Goal: Complete application form: Complete application form

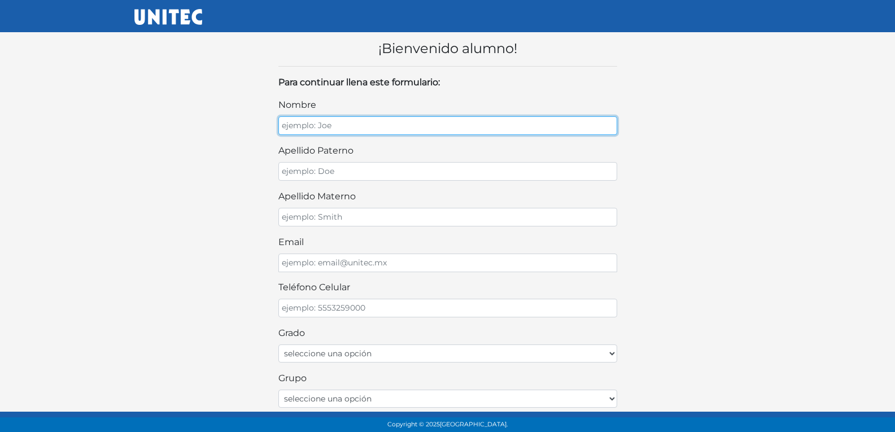
click at [458, 121] on input "nombre" at bounding box center [447, 125] width 339 height 19
click at [379, 119] on input "nombre" at bounding box center [447, 125] width 339 height 19
type input "PAULINA"
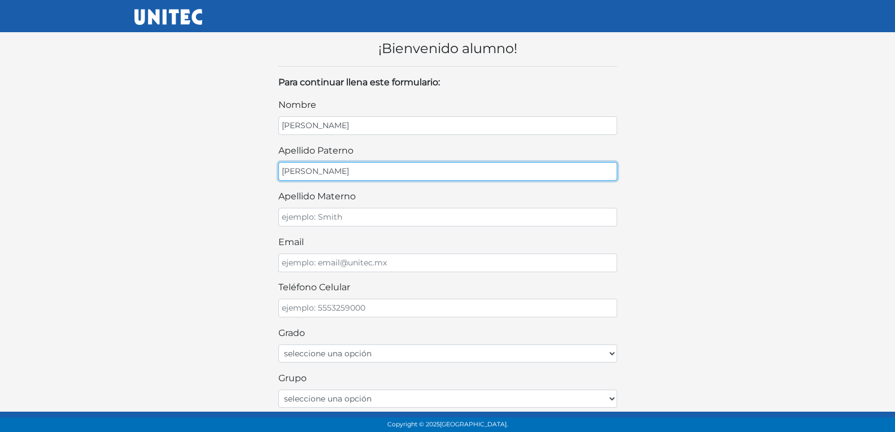
type input "ACEVES"
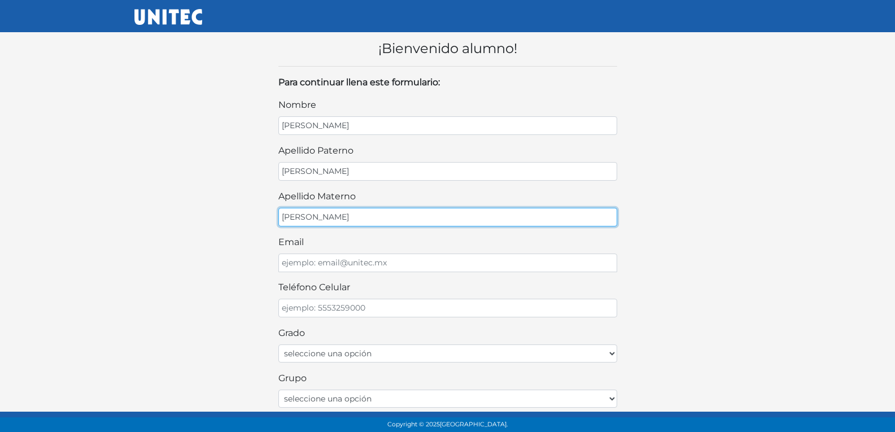
type input "CRUZ"
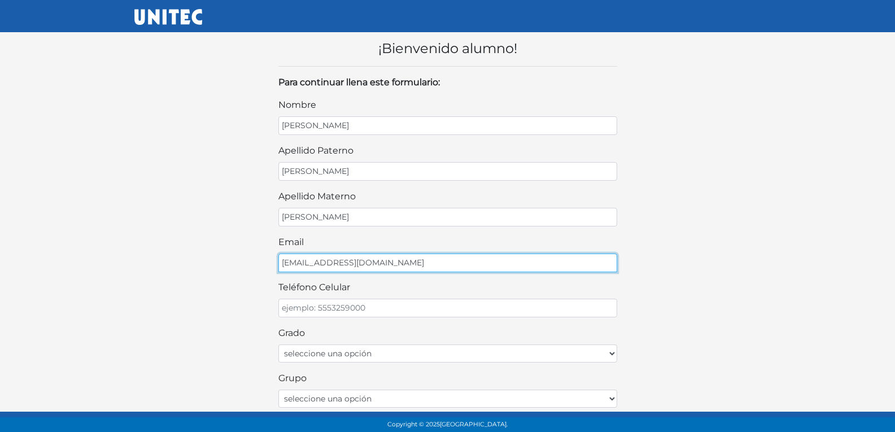
click at [287, 261] on input "OAUAVA1213@GMAIL.COM" at bounding box center [447, 263] width 339 height 19
type input "PAUAVA1213@GMAIL.COM"
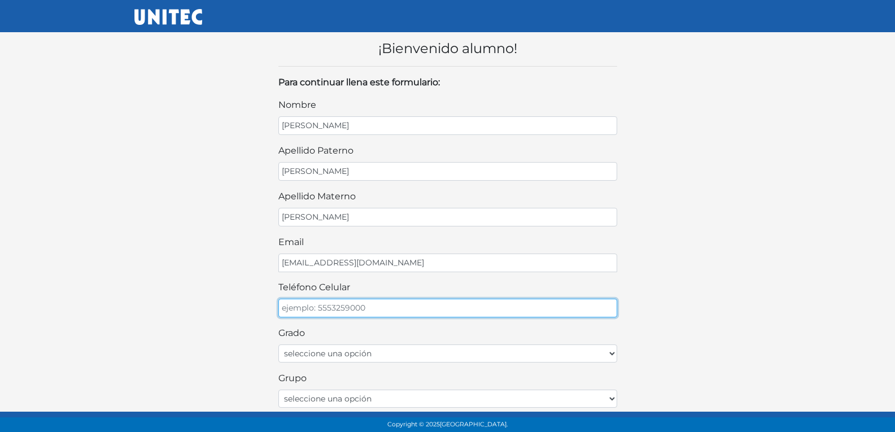
click at [372, 307] on input "teléfono celular" at bounding box center [447, 308] width 339 height 19
type input "5617789966"
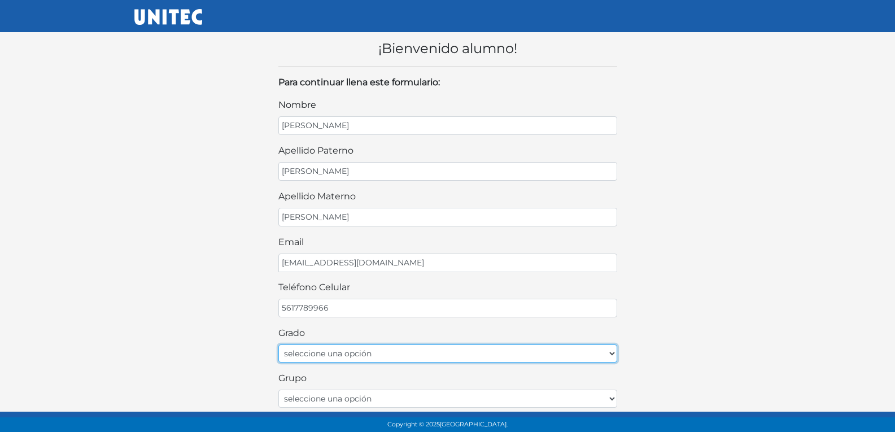
click at [377, 360] on select "seleccione una opción Primer grado Segundo grado Tercer grado Cuarto grado Quin…" at bounding box center [447, 353] width 339 height 18
select select "1ro"
click at [278, 344] on select "seleccione una opción Primer grado Segundo grado Tercer grado Cuarto grado Quin…" at bounding box center [447, 353] width 339 height 18
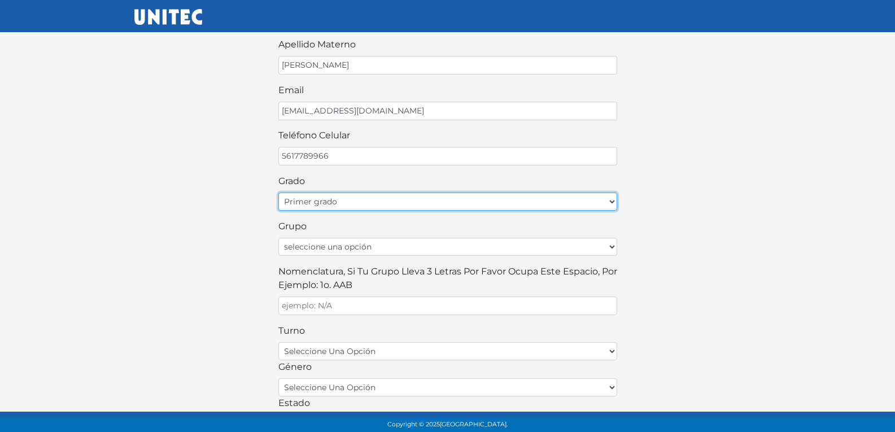
scroll to position [169, 0]
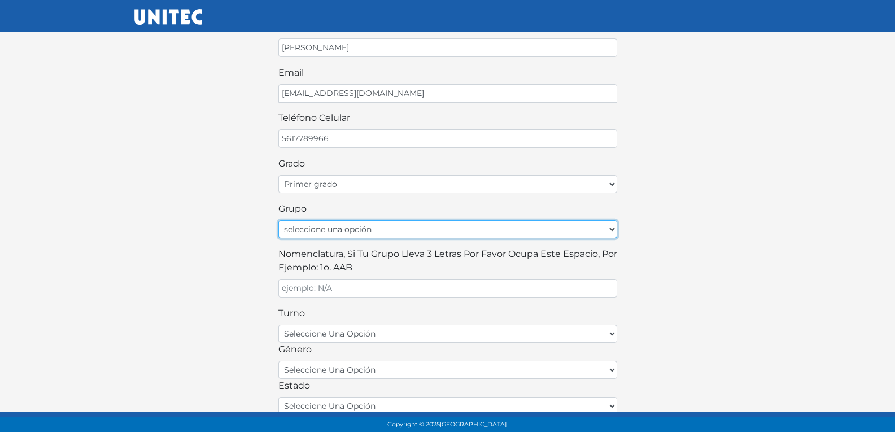
click at [406, 229] on select "seleccione una opción A B C D E F G H I J K L M N O P Q R S T U V W X Y Z" at bounding box center [447, 229] width 339 height 18
select select "A"
click at [278, 220] on select "seleccione una opción A B C D E F G H I J K L M N O P Q R S T U V W X Y Z" at bounding box center [447, 229] width 339 height 18
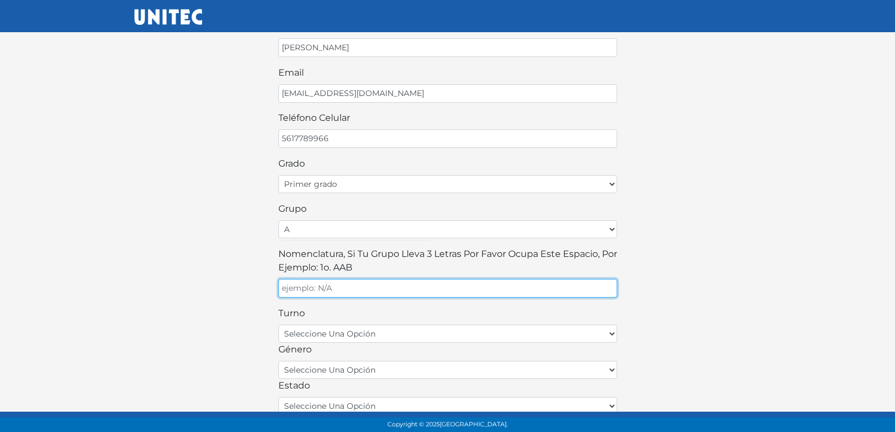
click at [397, 287] on input "Nomenclatura, si tu grupo lleva 3 letras por favor ocupa este espacio, por ejem…" at bounding box center [447, 288] width 339 height 19
type input "A"
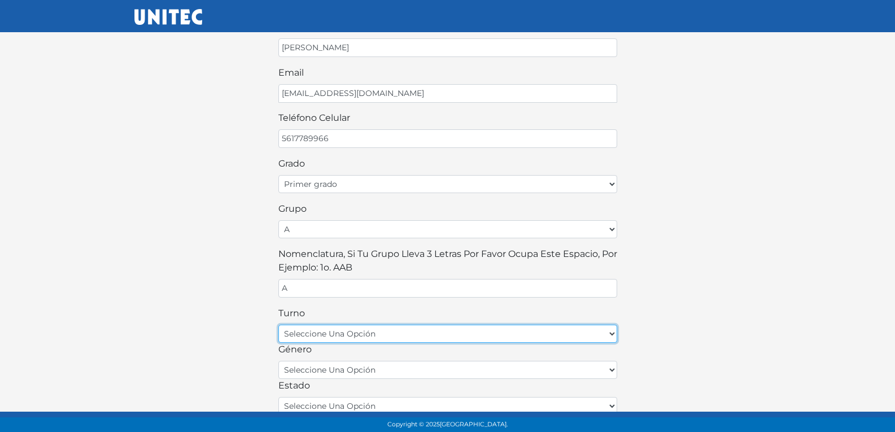
click at [386, 334] on select "seleccione una opción matutino vespertino" at bounding box center [447, 334] width 339 height 18
click at [382, 340] on select "seleccione una opción matutino vespertino" at bounding box center [447, 334] width 339 height 18
select select "matutino"
click at [278, 325] on select "seleccione una opción matutino vespertino" at bounding box center [447, 334] width 339 height 18
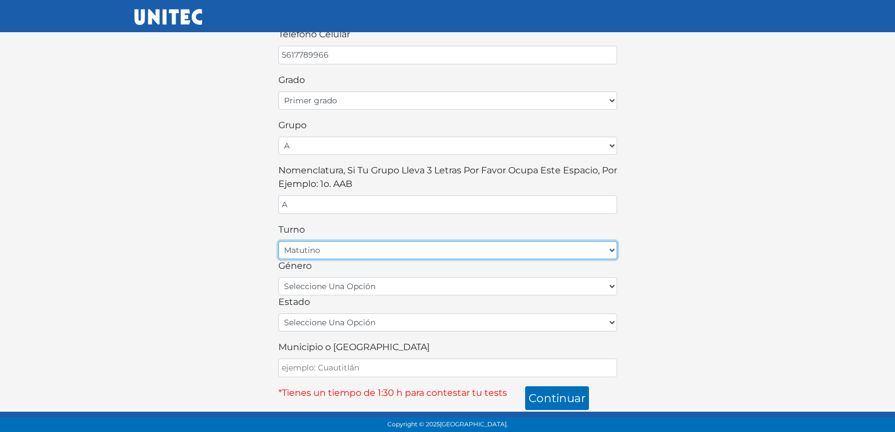
scroll to position [254, 0]
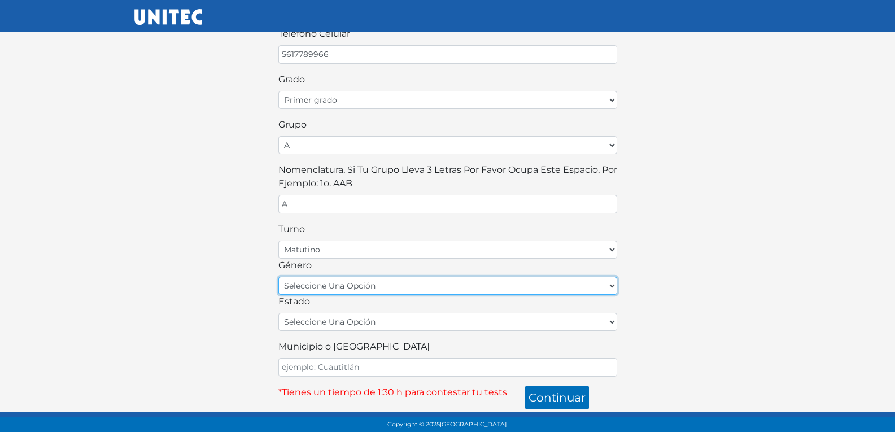
click at [368, 286] on select "seleccione una opción femenino masculino" at bounding box center [447, 286] width 339 height 18
select select "F"
click at [278, 277] on select "seleccione una opción femenino masculino" at bounding box center [447, 286] width 339 height 18
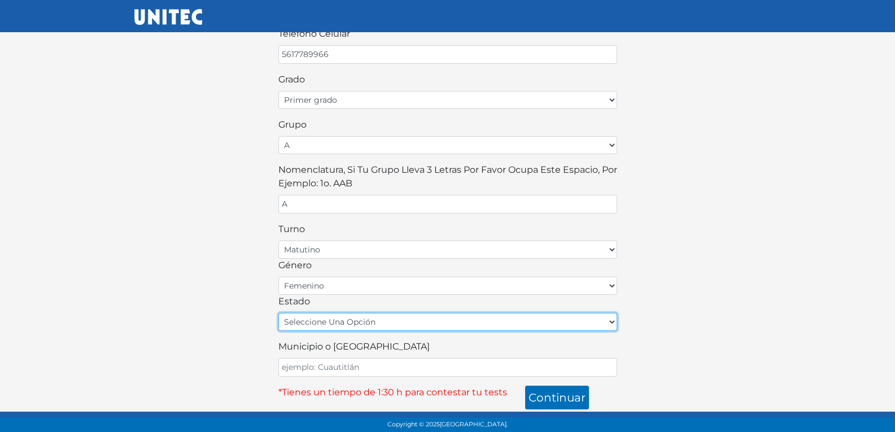
click at [366, 321] on select "seleccione una opción Aguascalientes Baja California Baja California Sur Campec…" at bounding box center [447, 322] width 339 height 18
select select "MEX"
click at [278, 313] on select "seleccione una opción Aguascalientes Baja California Baja California Sur Campec…" at bounding box center [447, 322] width 339 height 18
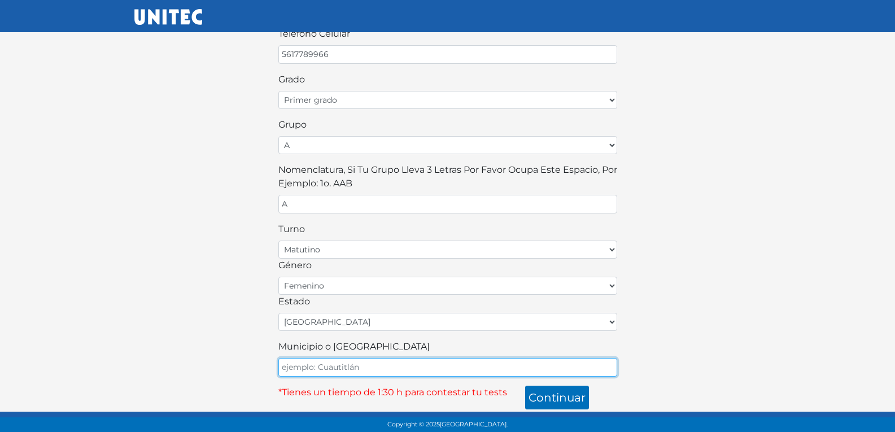
click at [375, 374] on input "Municipio o Alcaldía" at bounding box center [447, 367] width 339 height 19
type input "ECATEPEC"
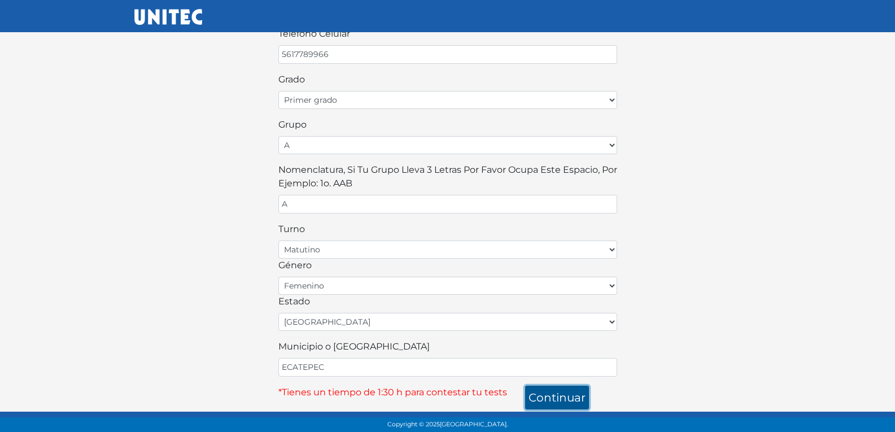
click at [583, 397] on button "continuar" at bounding box center [557, 398] width 64 height 24
click at [557, 403] on button "continuar" at bounding box center [557, 398] width 64 height 24
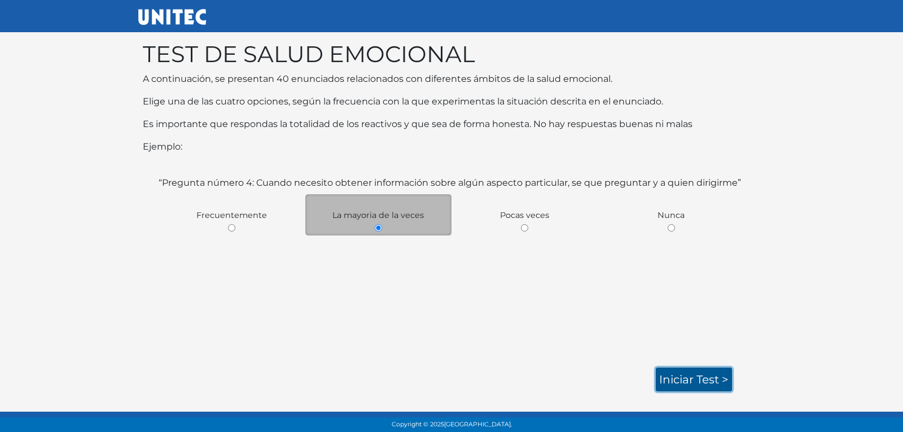
click at [695, 374] on link "Iniciar test >" at bounding box center [694, 380] width 76 height 24
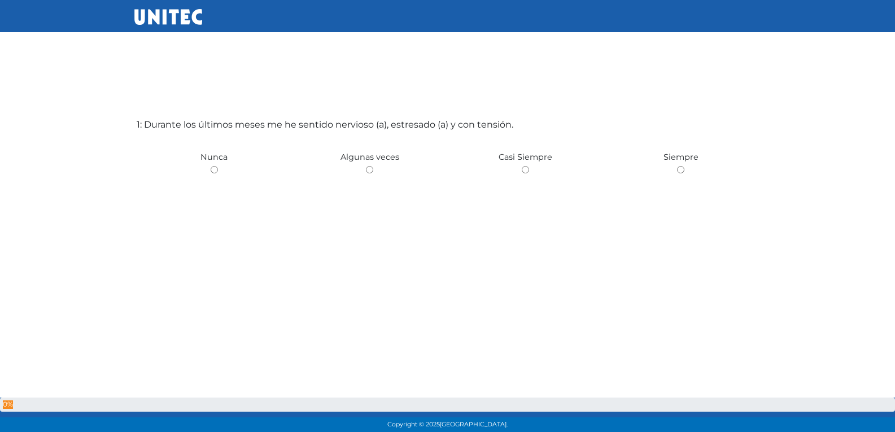
scroll to position [56, 0]
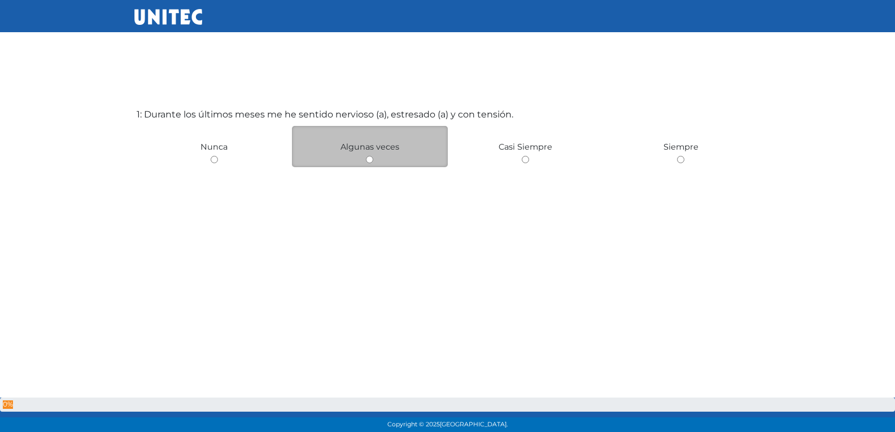
click at [365, 158] on div "Algunas veces" at bounding box center [370, 146] width 156 height 41
click at [371, 161] on input "radio" at bounding box center [369, 159] width 7 height 7
radio input "true"
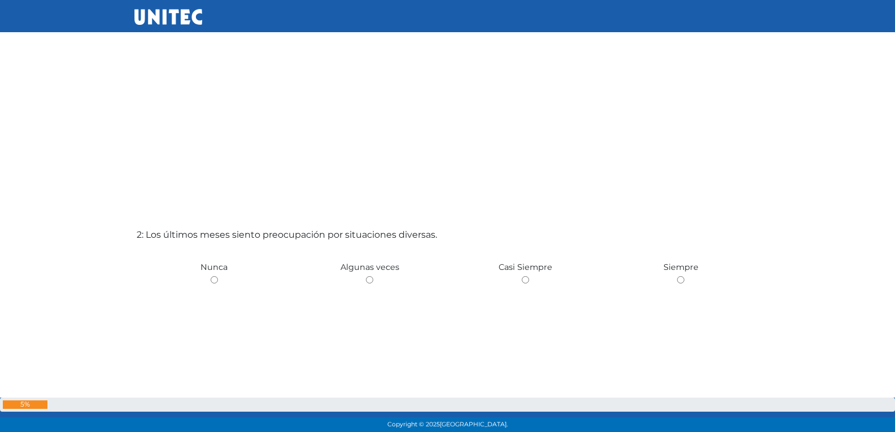
scroll to position [381, 0]
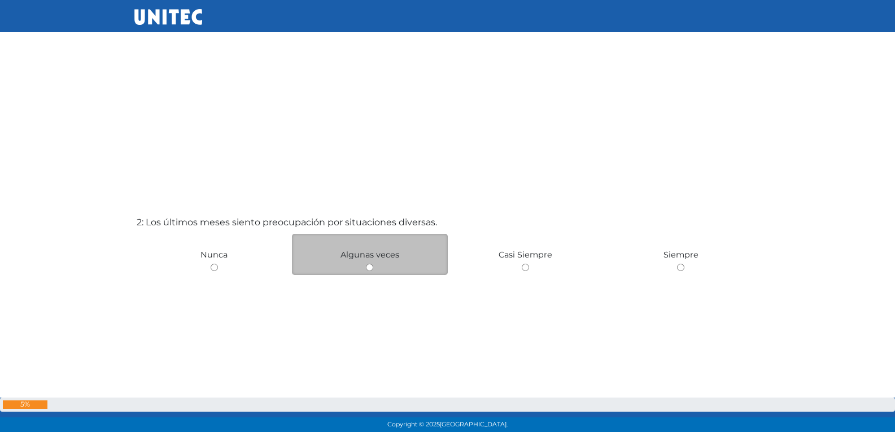
click at [369, 266] on input "radio" at bounding box center [369, 267] width 7 height 7
radio input "true"
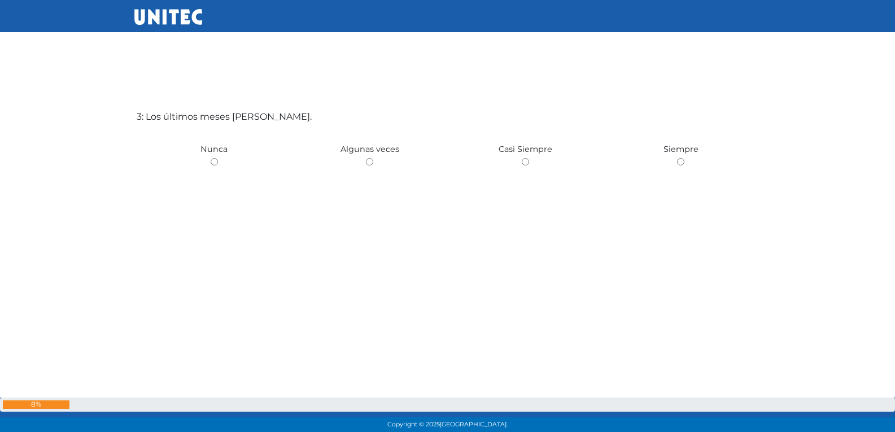
scroll to position [920, 0]
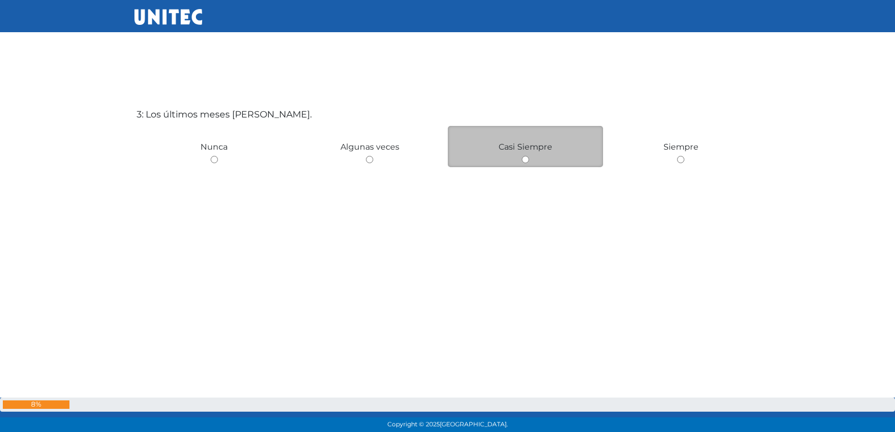
click at [523, 160] on input "radio" at bounding box center [525, 159] width 7 height 7
radio input "true"
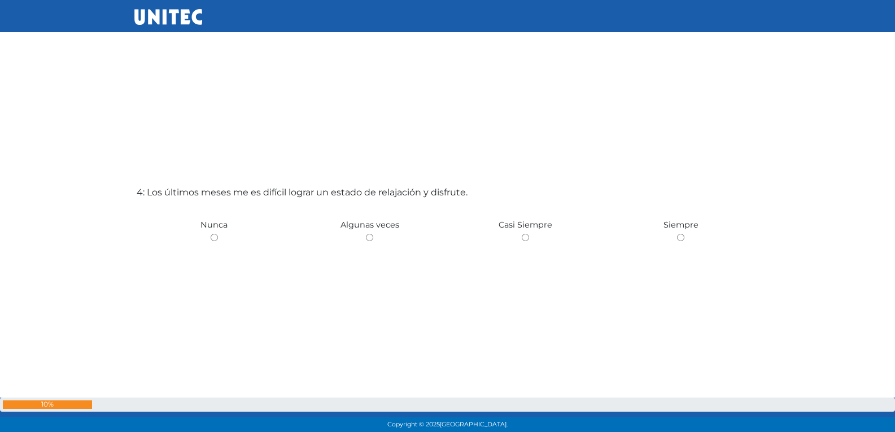
scroll to position [1316, 0]
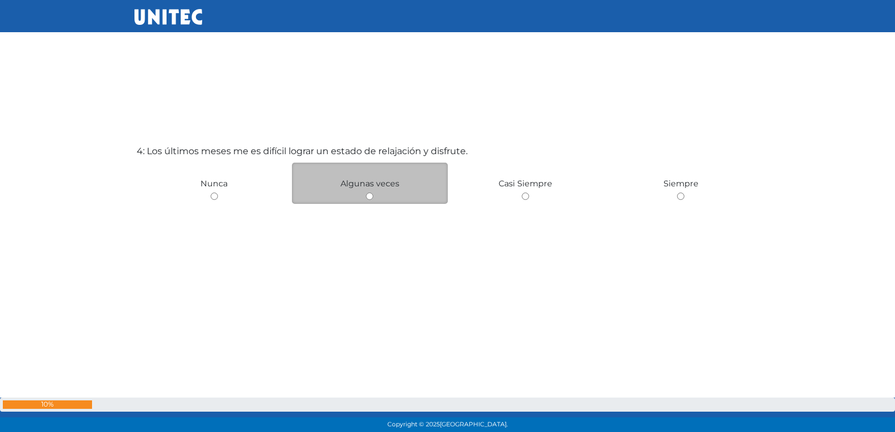
click at [369, 195] on input "radio" at bounding box center [369, 196] width 7 height 7
radio input "true"
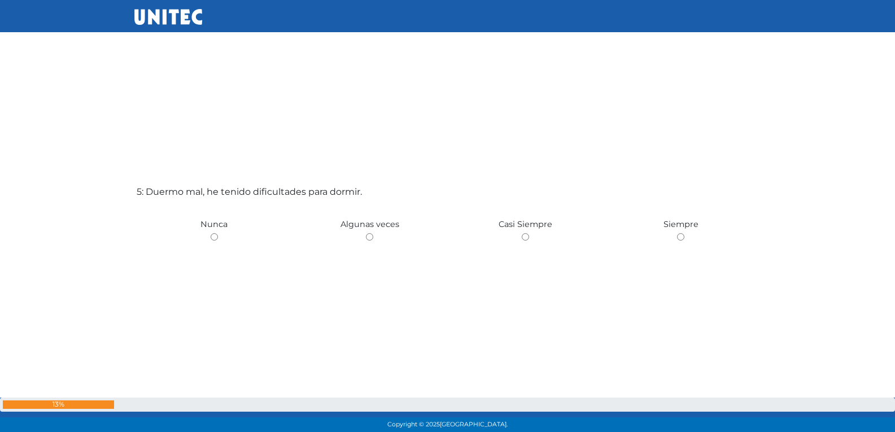
scroll to position [1748, 0]
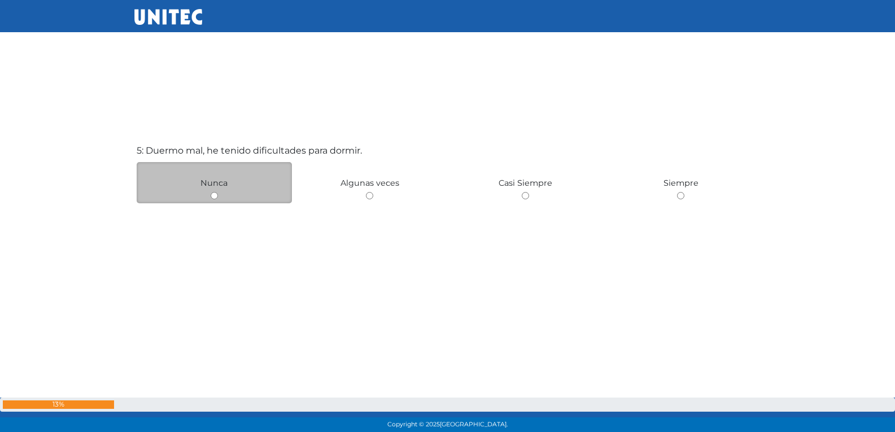
click at [215, 195] on input "radio" at bounding box center [214, 195] width 7 height 7
radio input "true"
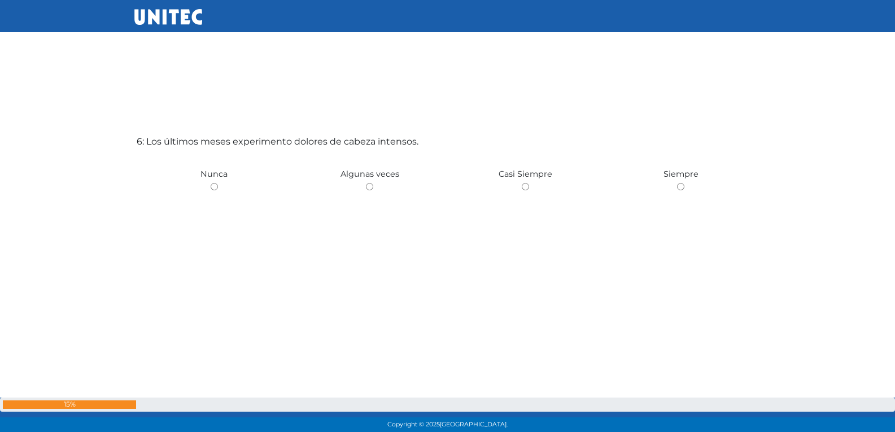
scroll to position [2198, 0]
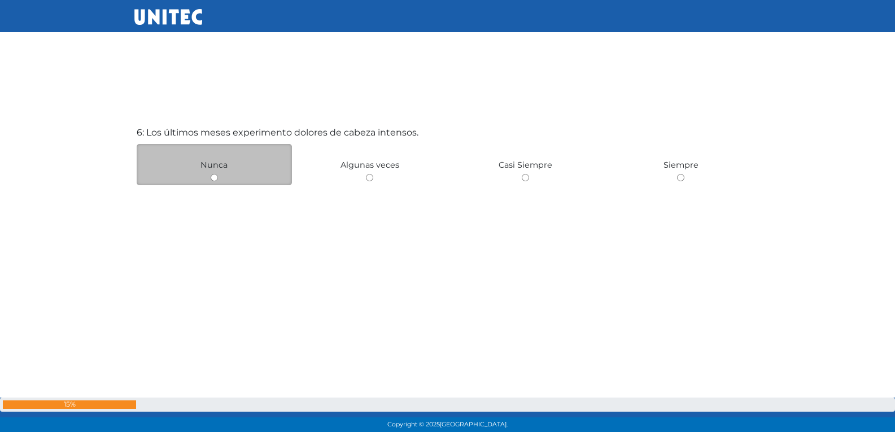
click at [214, 180] on input "radio" at bounding box center [214, 177] width 7 height 7
radio input "true"
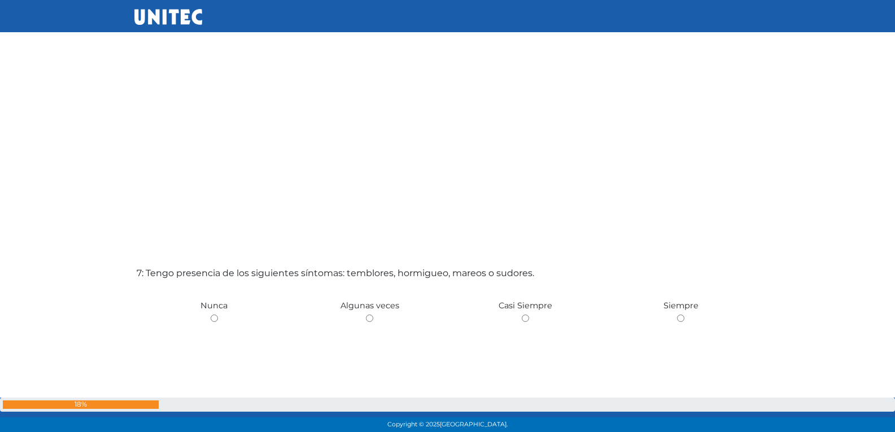
scroll to position [2537, 0]
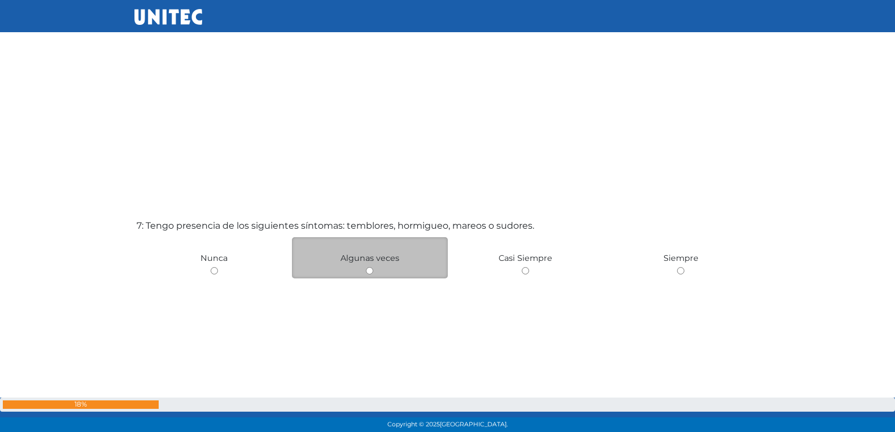
click at [371, 273] on input "radio" at bounding box center [369, 270] width 7 height 7
radio input "true"
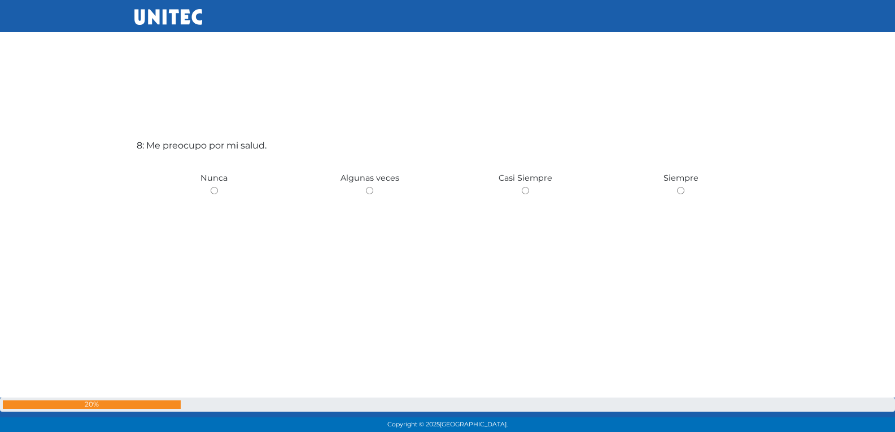
scroll to position [3080, 0]
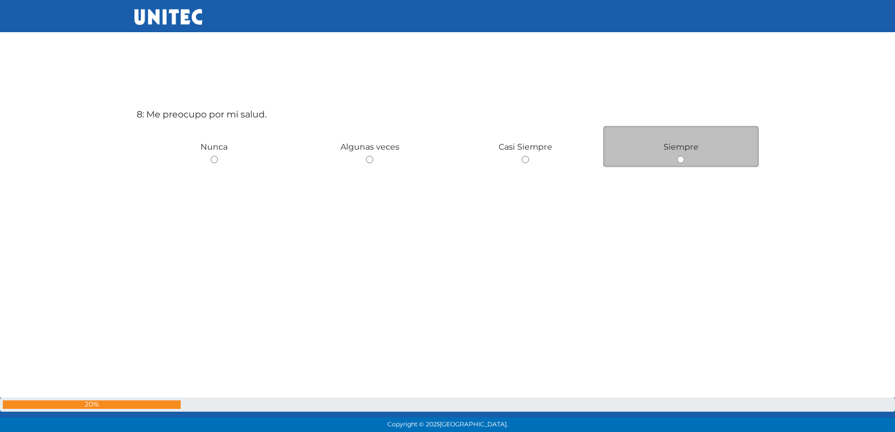
click at [679, 161] on input "radio" at bounding box center [680, 159] width 7 height 7
radio input "true"
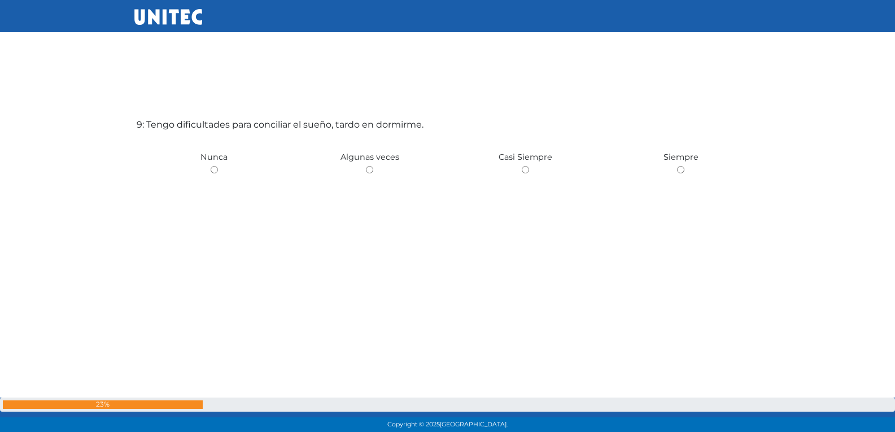
scroll to position [3512, 0]
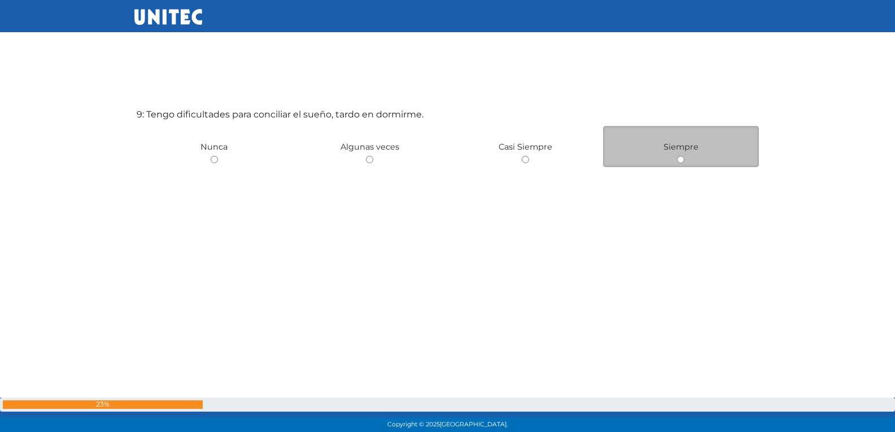
click at [678, 160] on input "radio" at bounding box center [680, 159] width 7 height 7
radio input "true"
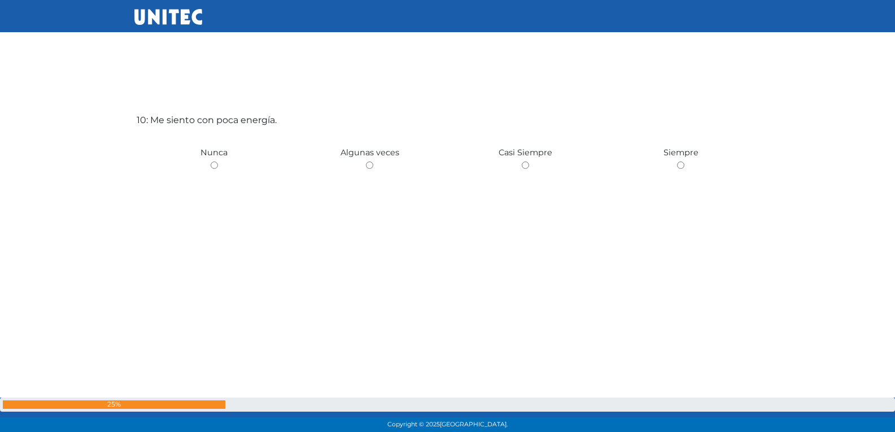
scroll to position [3944, 0]
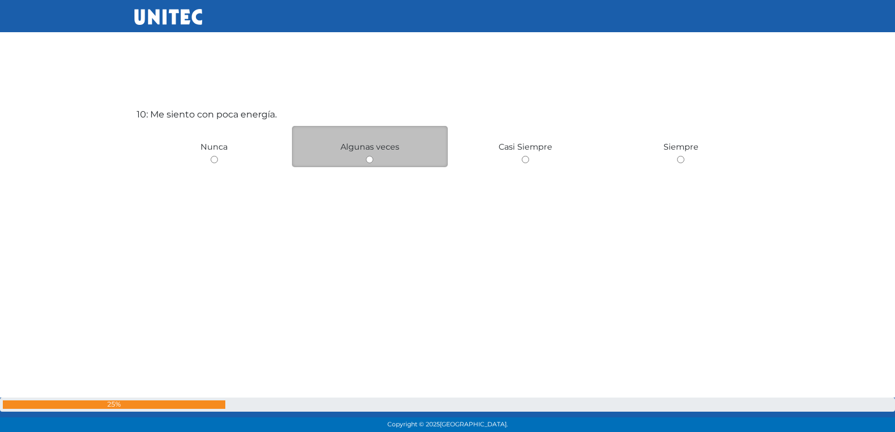
click at [371, 161] on input "radio" at bounding box center [369, 159] width 7 height 7
radio input "true"
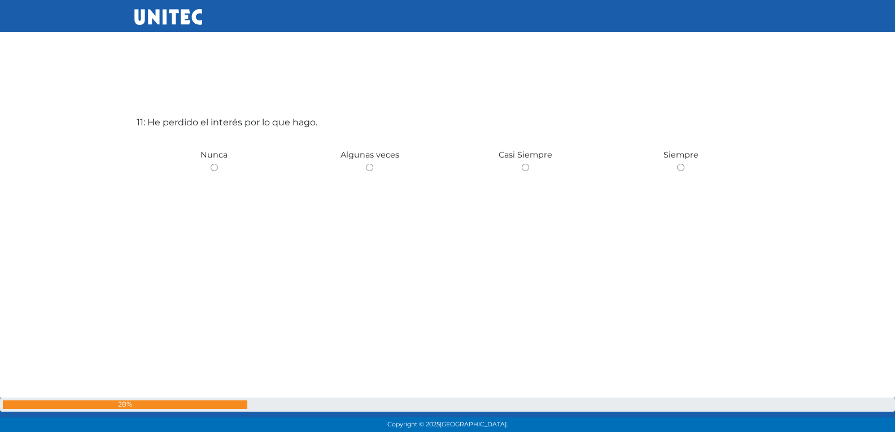
scroll to position [4376, 0]
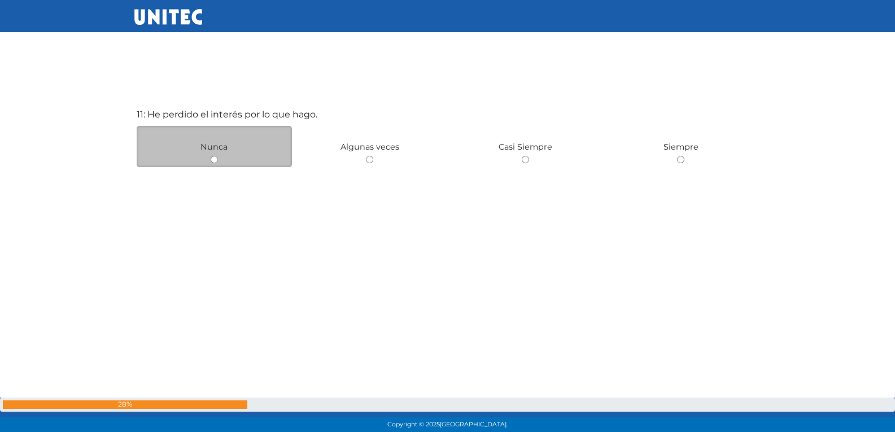
click at [213, 164] on div "Nunca" at bounding box center [215, 146] width 156 height 41
click at [214, 159] on input "radio" at bounding box center [214, 159] width 7 height 7
radio input "true"
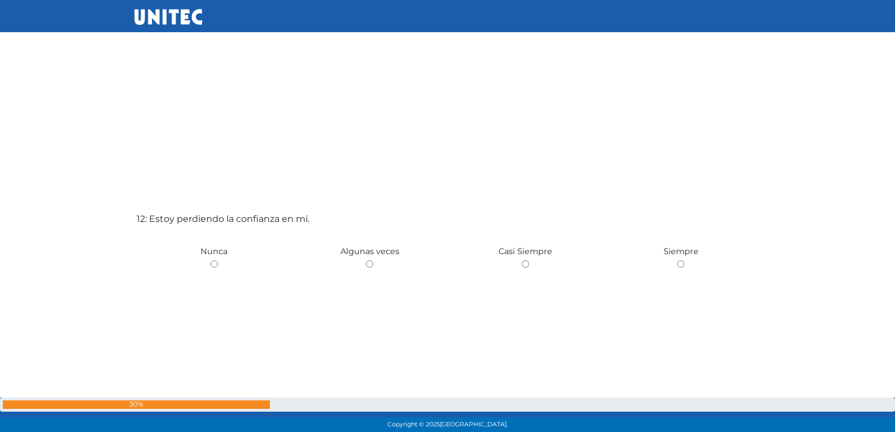
scroll to position [4769, 0]
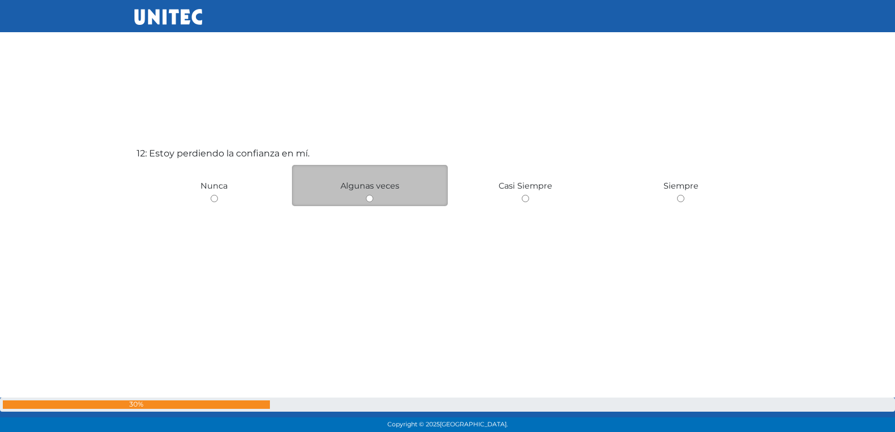
click at [366, 200] on input "radio" at bounding box center [369, 198] width 7 height 7
radio input "true"
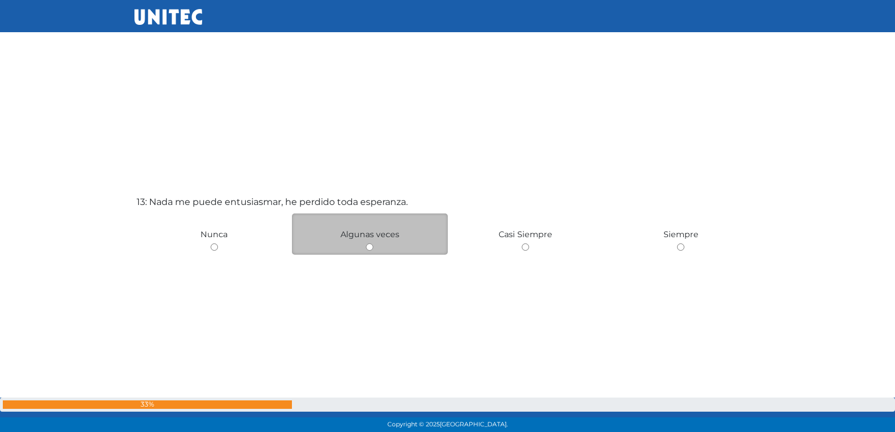
scroll to position [5157, 0]
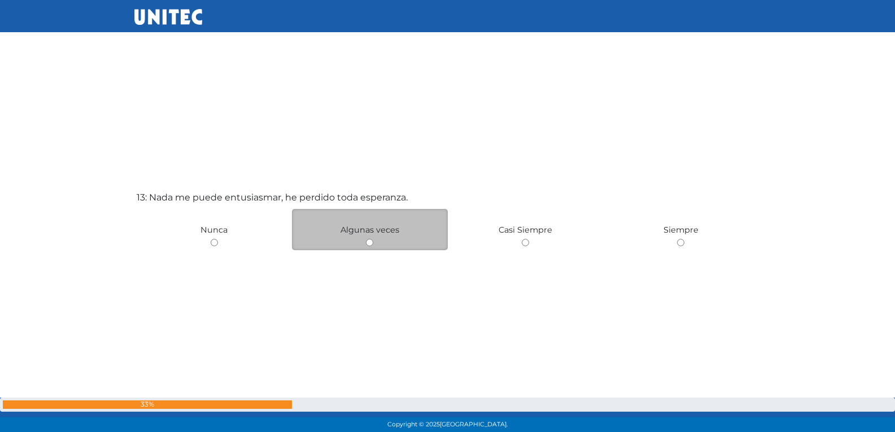
click at [370, 242] on input "radio" at bounding box center [369, 242] width 7 height 7
radio input "true"
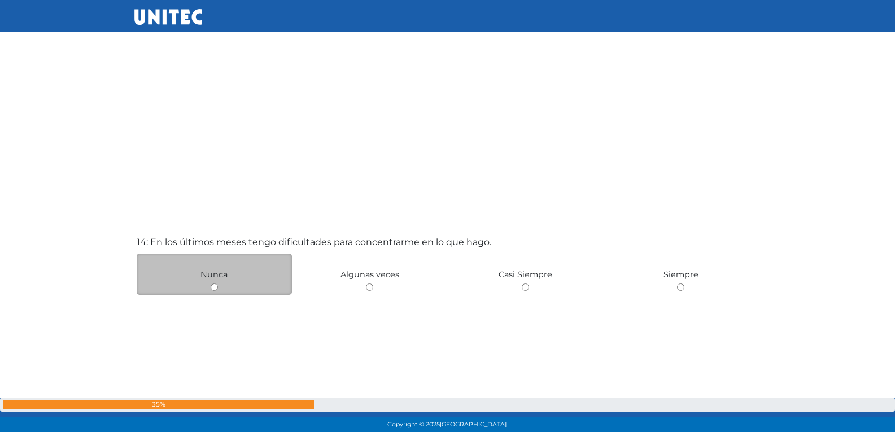
scroll to position [5550, 0]
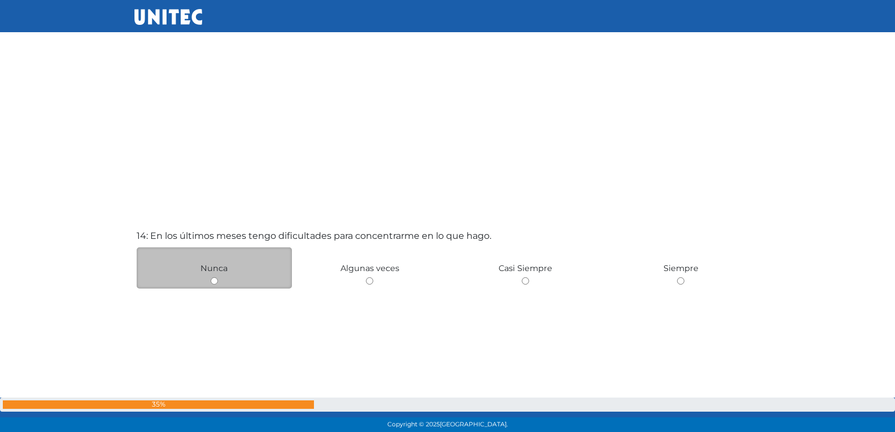
click at [213, 281] on input "radio" at bounding box center [214, 280] width 7 height 7
radio input "true"
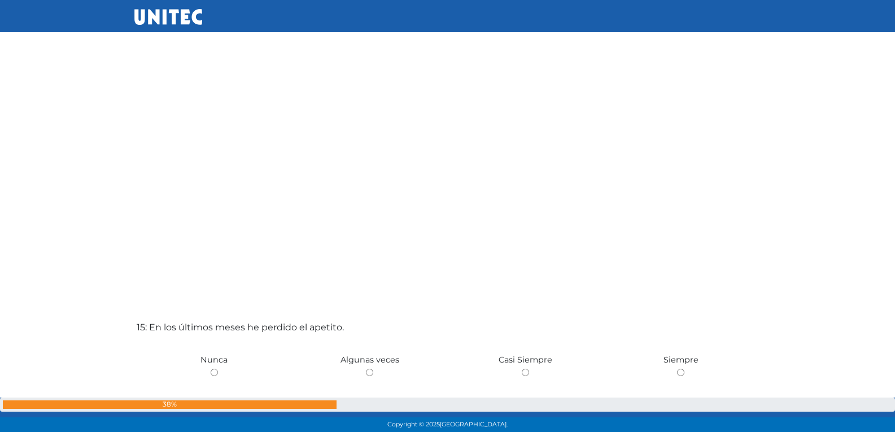
scroll to position [5942, 0]
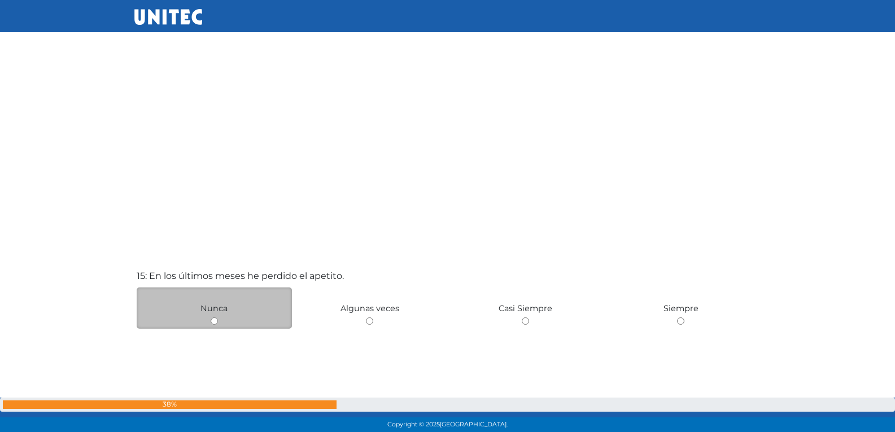
click at [215, 321] on input "radio" at bounding box center [214, 320] width 7 height 7
radio input "true"
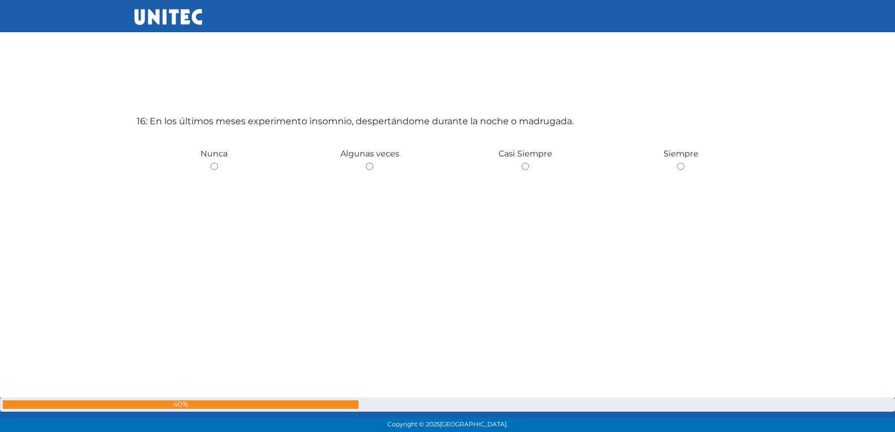
scroll to position [6535, 0]
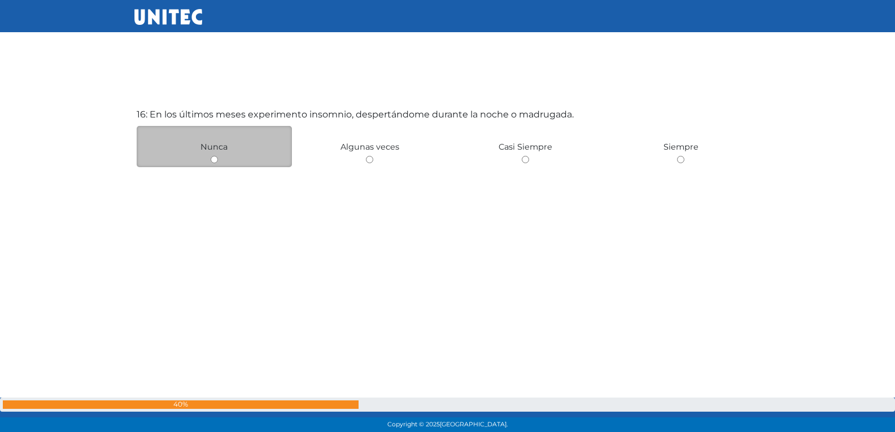
click at [217, 161] on input "radio" at bounding box center [214, 159] width 7 height 7
radio input "true"
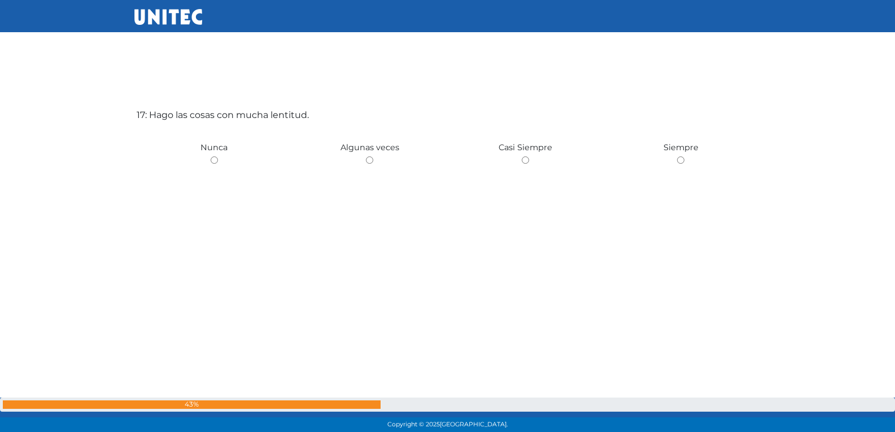
scroll to position [6967, 0]
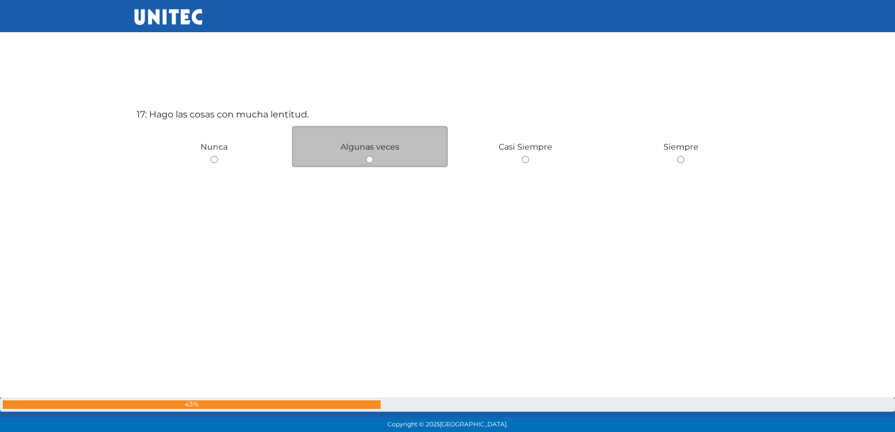
click at [367, 161] on input "radio" at bounding box center [369, 159] width 7 height 7
radio input "true"
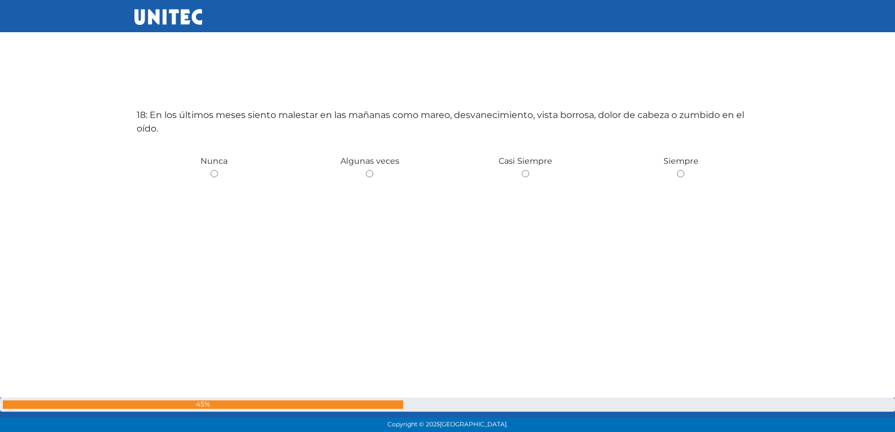
scroll to position [7399, 0]
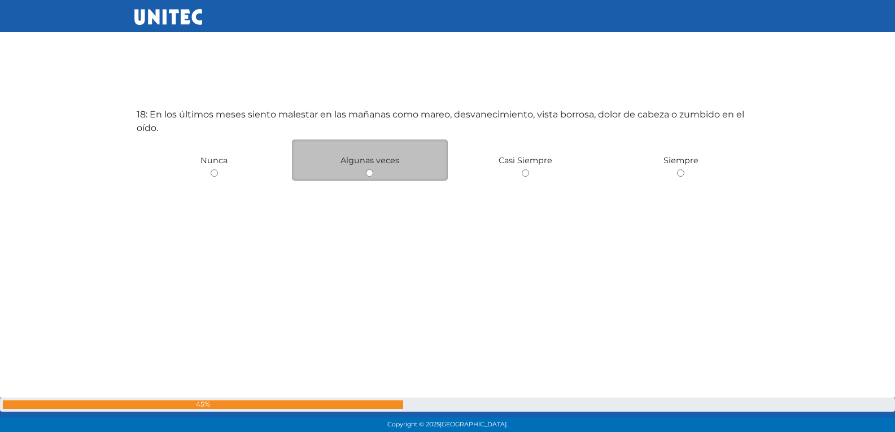
click at [369, 173] on input "radio" at bounding box center [369, 172] width 7 height 7
radio input "true"
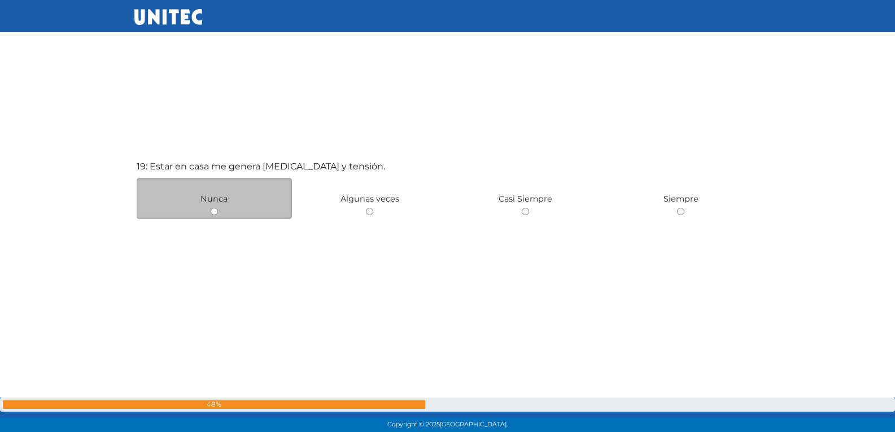
scroll to position [7780, 0]
click at [213, 209] on input "radio" at bounding box center [214, 210] width 7 height 7
radio input "true"
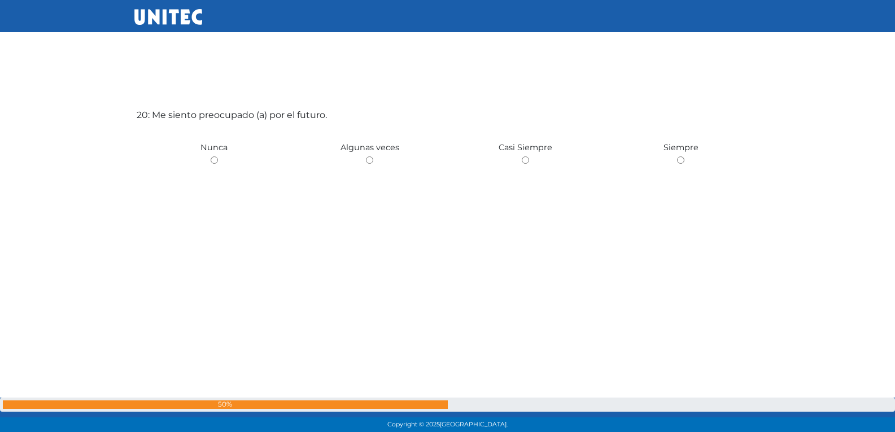
scroll to position [8263, 0]
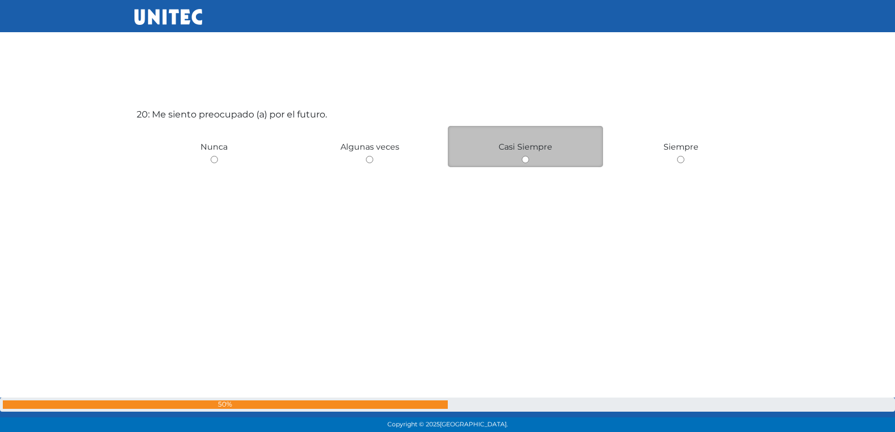
click at [528, 159] on input "radio" at bounding box center [525, 159] width 7 height 7
radio input "true"
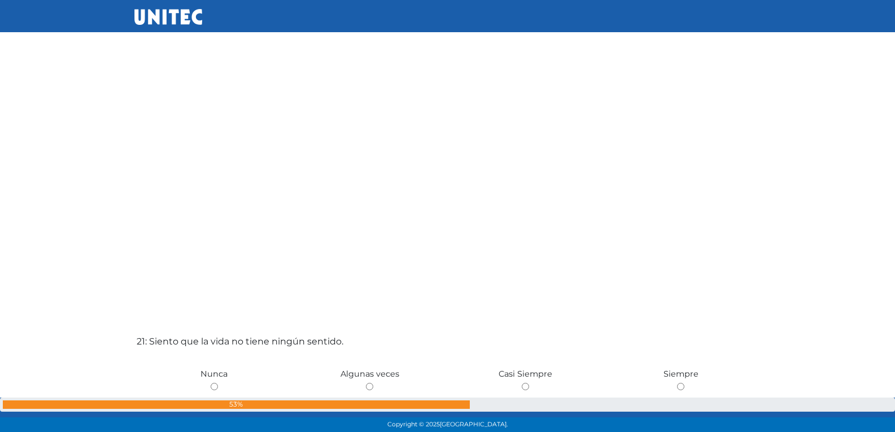
scroll to position [8537, 0]
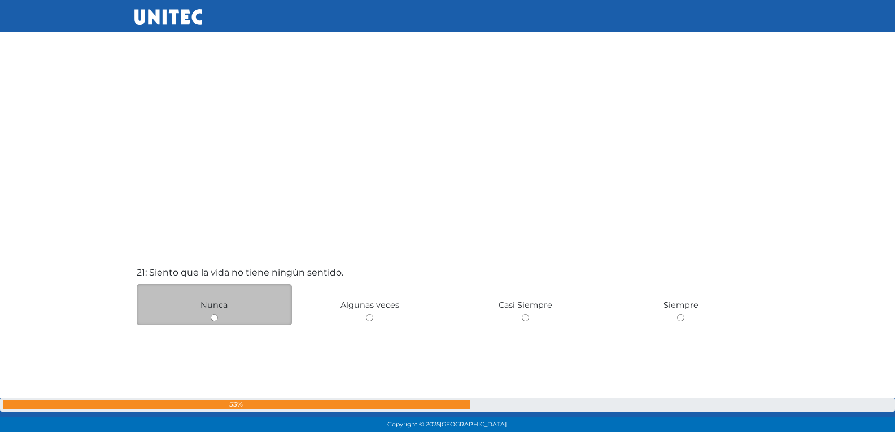
click at [216, 318] on input "radio" at bounding box center [214, 317] width 7 height 7
radio input "true"
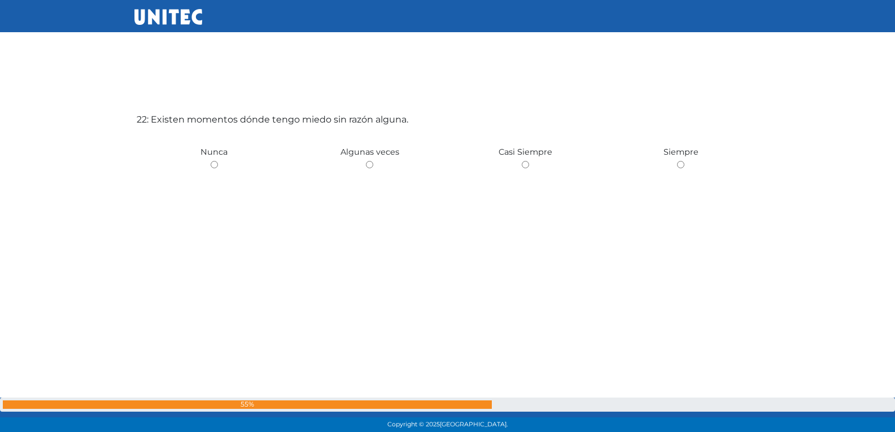
scroll to position [9127, 0]
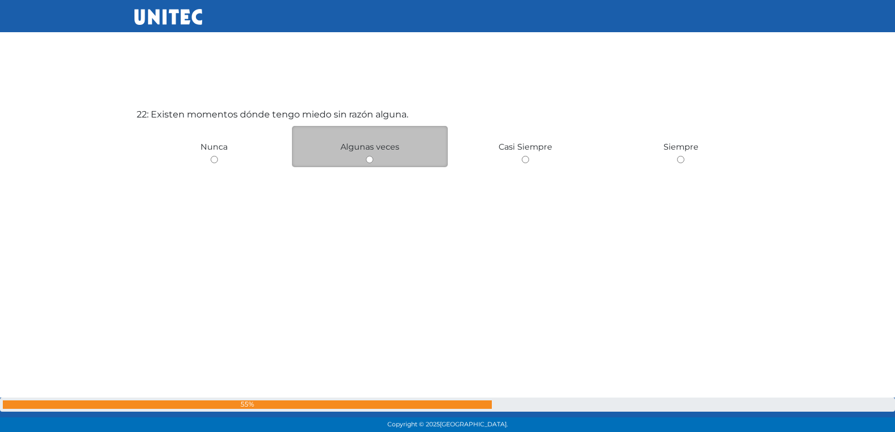
click at [369, 159] on input "radio" at bounding box center [369, 159] width 7 height 7
radio input "true"
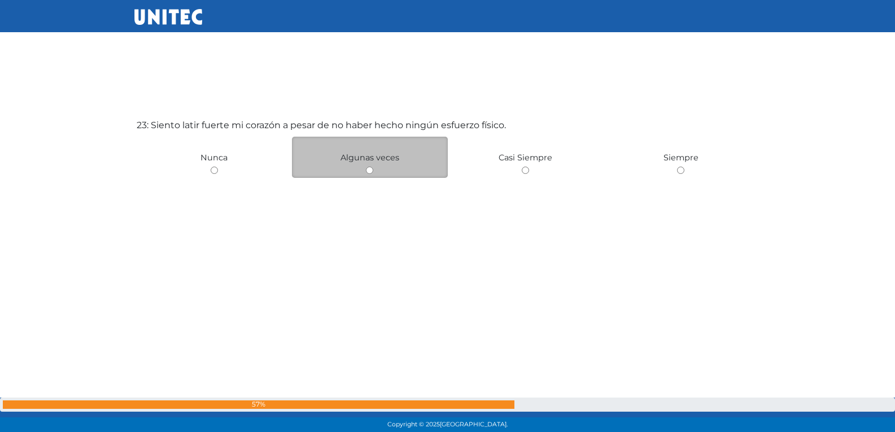
scroll to position [9559, 0]
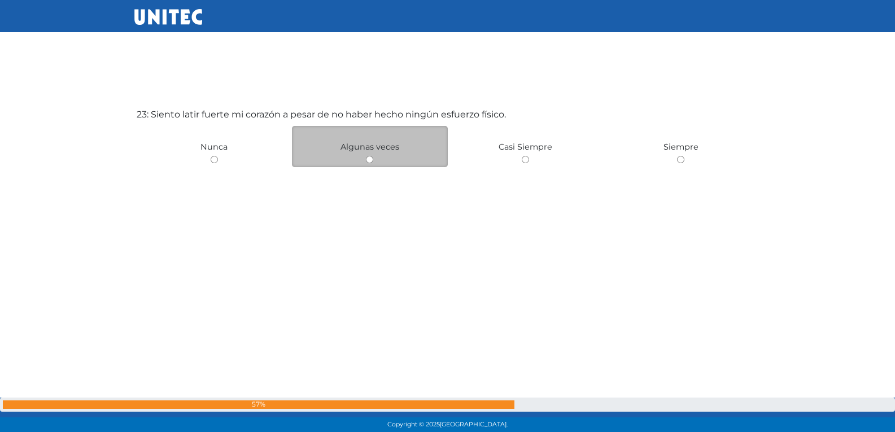
click at [372, 160] on input "radio" at bounding box center [369, 159] width 7 height 7
radio input "true"
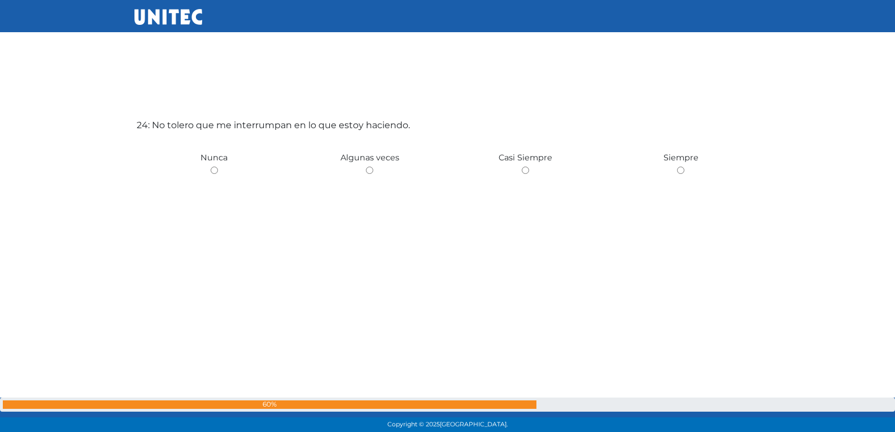
scroll to position [9991, 0]
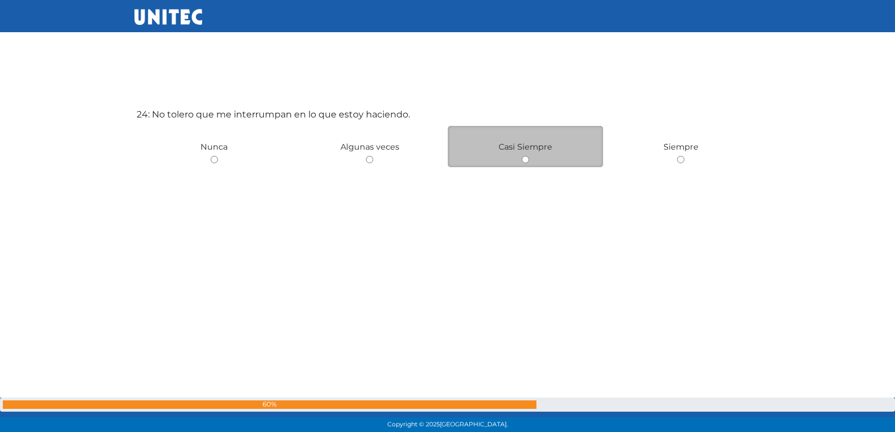
click at [522, 160] on input "radio" at bounding box center [525, 159] width 7 height 7
radio input "true"
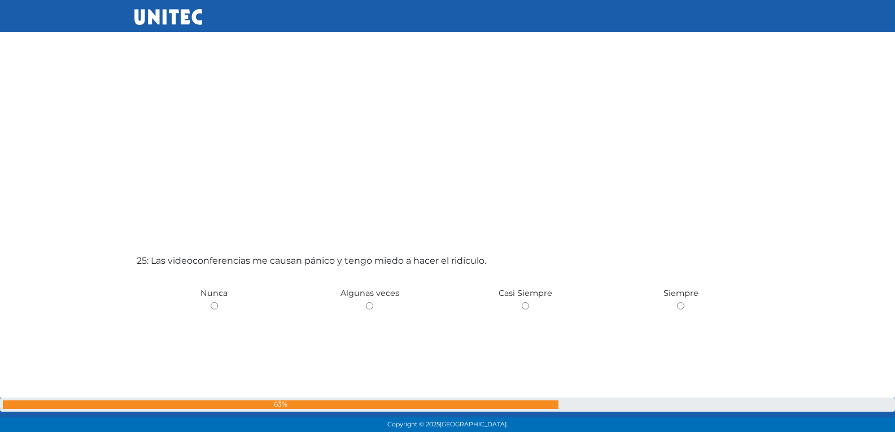
scroll to position [10386, 0]
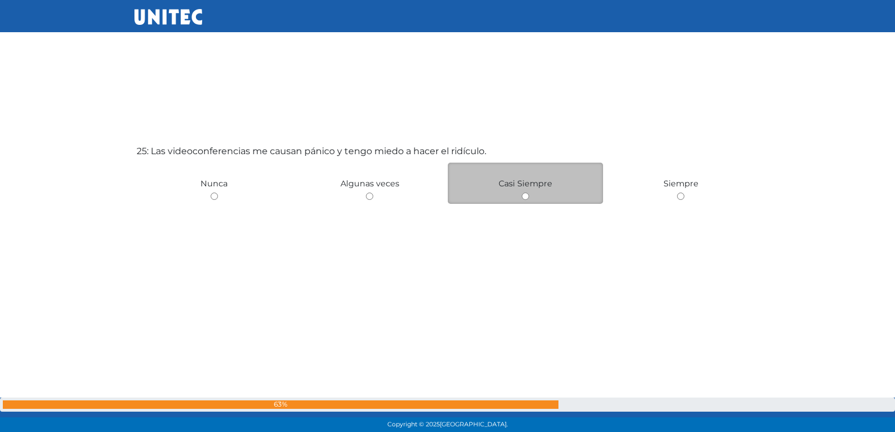
click at [524, 198] on input "radio" at bounding box center [525, 196] width 7 height 7
radio input "true"
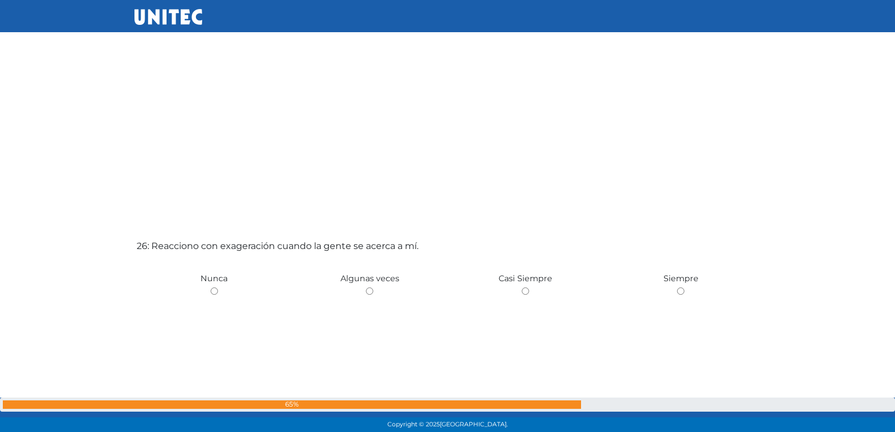
scroll to position [10724, 0]
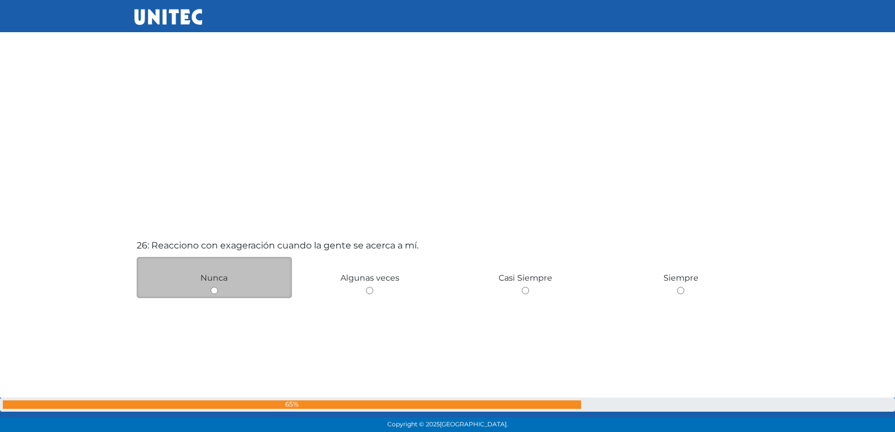
click at [213, 293] on input "radio" at bounding box center [214, 290] width 7 height 7
radio input "true"
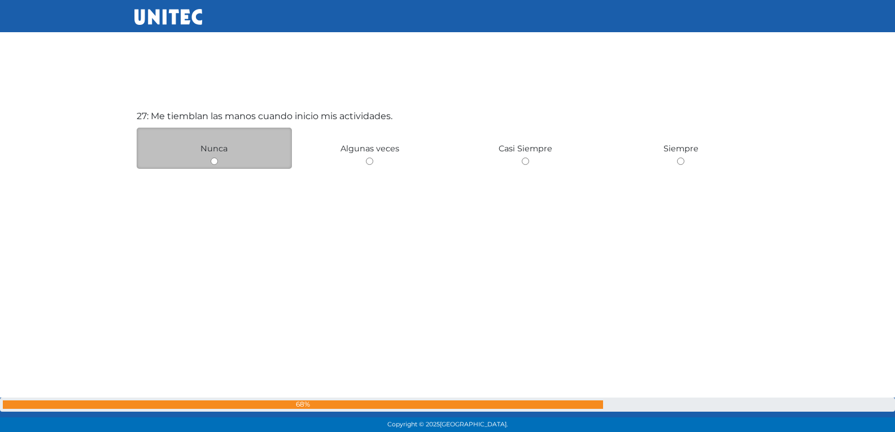
scroll to position [11287, 0]
click at [217, 159] on input "radio" at bounding box center [214, 159] width 7 height 7
radio input "true"
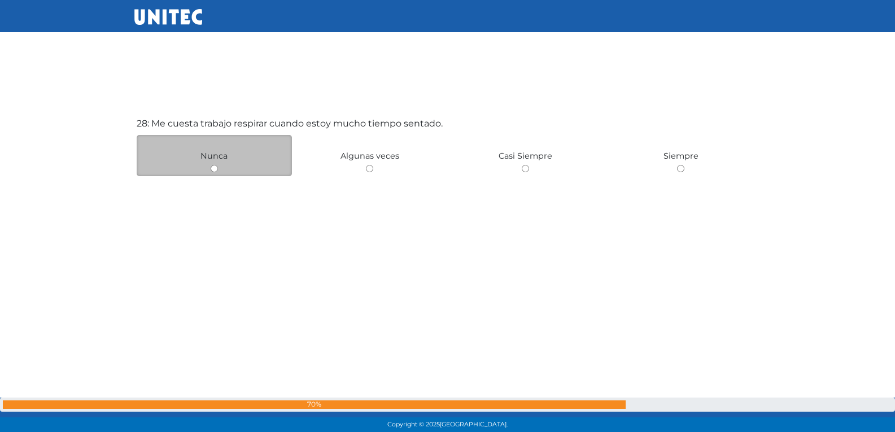
scroll to position [11719, 0]
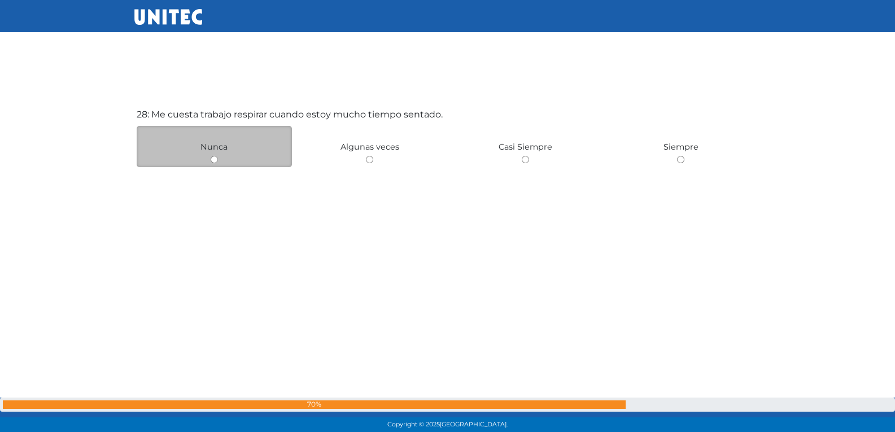
click at [213, 161] on input "radio" at bounding box center [214, 159] width 7 height 7
radio input "true"
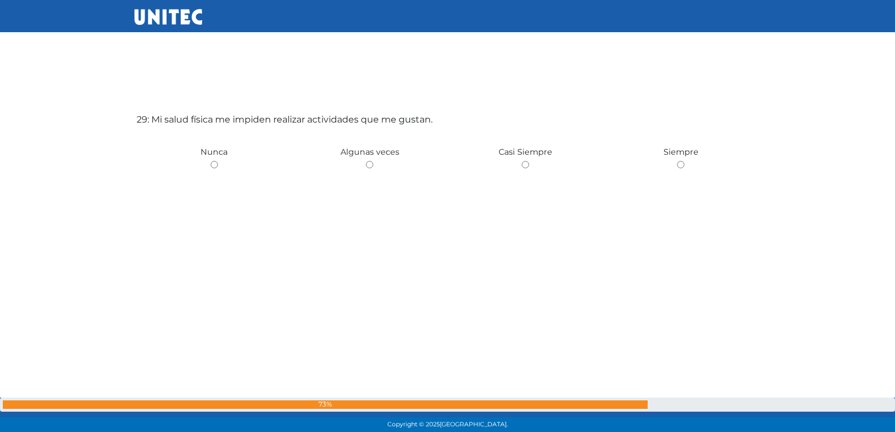
scroll to position [12150, 0]
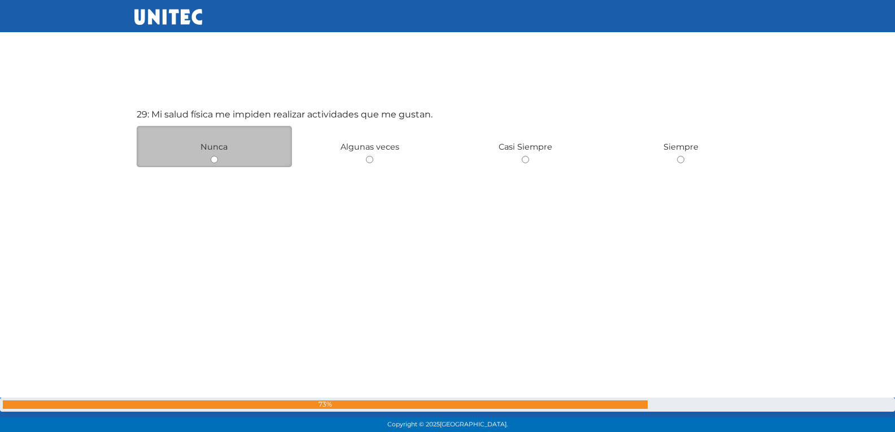
click at [216, 161] on input "radio" at bounding box center [214, 159] width 7 height 7
radio input "true"
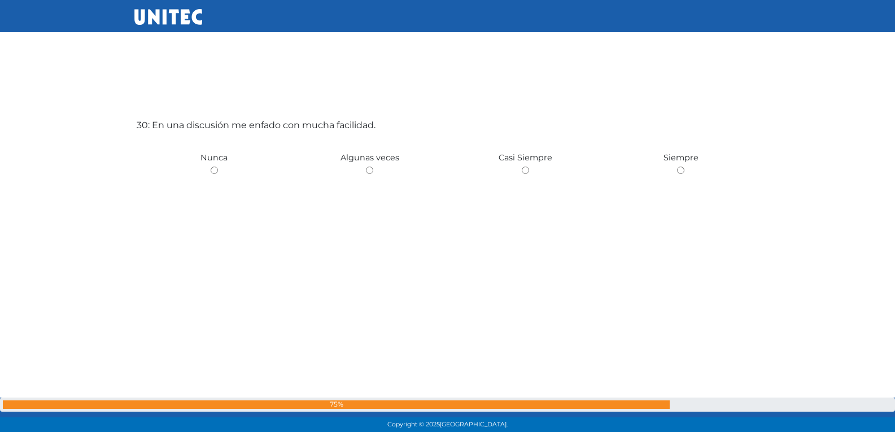
scroll to position [12582, 0]
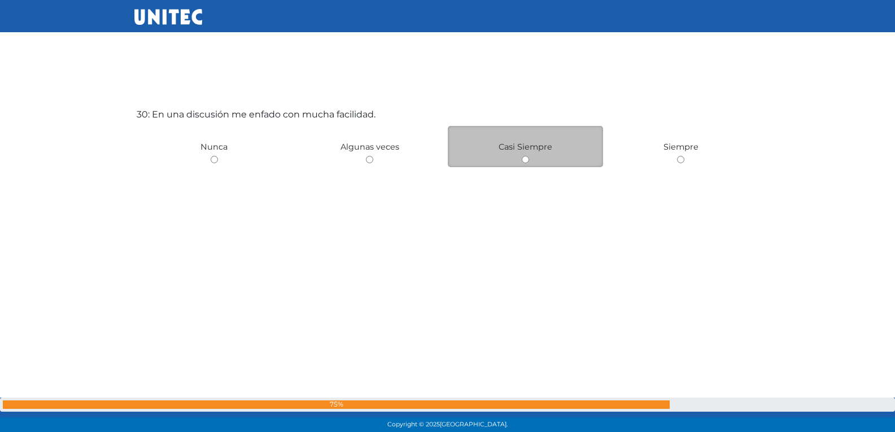
click at [526, 161] on input "radio" at bounding box center [525, 159] width 7 height 7
radio input "true"
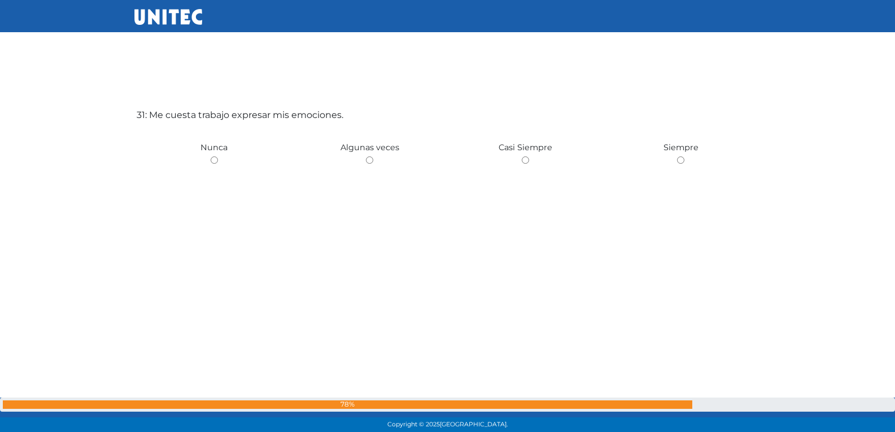
scroll to position [13014, 0]
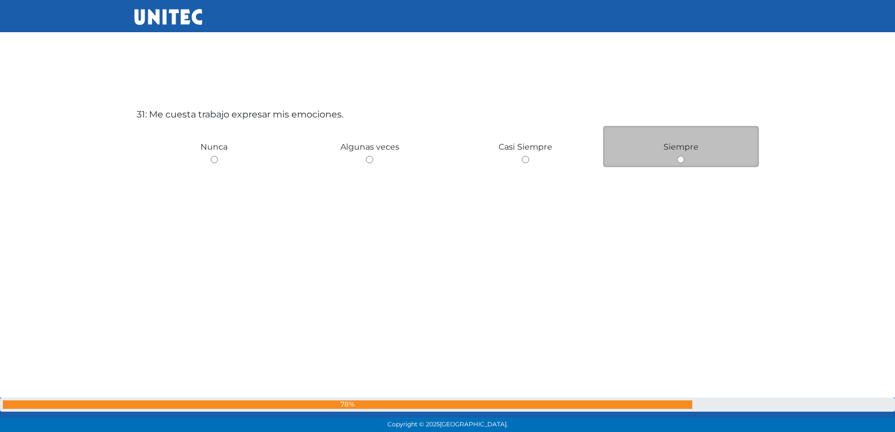
click at [678, 160] on input "radio" at bounding box center [680, 159] width 7 height 7
radio input "true"
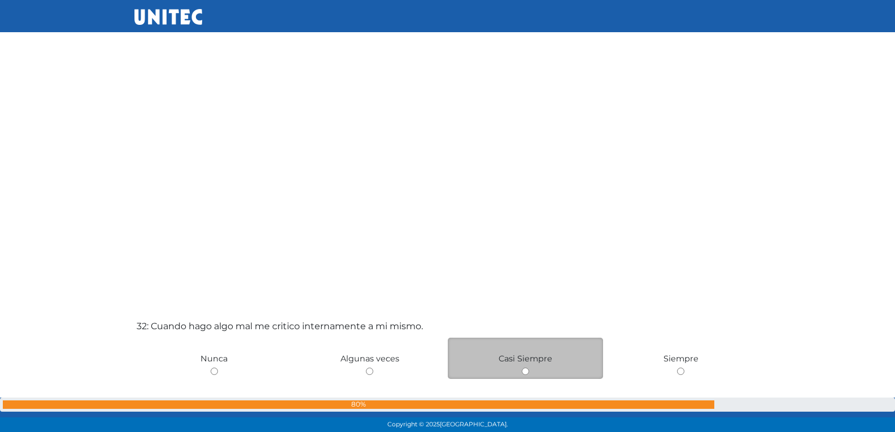
scroll to position [13239, 0]
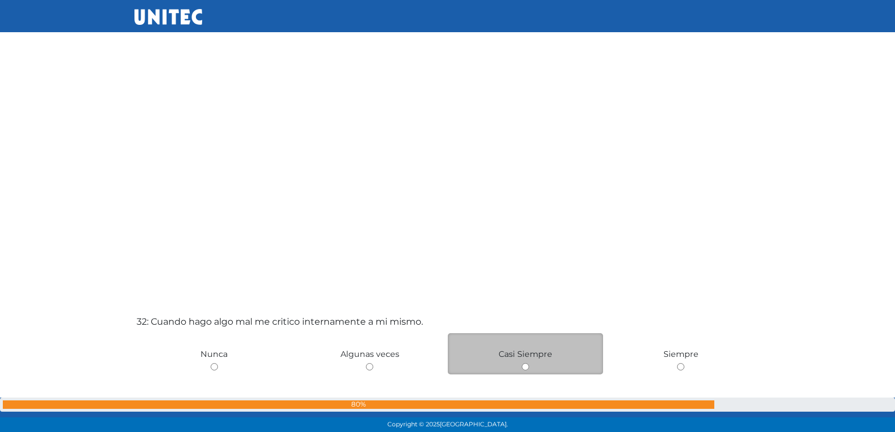
click at [526, 368] on input "radio" at bounding box center [525, 366] width 7 height 7
radio input "true"
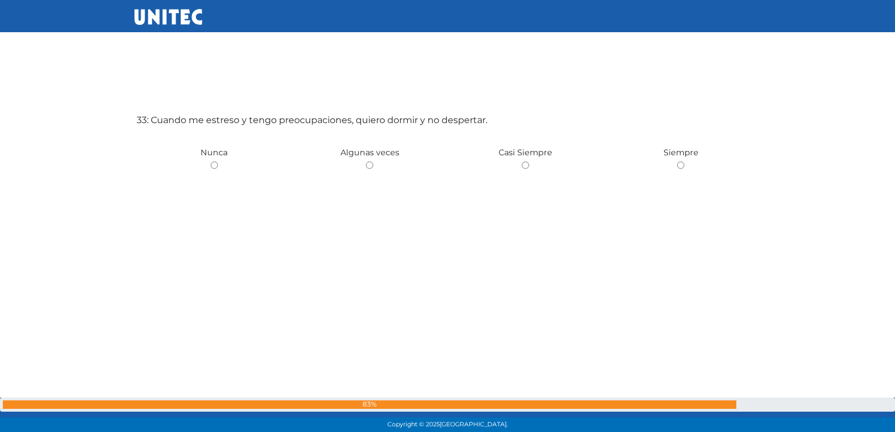
scroll to position [13878, 0]
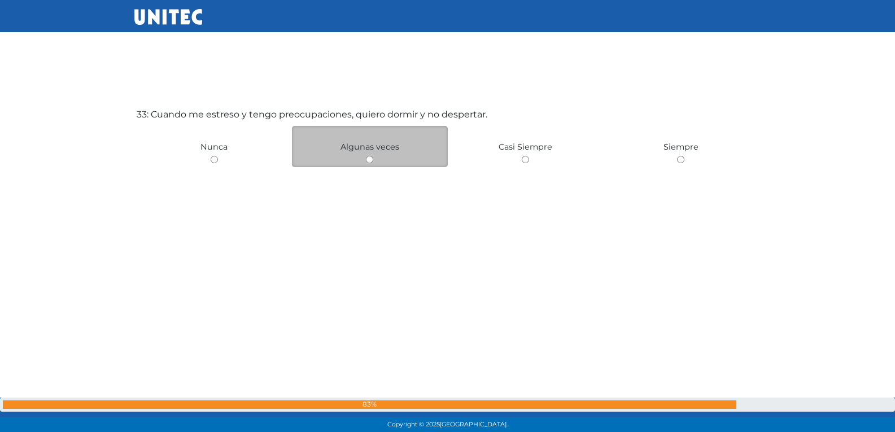
click at [370, 160] on input "radio" at bounding box center [369, 159] width 7 height 7
radio input "true"
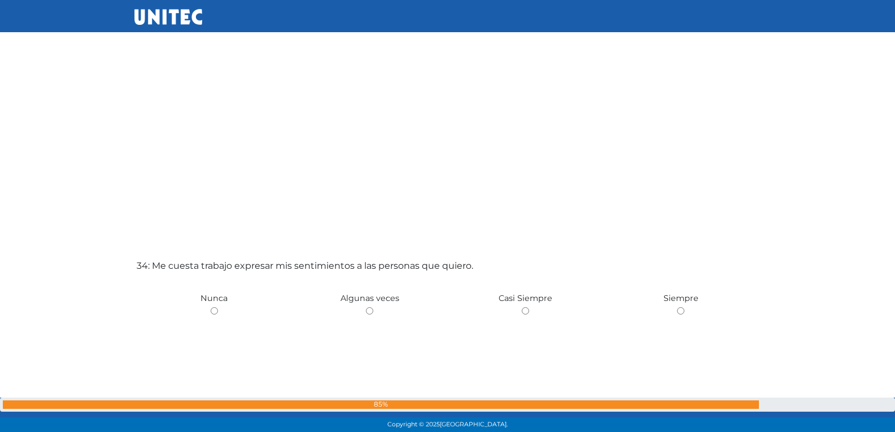
scroll to position [14275, 0]
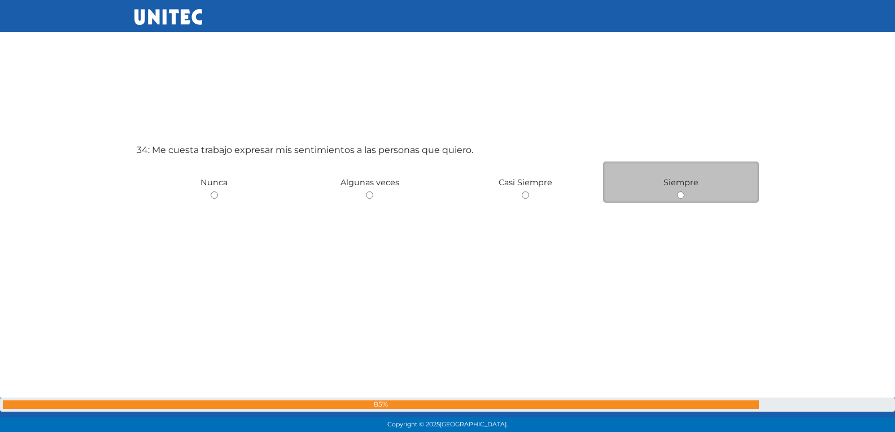
click at [680, 197] on input "radio" at bounding box center [680, 194] width 7 height 7
radio input "true"
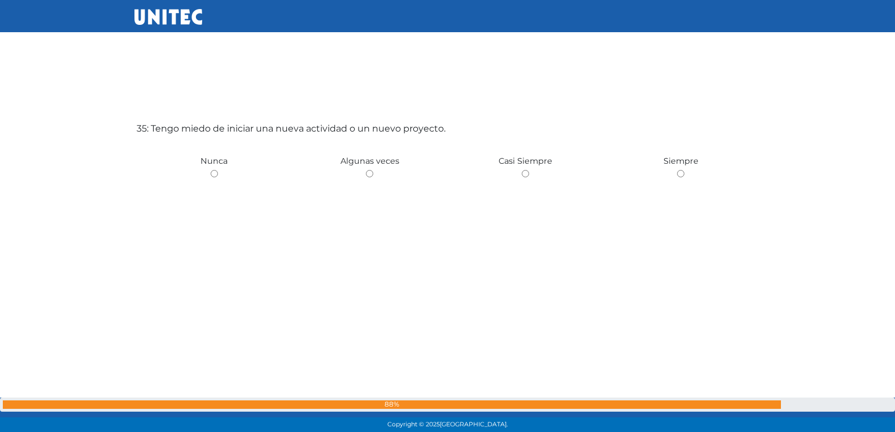
scroll to position [14742, 0]
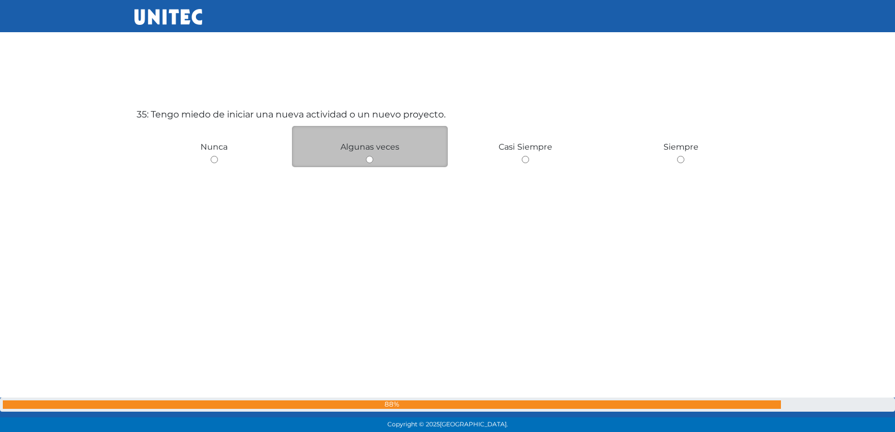
click at [372, 160] on input "radio" at bounding box center [369, 159] width 7 height 7
radio input "true"
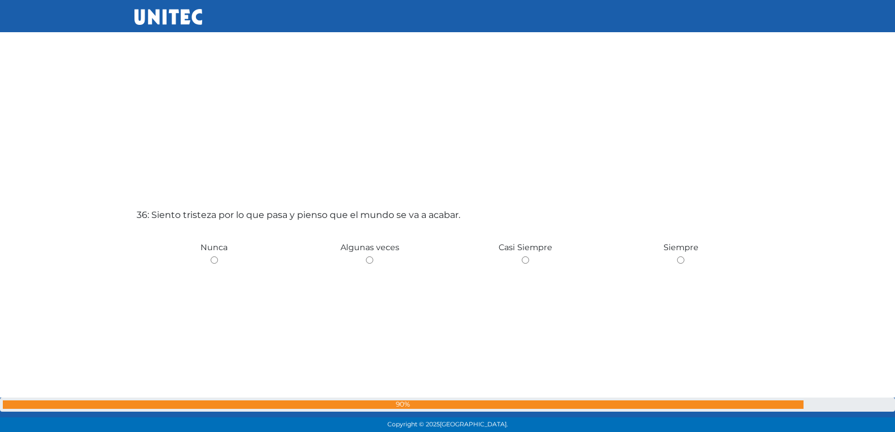
scroll to position [15074, 0]
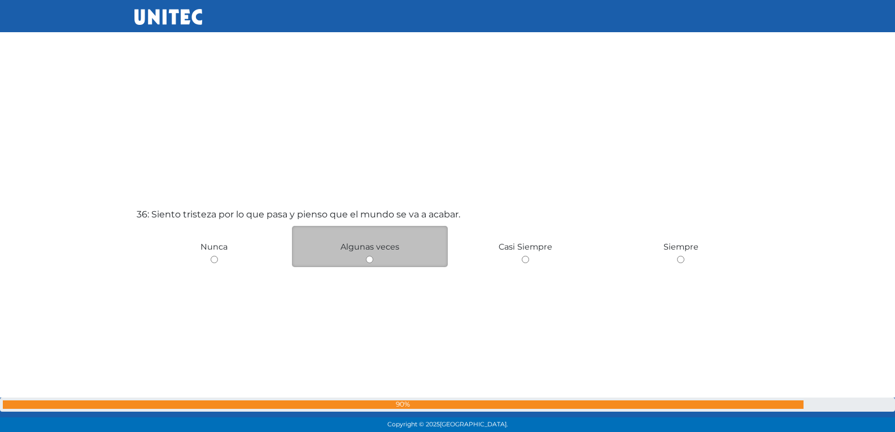
click at [371, 261] on input "radio" at bounding box center [369, 259] width 7 height 7
radio input "true"
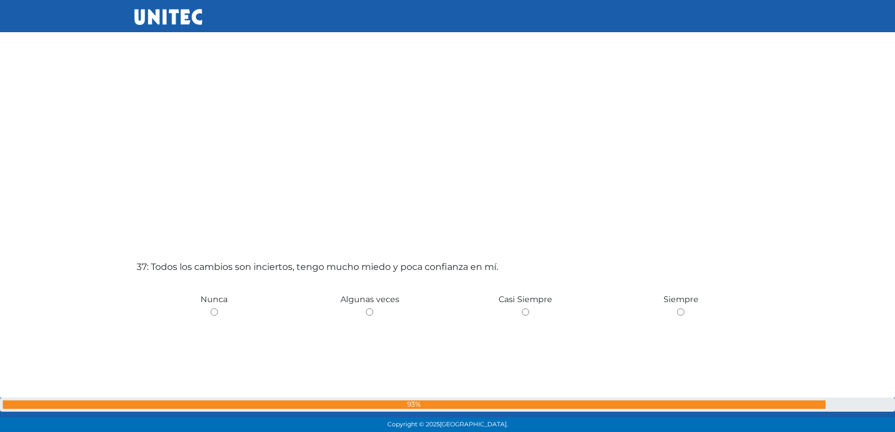
scroll to position [15469, 0]
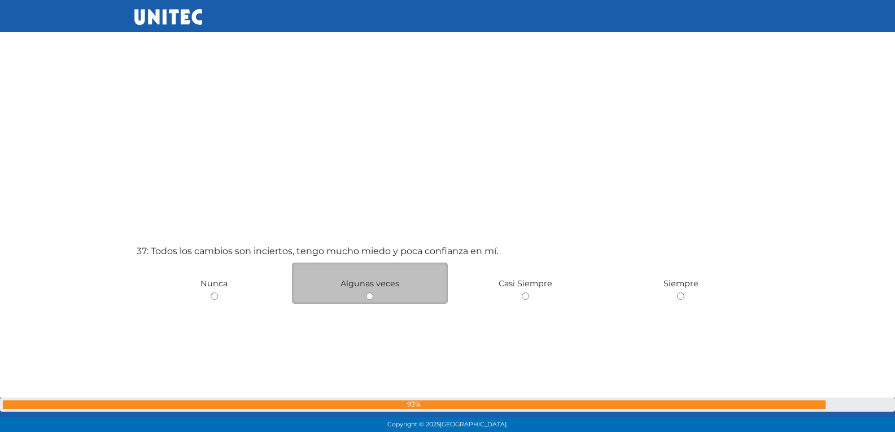
click at [371, 298] on input "radio" at bounding box center [369, 295] width 7 height 7
radio input "true"
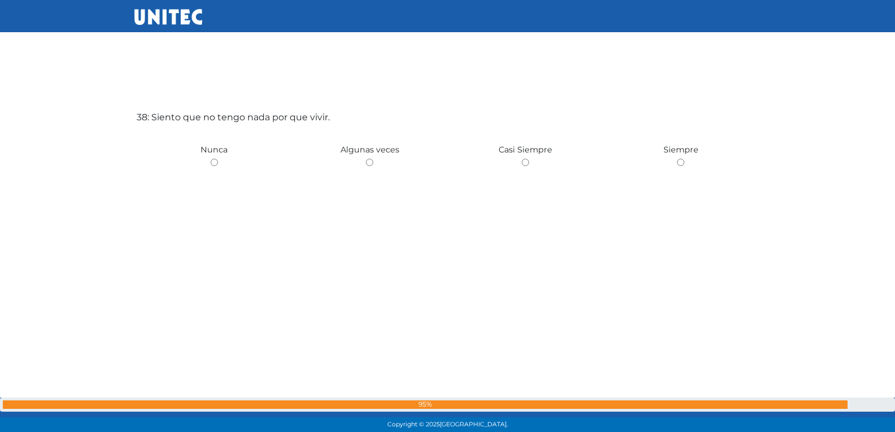
scroll to position [16038, 0]
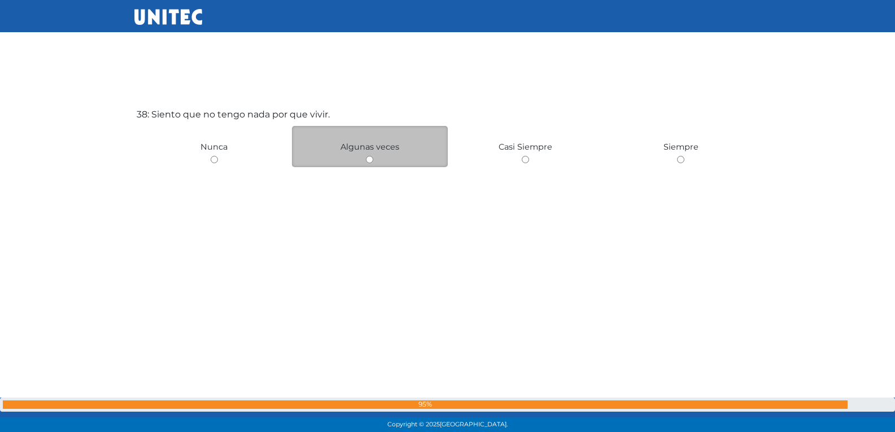
click at [368, 160] on input "radio" at bounding box center [369, 159] width 7 height 7
radio input "true"
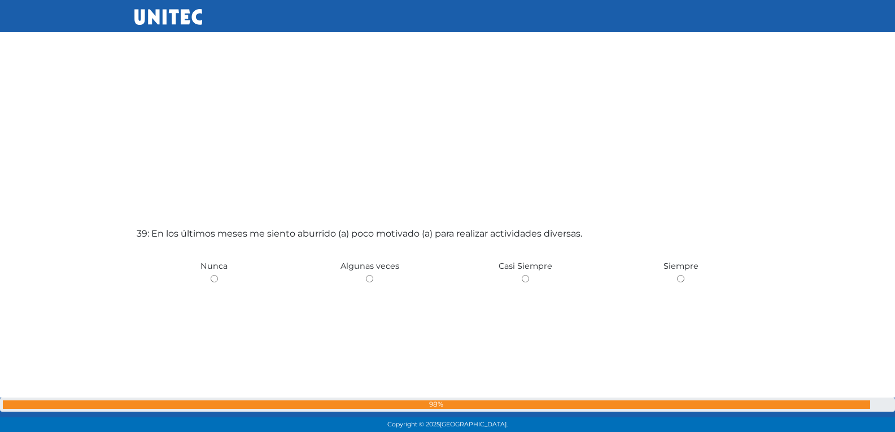
scroll to position [16416, 0]
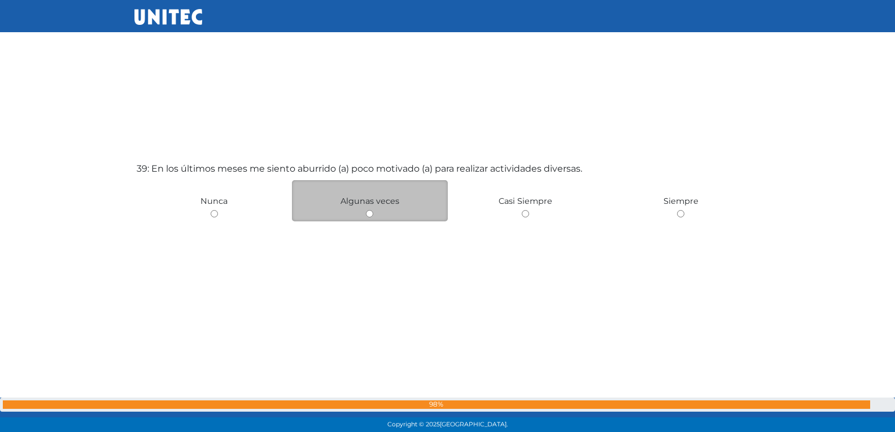
click at [372, 212] on input "radio" at bounding box center [369, 213] width 7 height 7
radio input "true"
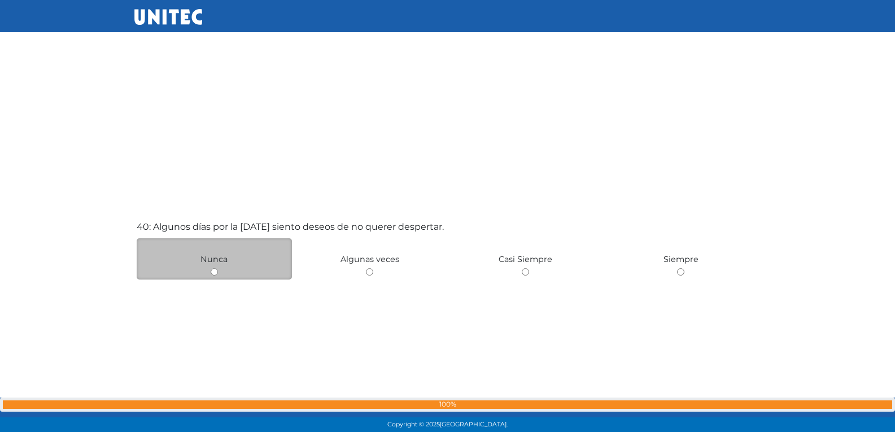
scroll to position [16789, 0]
click at [215, 272] on input "radio" at bounding box center [214, 272] width 7 height 7
radio input "true"
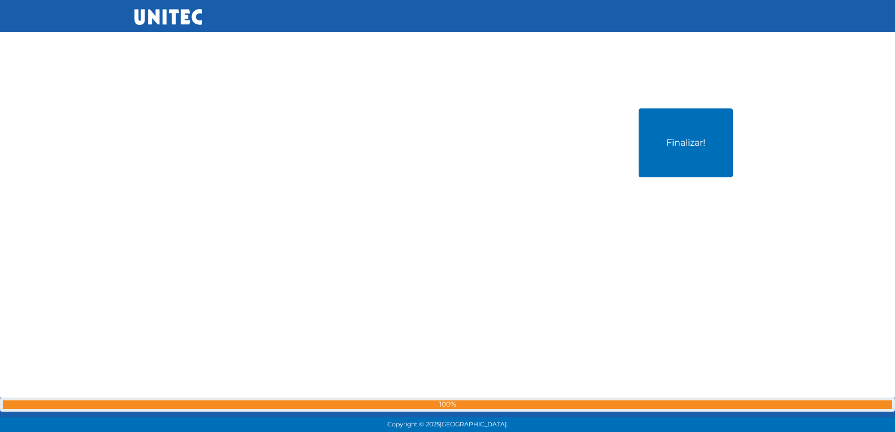
scroll to position [17334, 0]
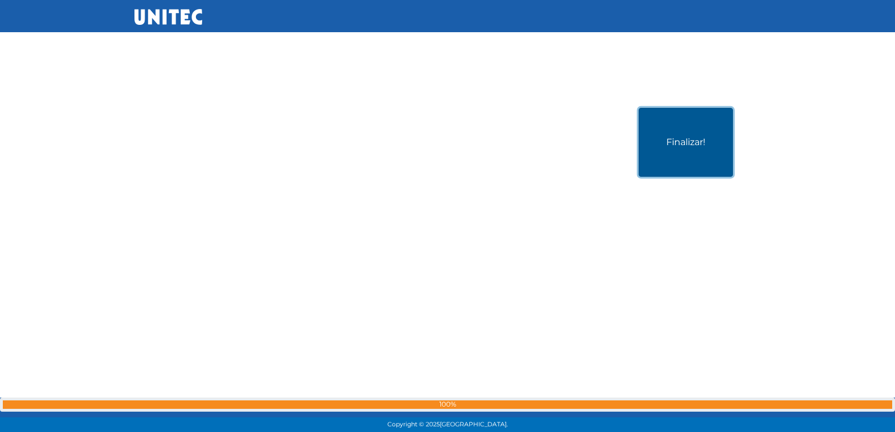
drag, startPoint x: 696, startPoint y: 134, endPoint x: 690, endPoint y: 142, distance: 9.7
click at [696, 136] on button "Finalizar!" at bounding box center [686, 142] width 94 height 69
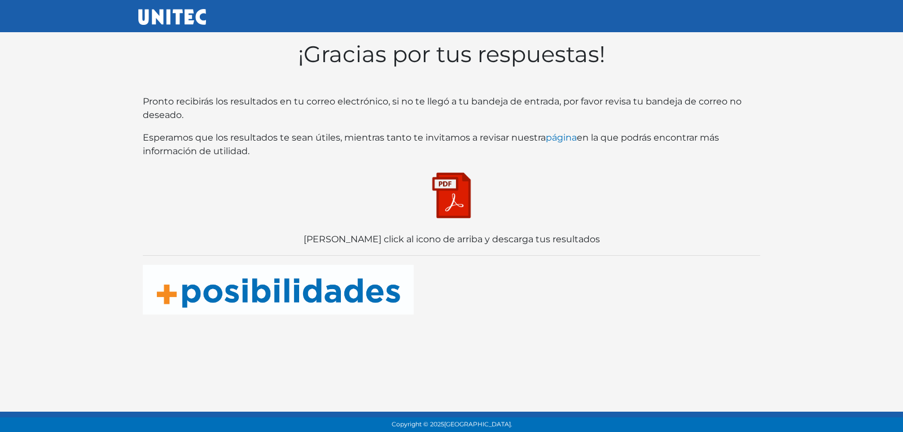
click at [448, 215] on img at bounding box center [451, 195] width 56 height 56
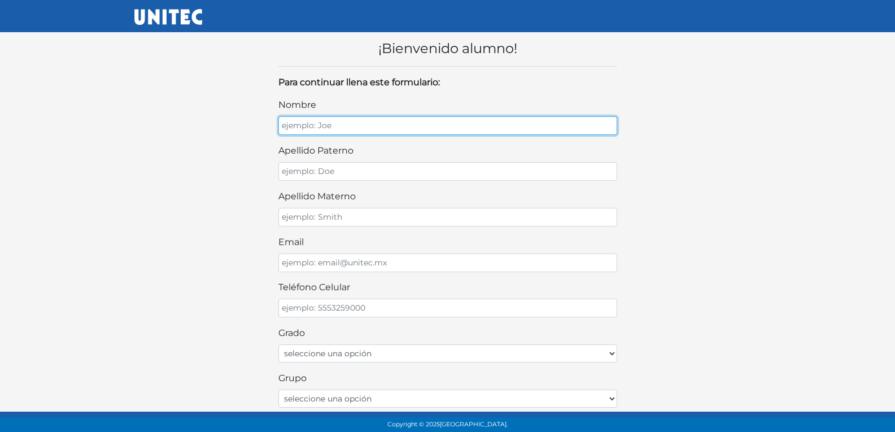
click at [421, 130] on input "nombre" at bounding box center [447, 125] width 339 height 19
type input "[PERSON_NAME]"
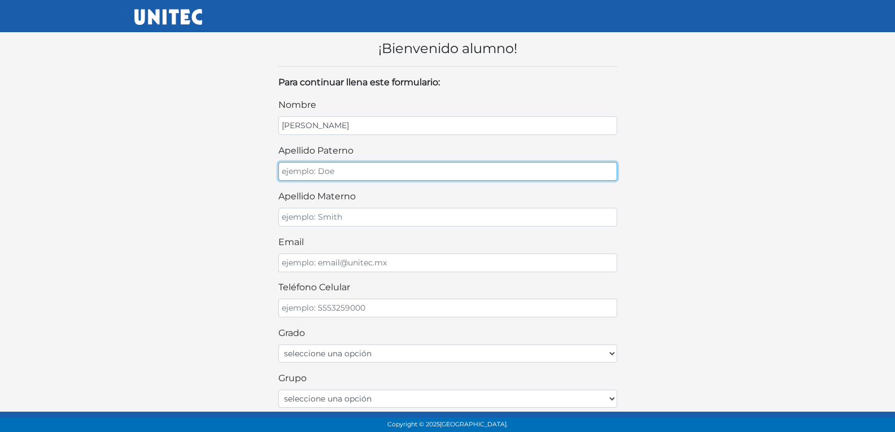
type input "A"
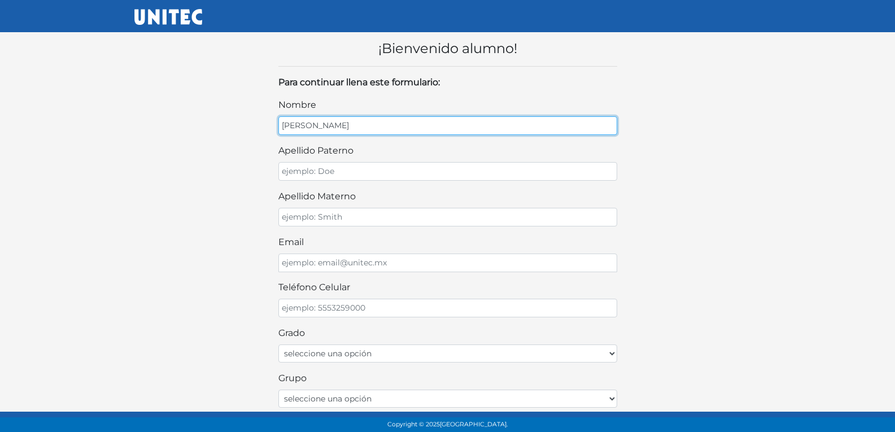
click at [355, 134] on input "[PERSON_NAME]" at bounding box center [447, 125] width 339 height 19
type input "[PERSON_NAME]"
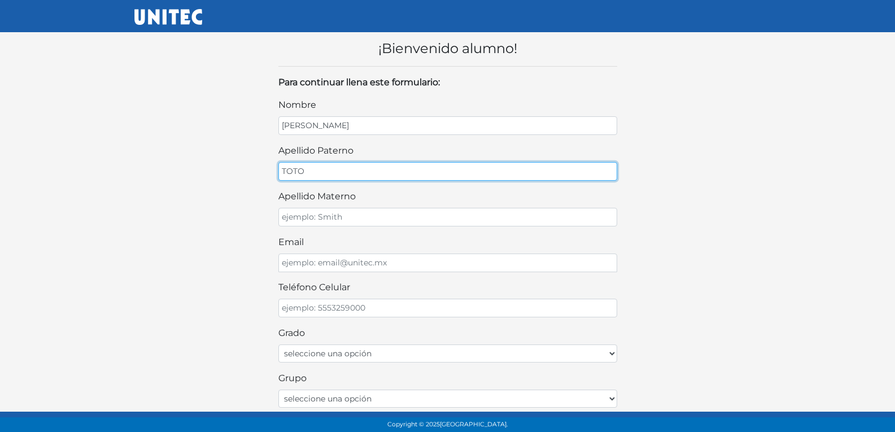
type input "TOTO"
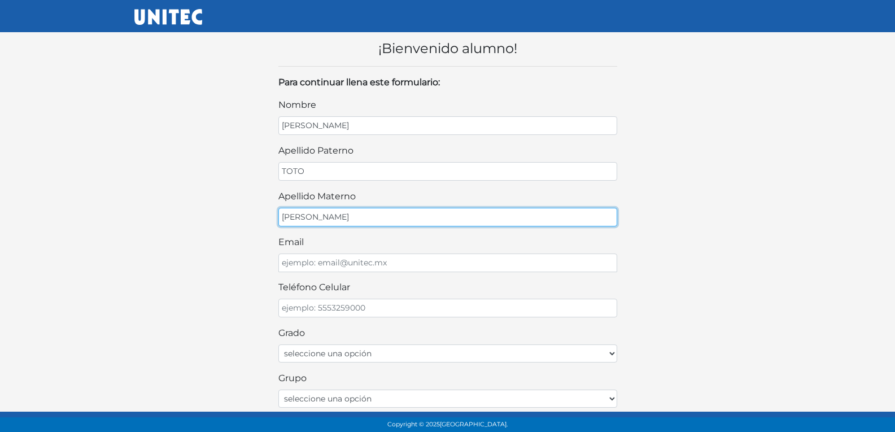
type input "[PERSON_NAME]"
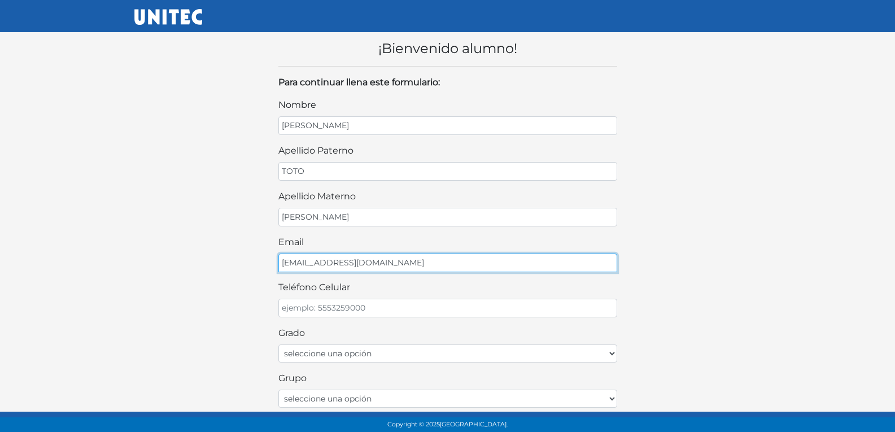
type input "[EMAIL_ADDRESS][DOMAIN_NAME]"
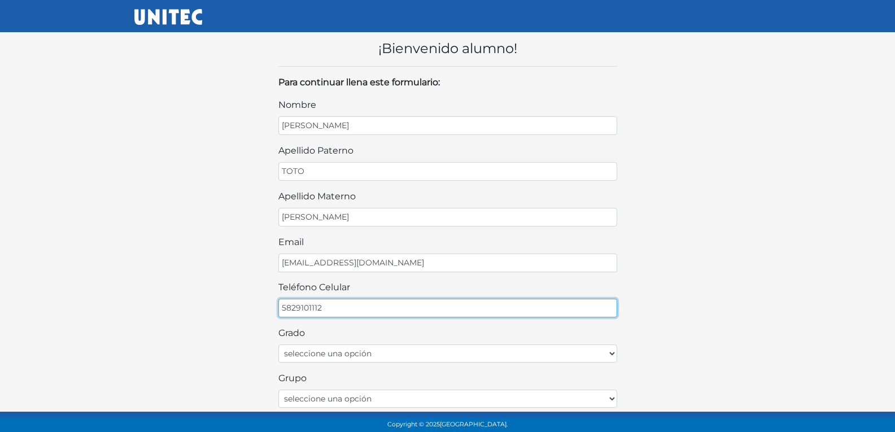
type input "5829101112"
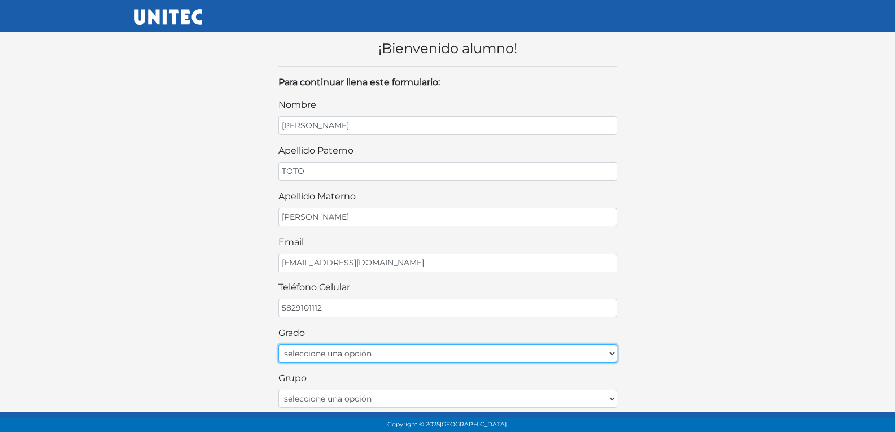
click at [318, 351] on select "seleccione una opción Primer grado Segundo grado Tercer grado Cuarto grado Quin…" at bounding box center [447, 353] width 339 height 18
select select "1ro"
click at [278, 344] on select "seleccione una opción Primer grado Segundo grado Tercer grado Cuarto grado Quin…" at bounding box center [447, 353] width 339 height 18
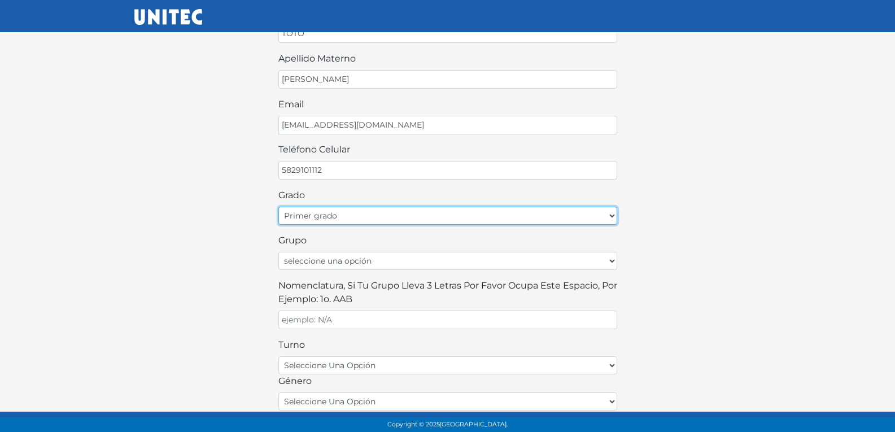
scroll to position [113, 0]
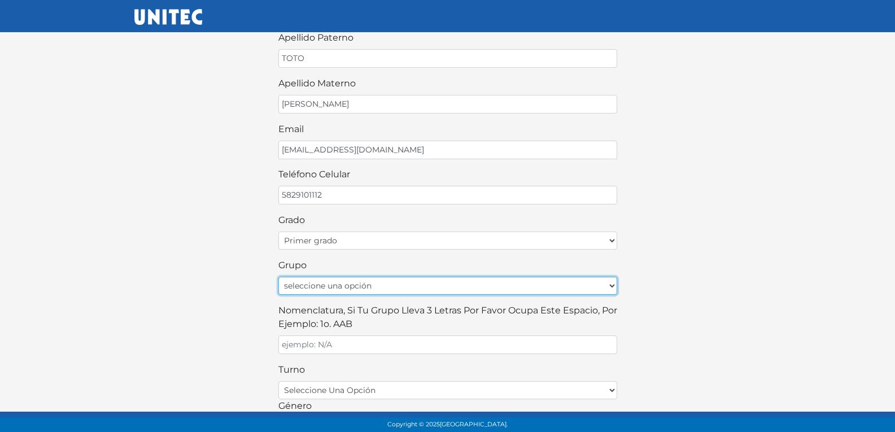
click at [322, 287] on select "seleccione una opción A B C D E F G H I J K L M N O P Q R S T U V W X Y Z" at bounding box center [447, 286] width 339 height 18
select select "A"
click at [278, 277] on select "seleccione una opción A B C D E F G H I J K L M N O P Q R S T U V W X Y Z" at bounding box center [447, 286] width 339 height 18
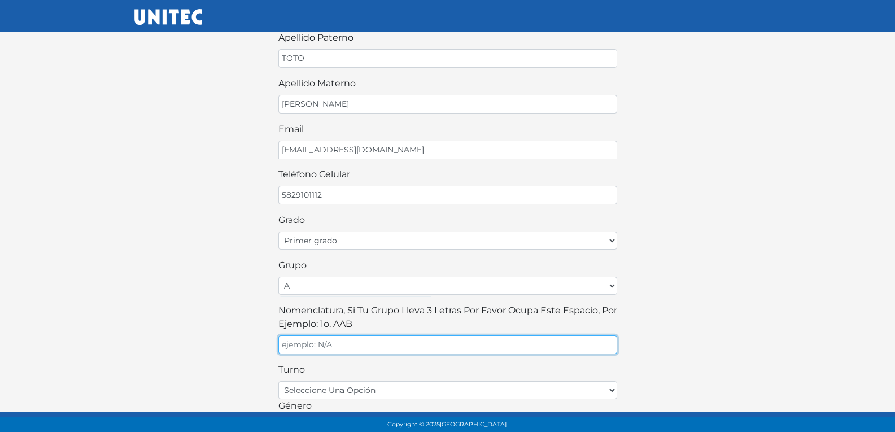
click at [366, 344] on input "Nomenclatura, si tu grupo lleva 3 letras por favor ocupa este espacio, por ejem…" at bounding box center [447, 344] width 339 height 19
type input "A"
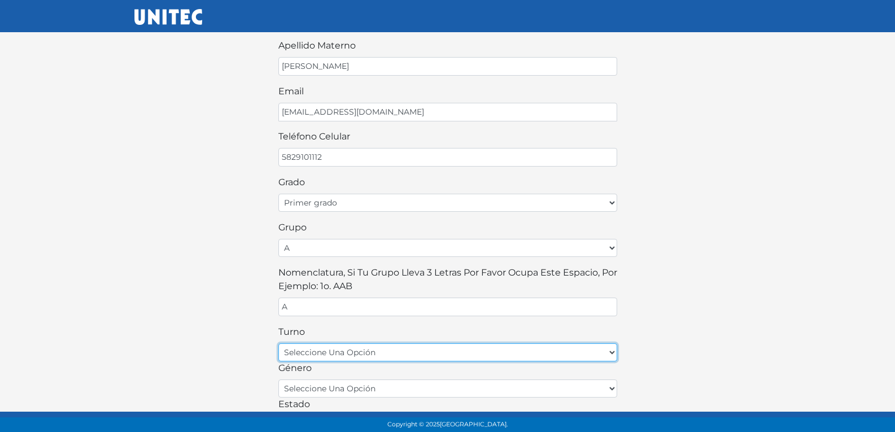
scroll to position [169, 0]
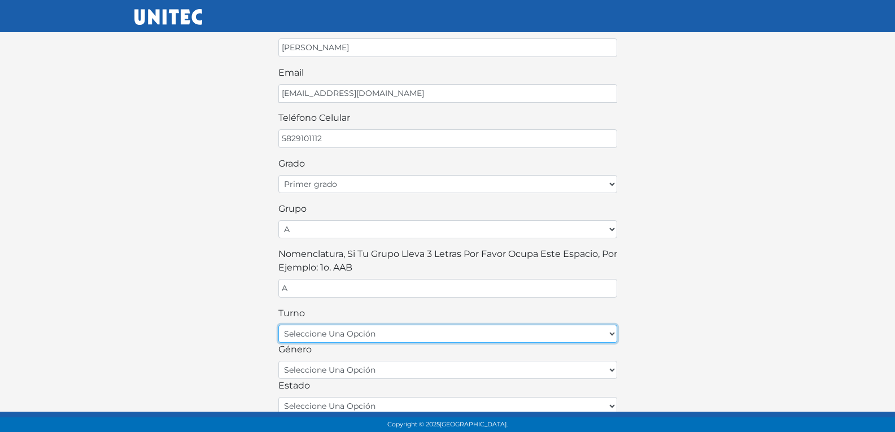
click at [406, 335] on select "seleccione una opción matutino vespertino" at bounding box center [447, 334] width 339 height 18
select select "matutino"
click at [278, 325] on select "seleccione una opción matutino vespertino" at bounding box center [447, 334] width 339 height 18
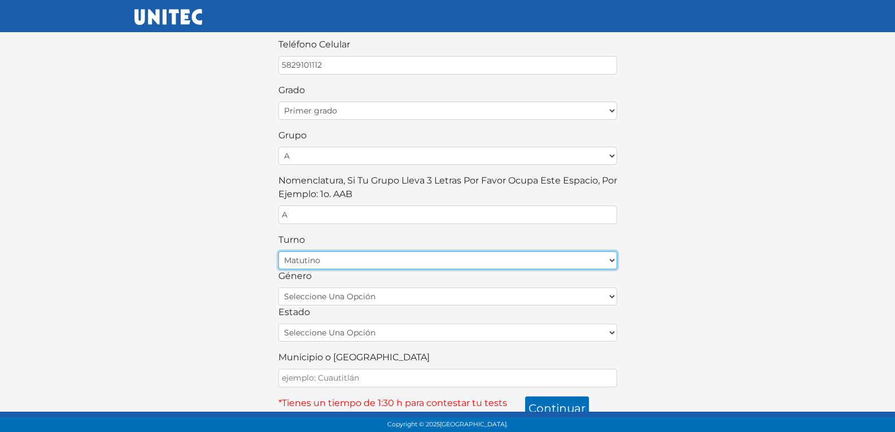
scroll to position [254, 0]
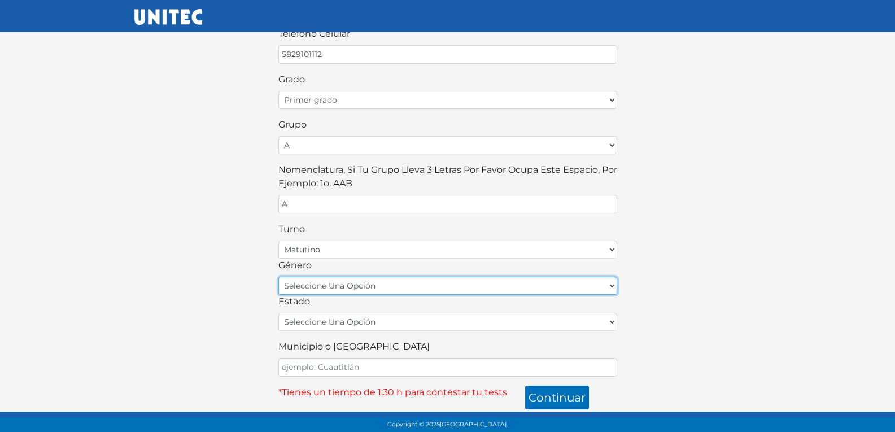
click at [371, 289] on select "seleccione una opción femenino masculino" at bounding box center [447, 286] width 339 height 18
select select "F"
click at [278, 277] on select "seleccione una opción femenino masculino" at bounding box center [447, 286] width 339 height 18
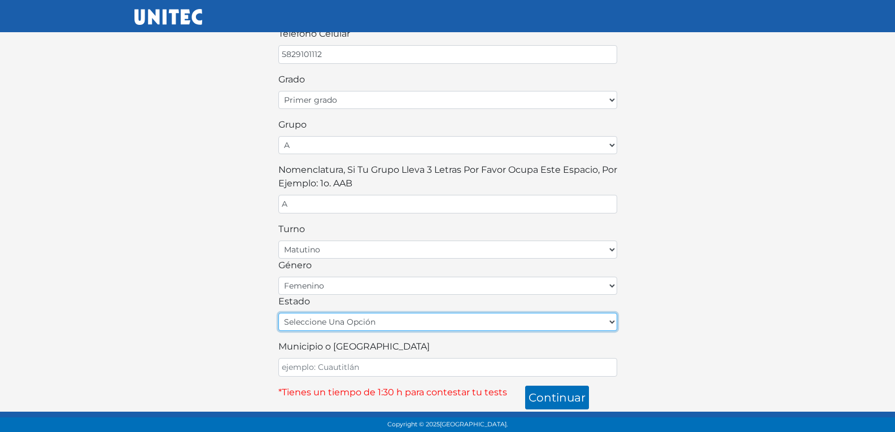
click at [337, 323] on select "seleccione una opción Aguascalientes Baja California Baja California Sur Campec…" at bounding box center [447, 322] width 339 height 18
select select "MEX"
click at [278, 313] on select "seleccione una opción Aguascalientes Baja California Baja California Sur Campec…" at bounding box center [447, 322] width 339 height 18
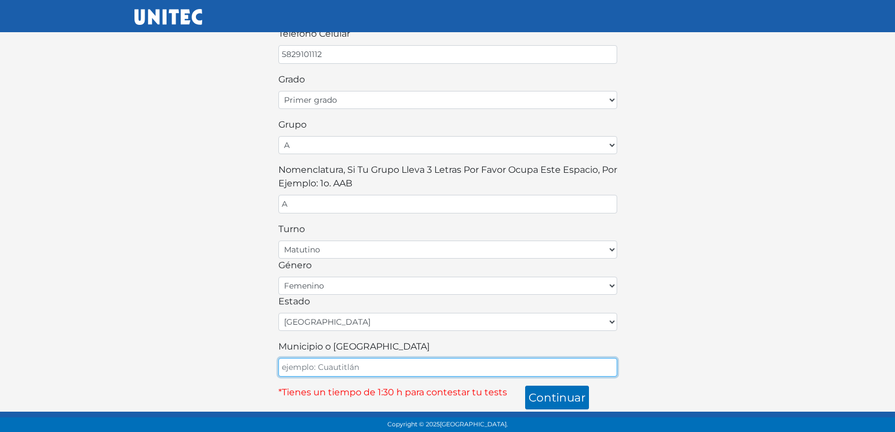
click at [330, 371] on input "Municipio o Alcaldía" at bounding box center [447, 367] width 339 height 19
type input "ECATEPEC"
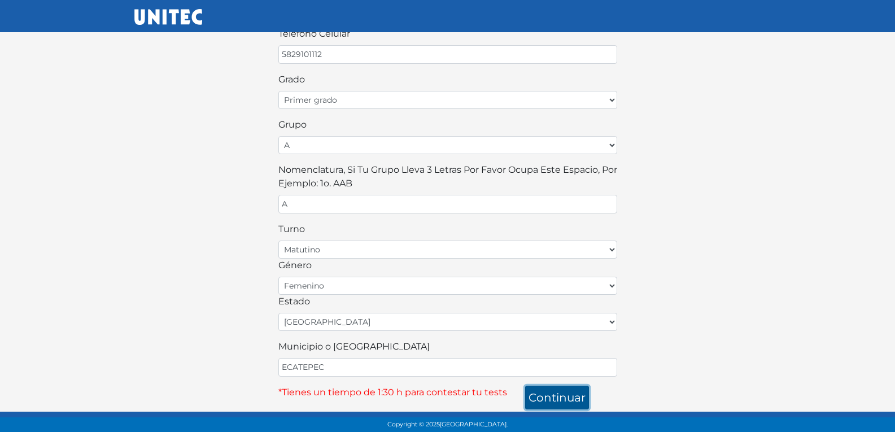
click at [569, 399] on button "continuar" at bounding box center [557, 398] width 64 height 24
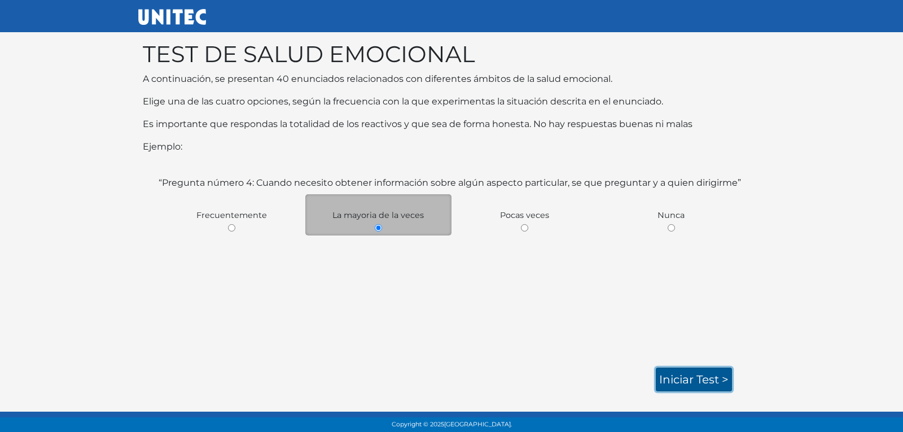
click at [680, 378] on link "Iniciar test >" at bounding box center [694, 380] width 76 height 24
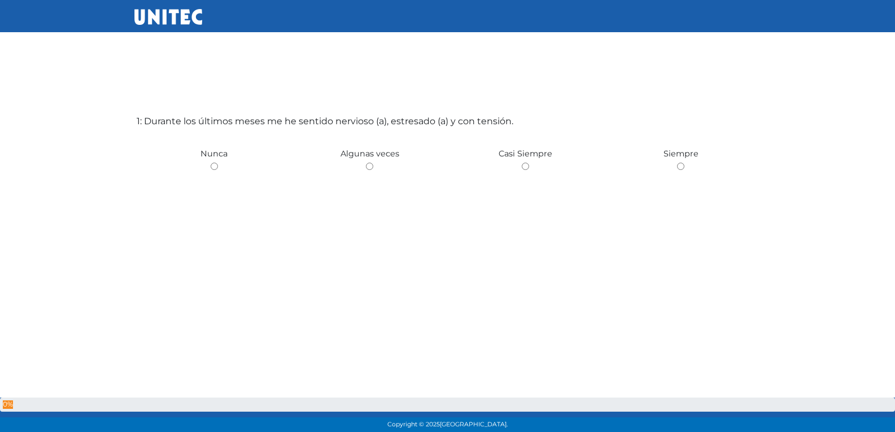
scroll to position [56, 0]
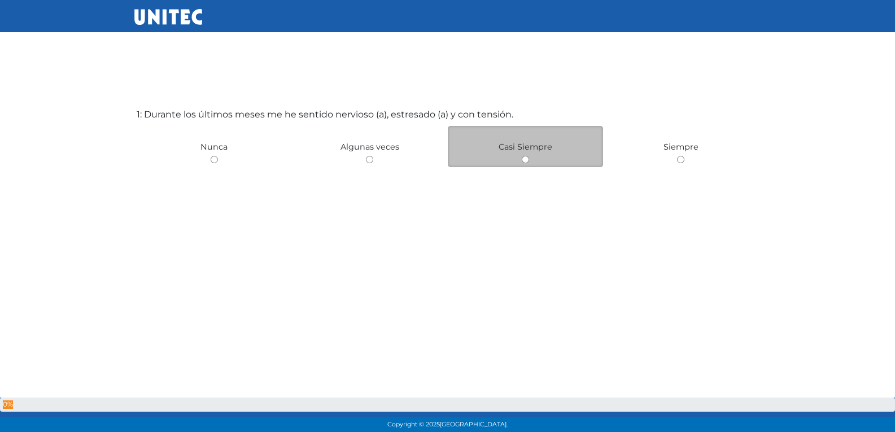
click at [525, 158] on input "radio" at bounding box center [525, 159] width 7 height 7
radio input "true"
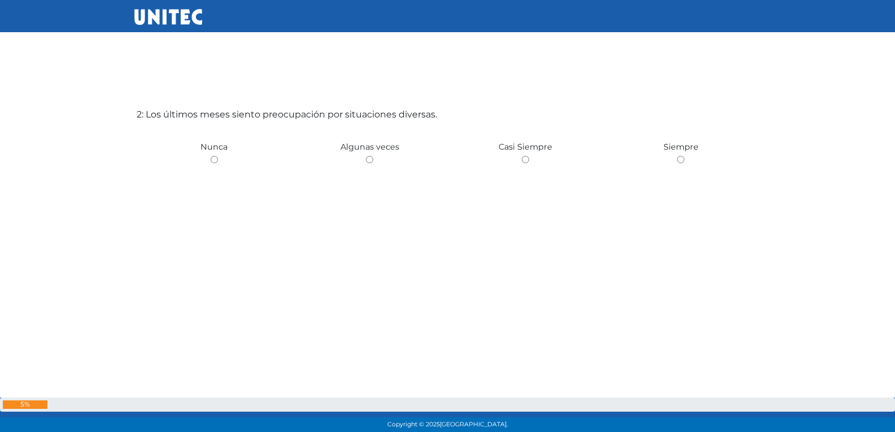
scroll to position [432, 0]
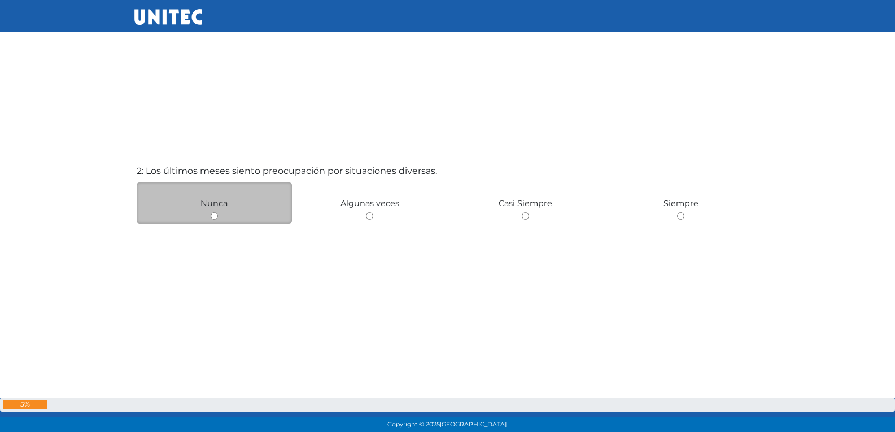
radio input "true"
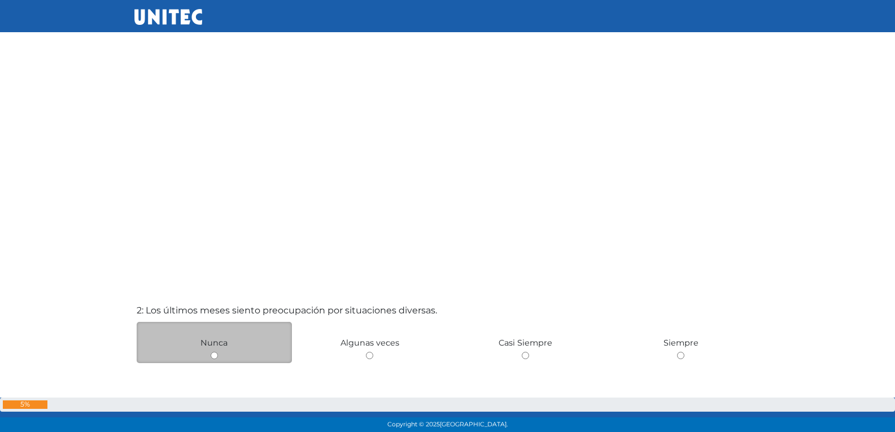
click at [366, 352] on input "radio" at bounding box center [369, 355] width 7 height 7
radio input "true"
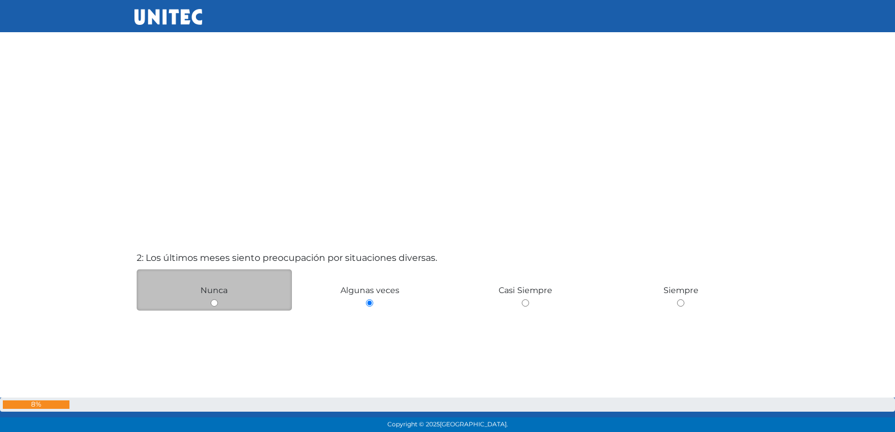
click at [211, 299] on input "radio" at bounding box center [214, 302] width 7 height 7
radio input "true"
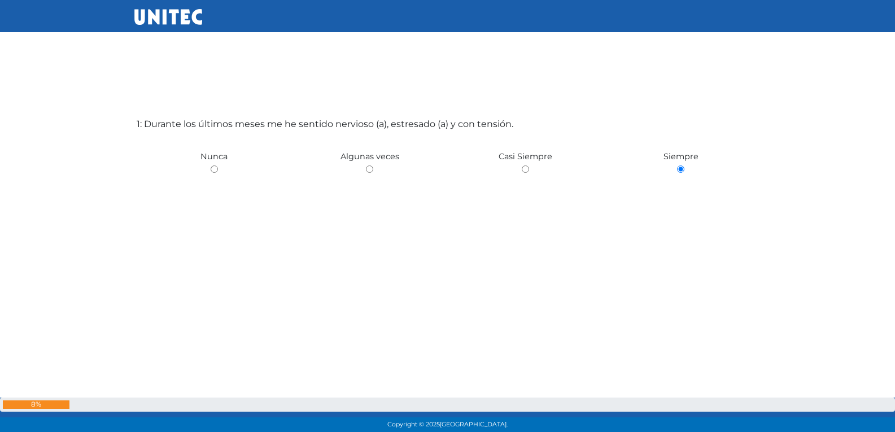
scroll to position [0, 0]
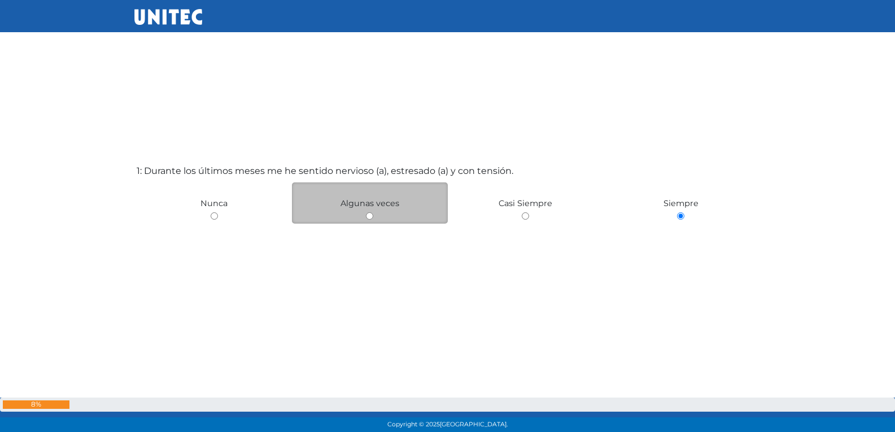
radio input "true"
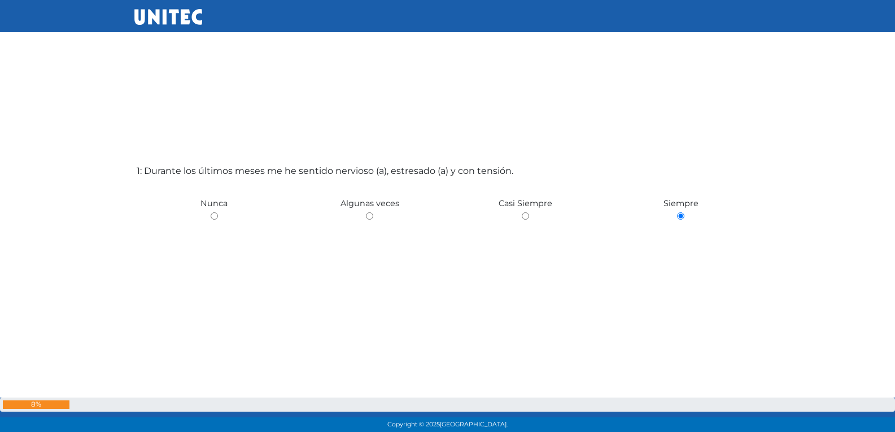
radio input "true"
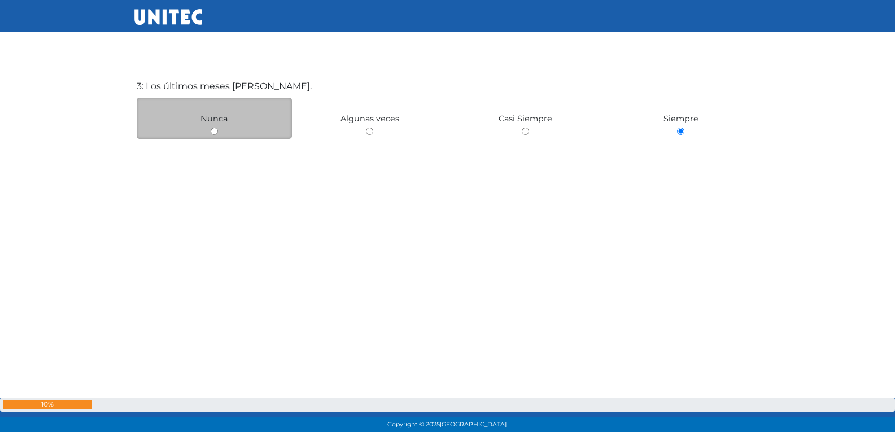
scroll to position [844, 0]
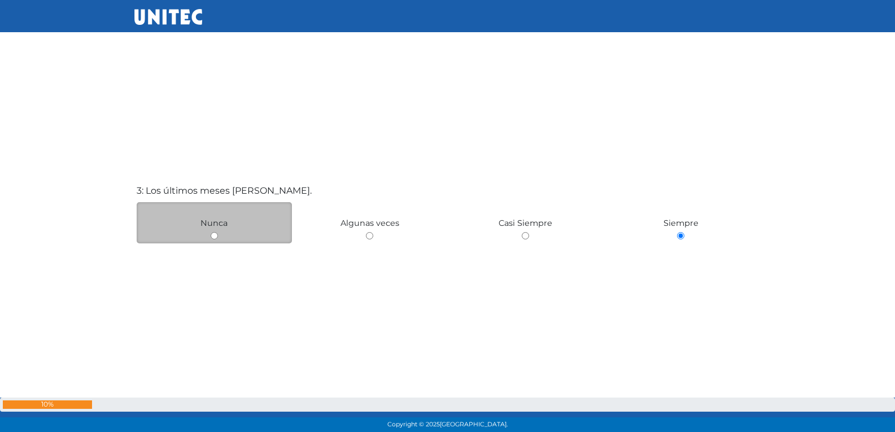
click at [215, 236] on input "radio" at bounding box center [214, 235] width 7 height 7
radio input "true"
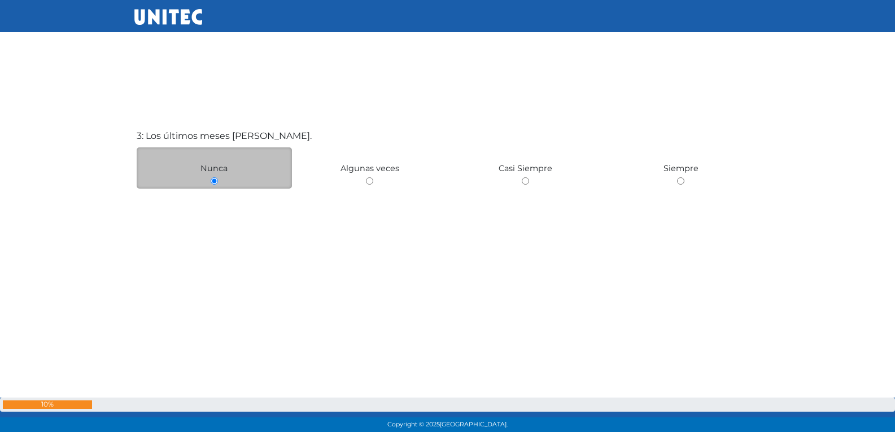
click at [366, 177] on input "radio" at bounding box center [369, 180] width 7 height 7
radio input "true"
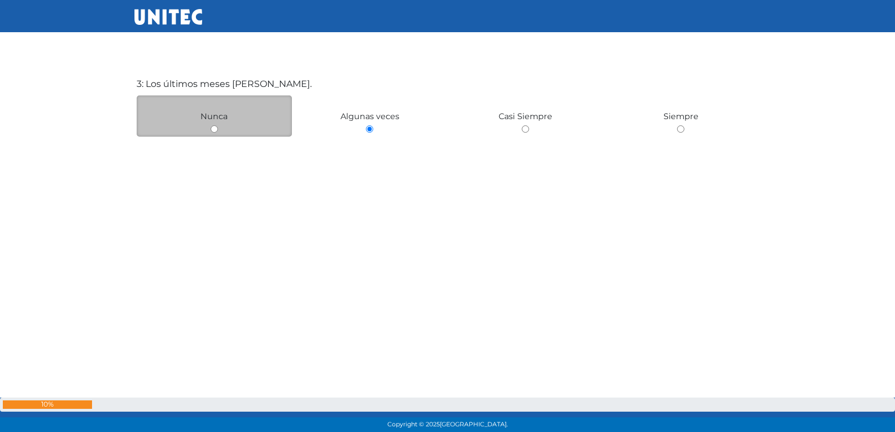
scroll to position [954, 0]
radio input "true"
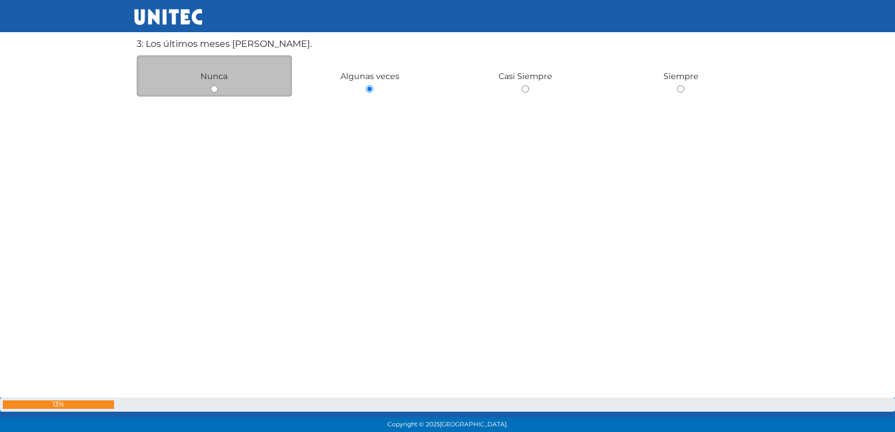
radio input "true"
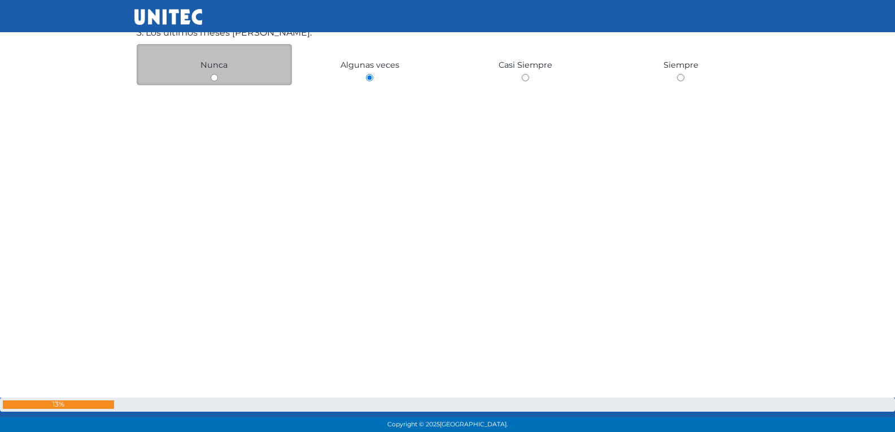
radio input "true"
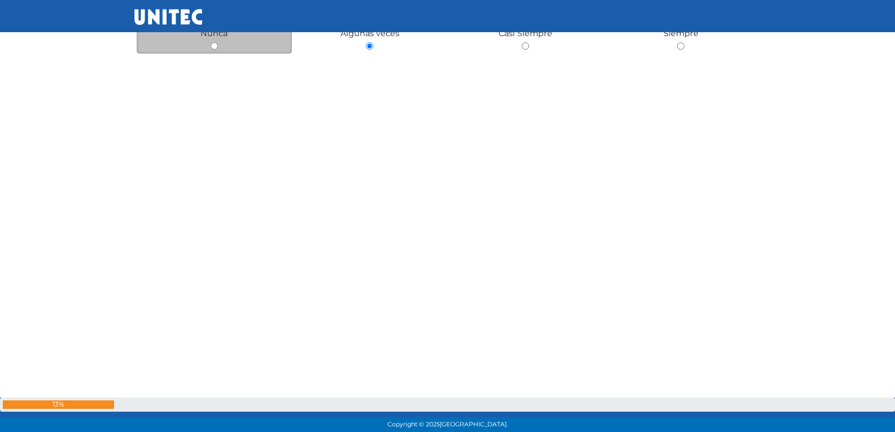
radio input "true"
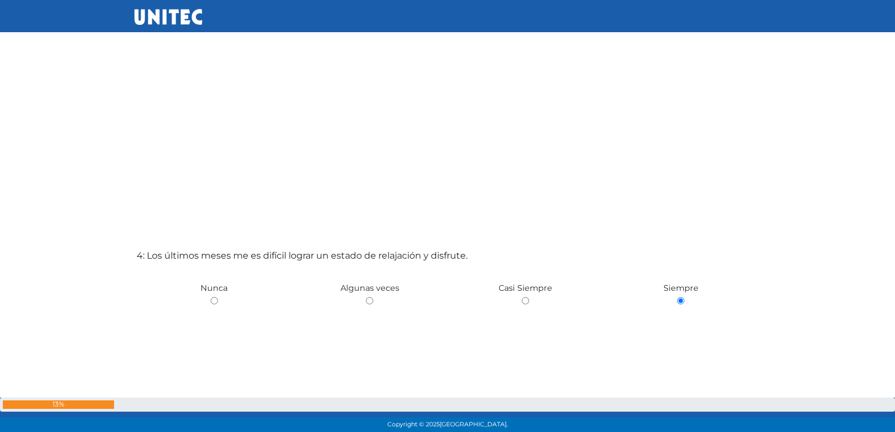
click at [160, 168] on div "4: Los últimos meses me es difícil lograr un estado de relajación y disfrute. N…" at bounding box center [447, 357] width 627 height 432
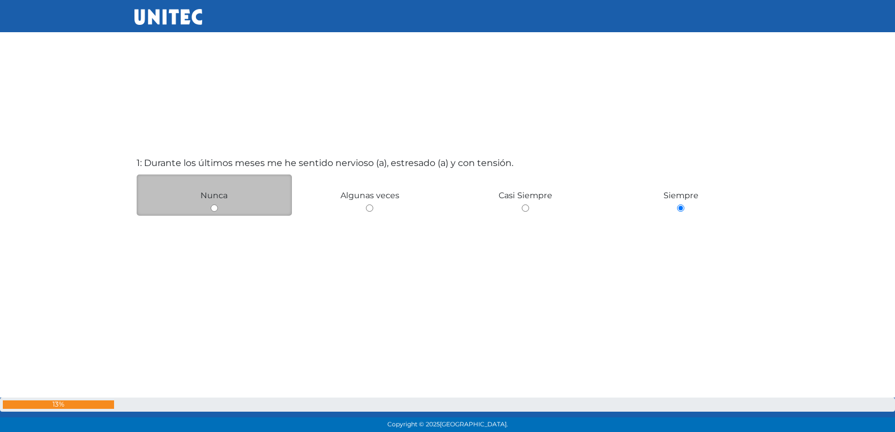
scroll to position [0, 0]
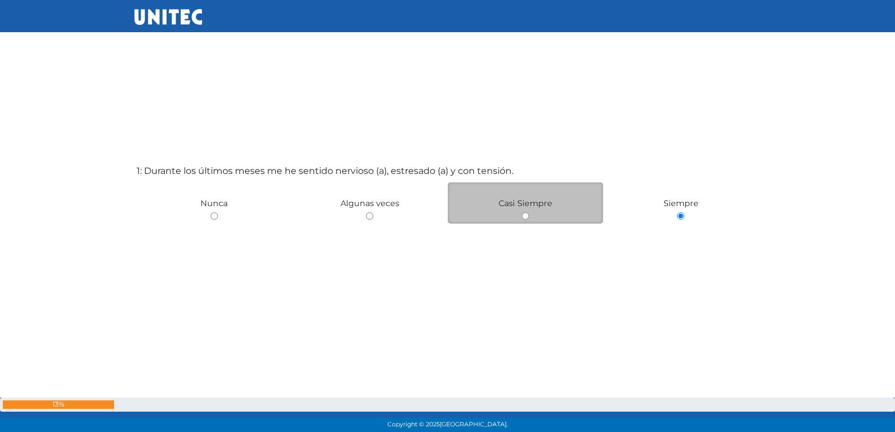
click at [527, 216] on input "radio" at bounding box center [525, 215] width 7 height 7
radio input "true"
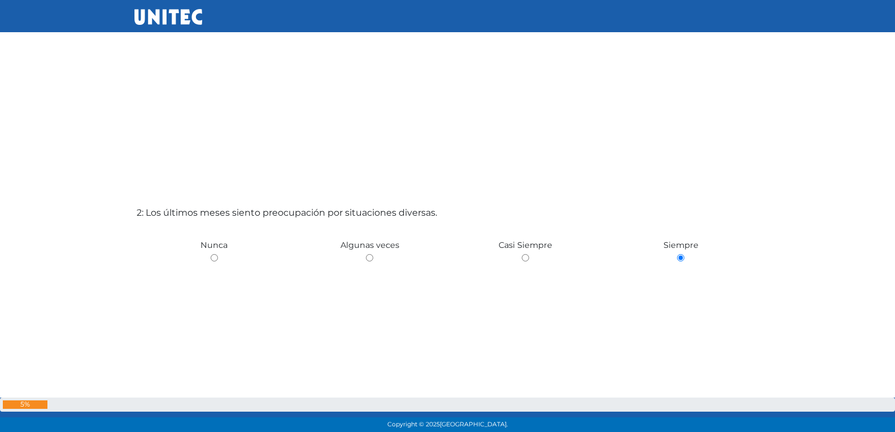
scroll to position [395, 0]
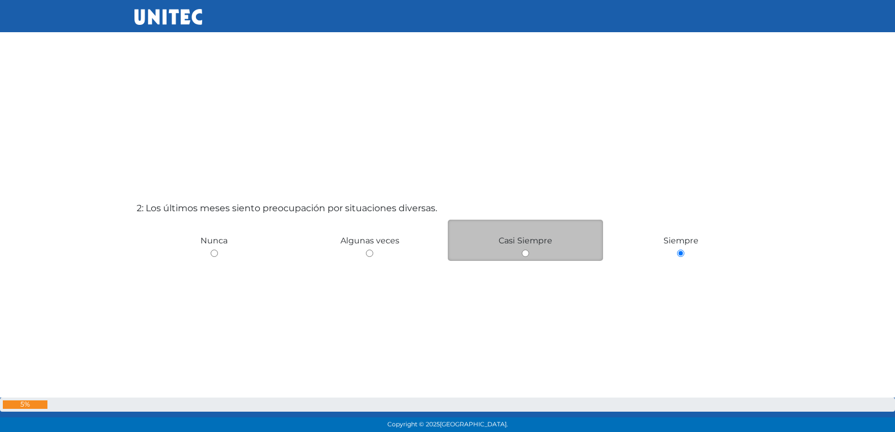
click at [522, 250] on input "radio" at bounding box center [525, 253] width 7 height 7
radio input "true"
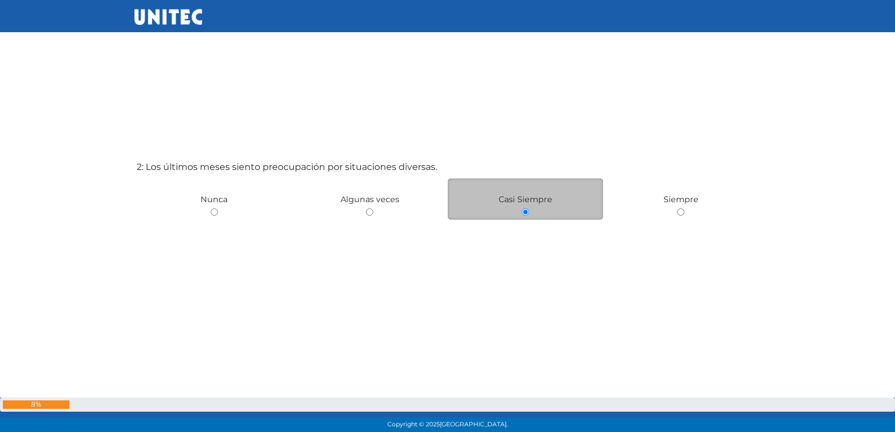
click at [366, 208] on input "radio" at bounding box center [369, 211] width 7 height 7
radio input "true"
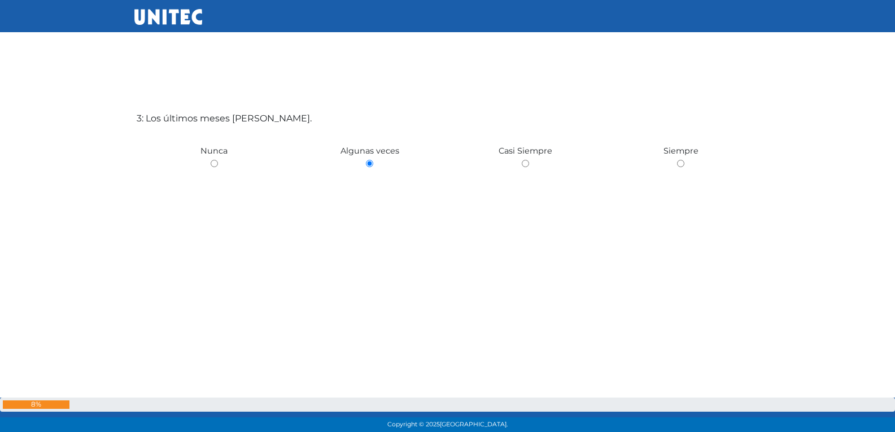
scroll to position [920, 0]
radio input "true"
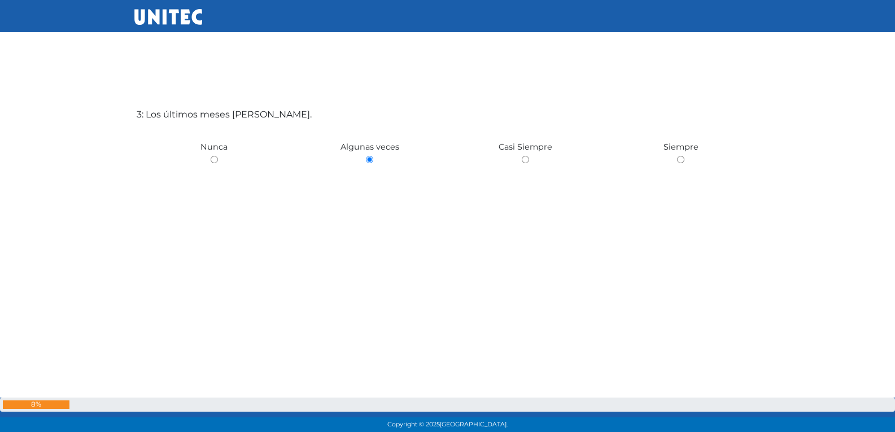
radio input "true"
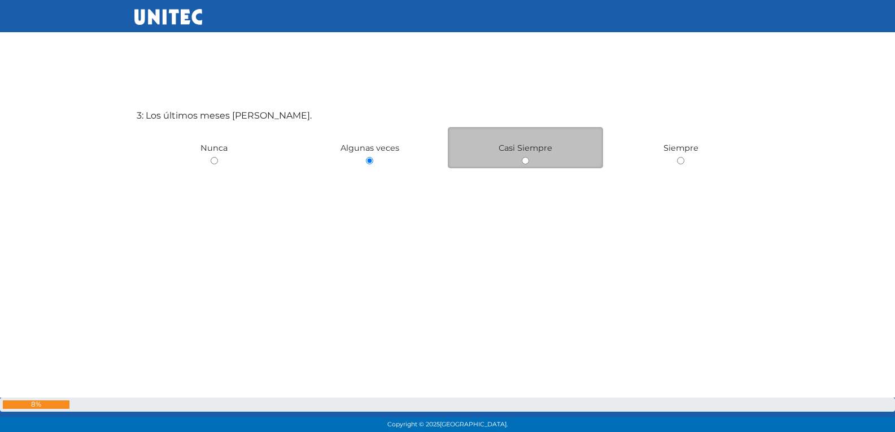
radio input "true"
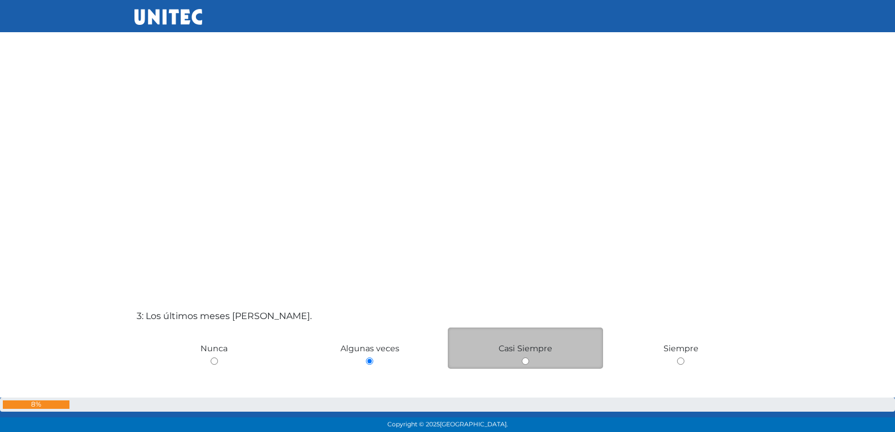
click at [522, 357] on input "radio" at bounding box center [525, 360] width 7 height 7
radio input "true"
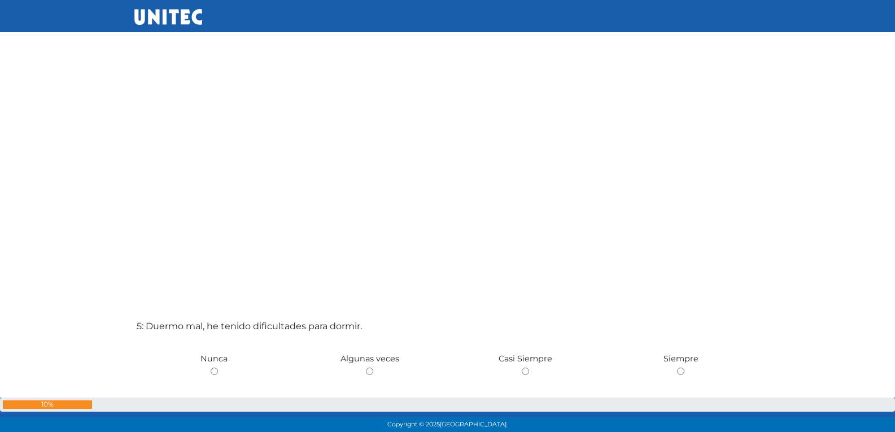
scroll to position [1583, 0]
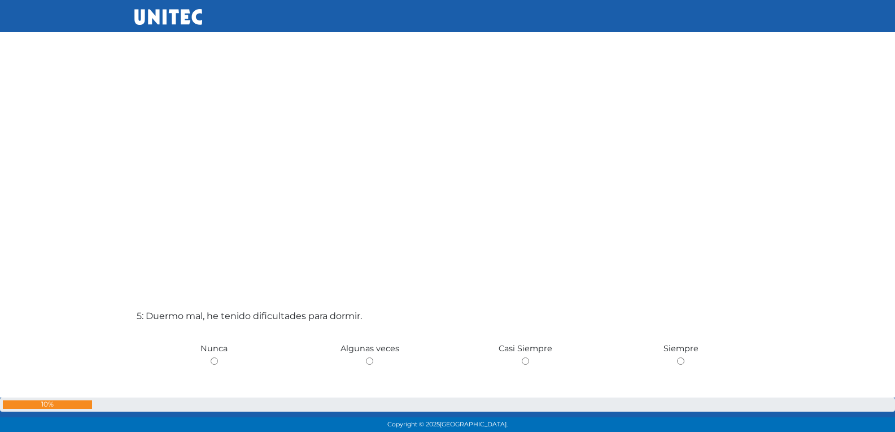
click at [366, 357] on input "radio" at bounding box center [369, 360] width 7 height 7
radio input "true"
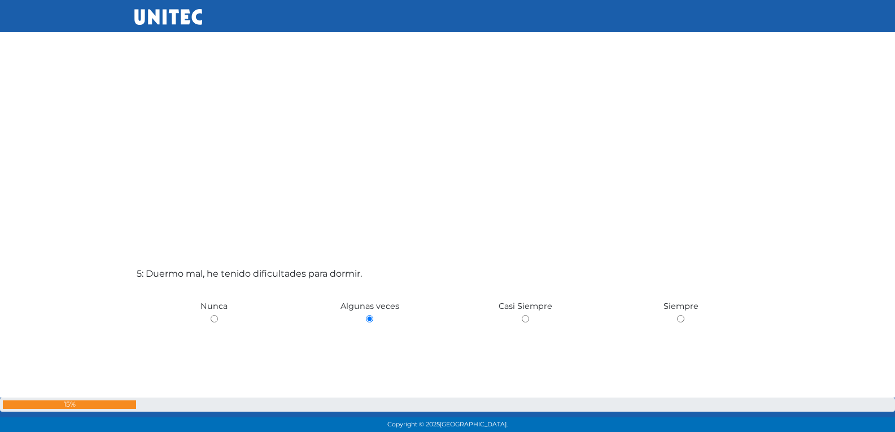
scroll to position [1635, 0]
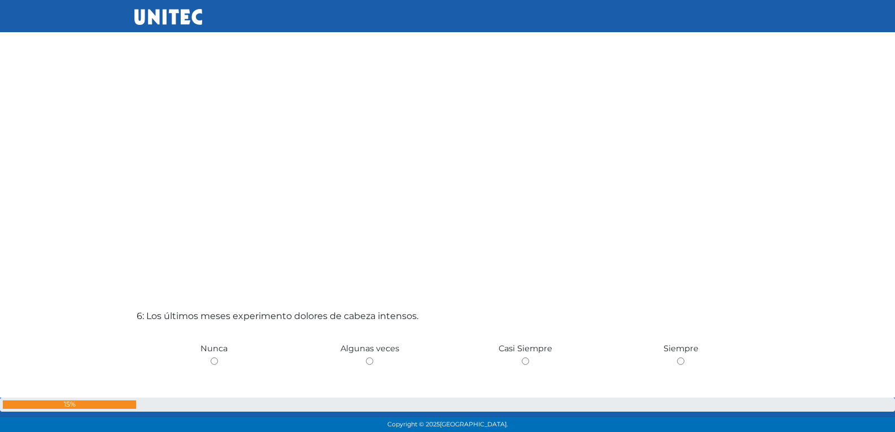
click at [677, 357] on input "radio" at bounding box center [680, 360] width 7 height 7
radio input "true"
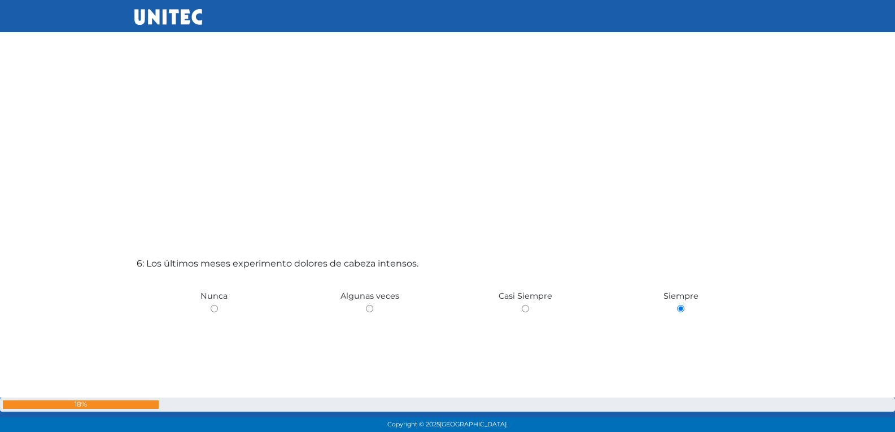
click at [211, 305] on input "radio" at bounding box center [214, 308] width 7 height 7
radio input "true"
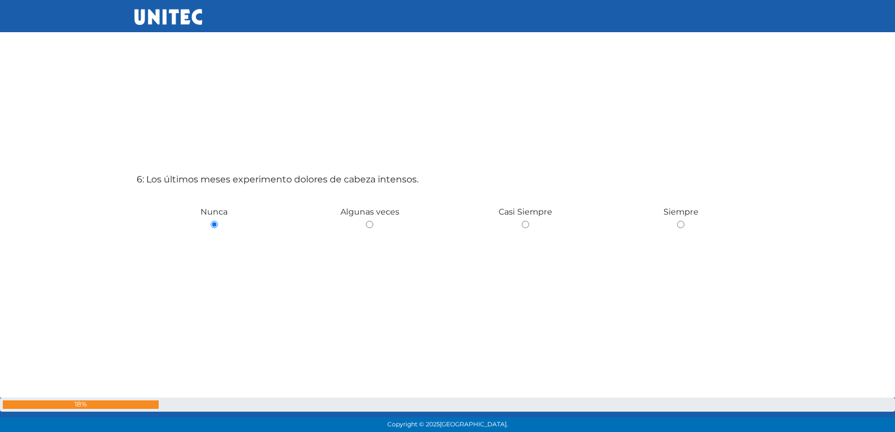
scroll to position [2446, 0]
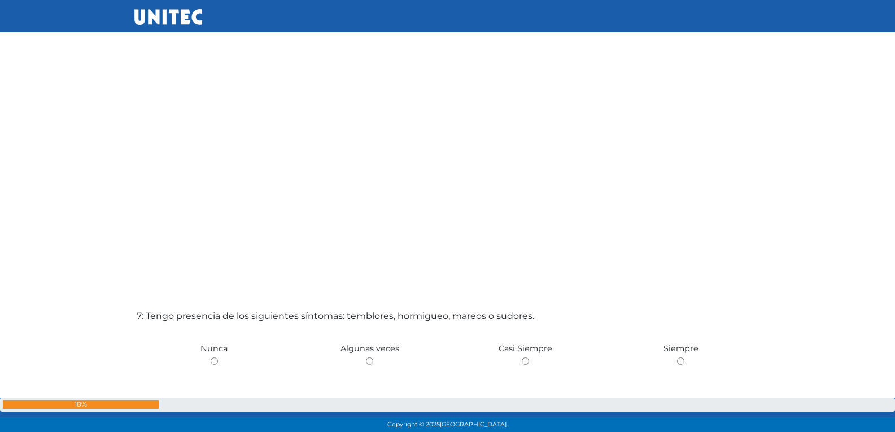
click at [366, 357] on input "radio" at bounding box center [369, 360] width 7 height 7
radio input "true"
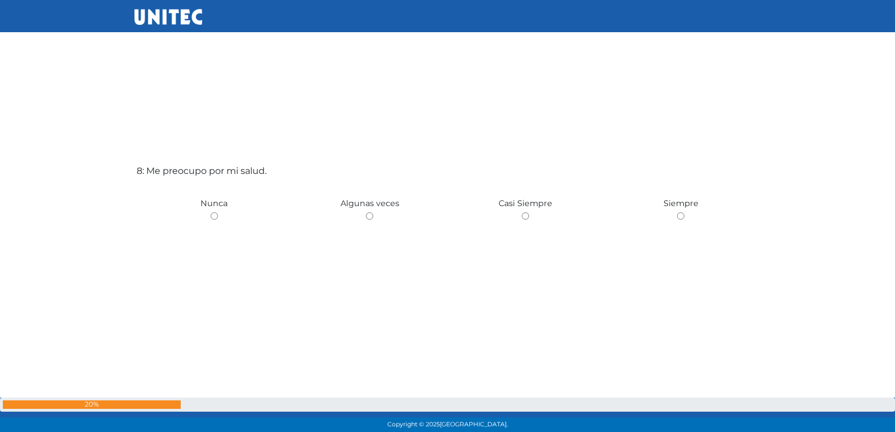
scroll to position [3080, 0]
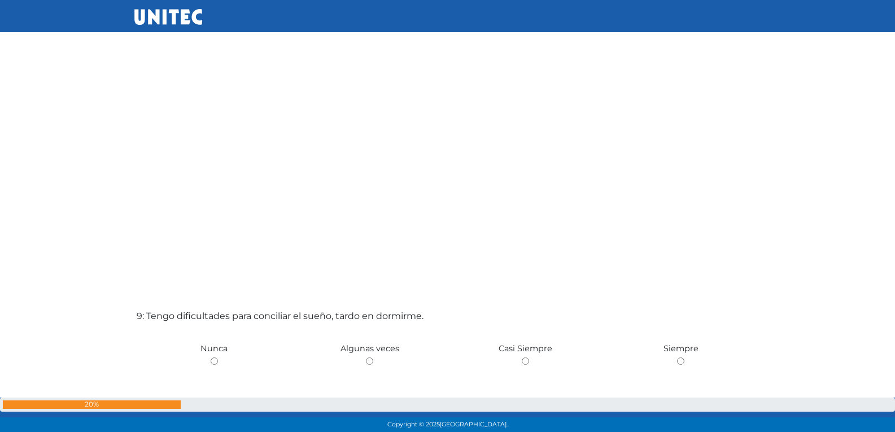
click at [677, 357] on input "radio" at bounding box center [680, 360] width 7 height 7
radio input "true"
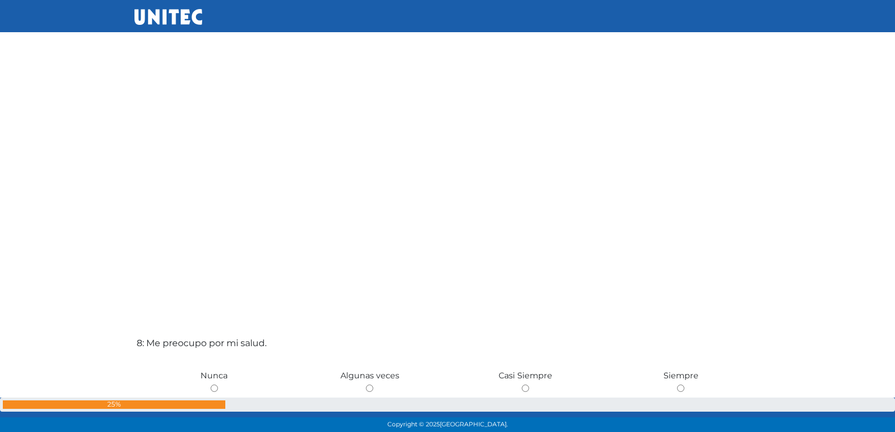
scroll to position [2871, 0]
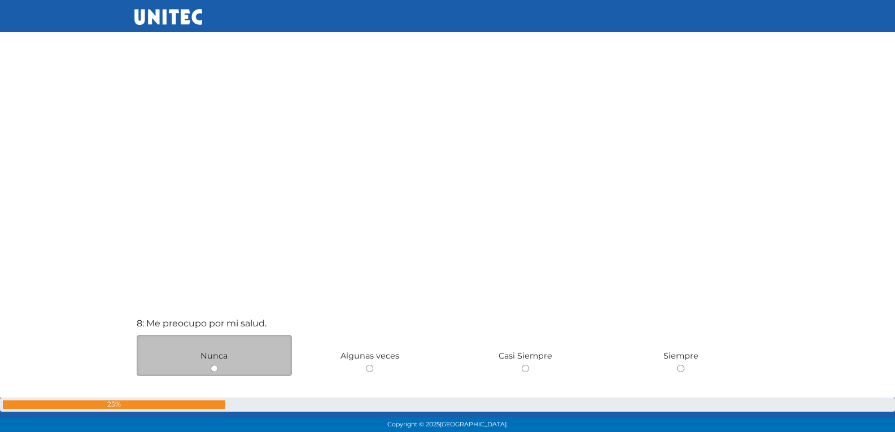
click at [218, 364] on div "Nunca" at bounding box center [215, 355] width 156 height 41
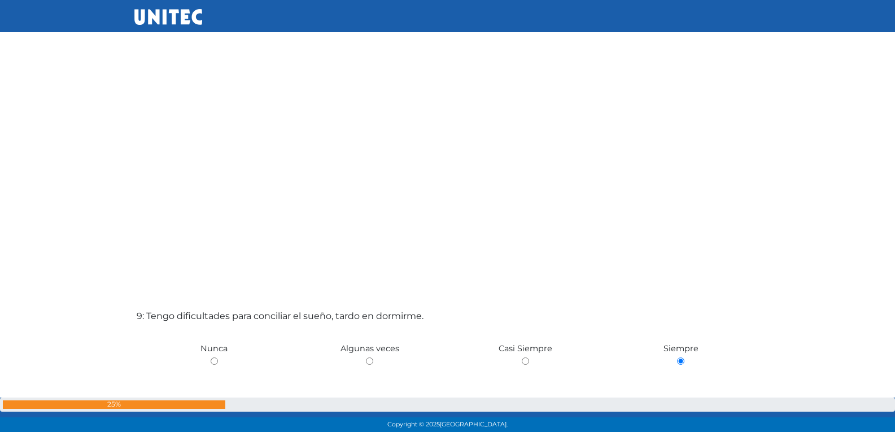
click at [522, 357] on input "radio" at bounding box center [525, 360] width 7 height 7
radio input "true"
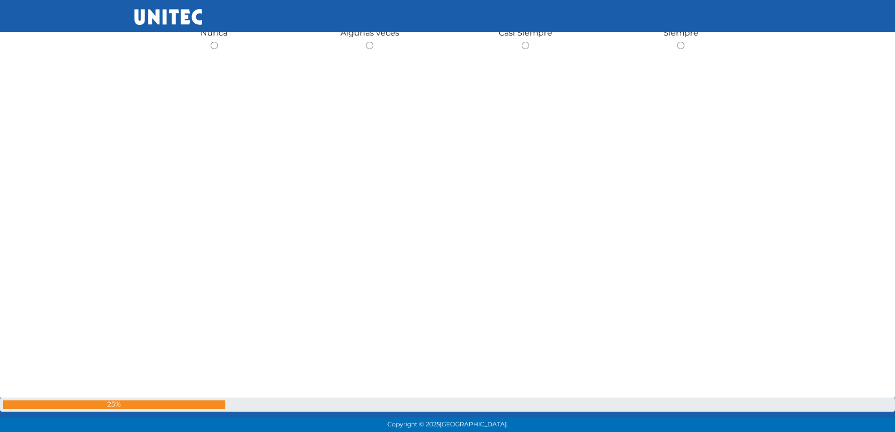
scroll to position [2968, 0]
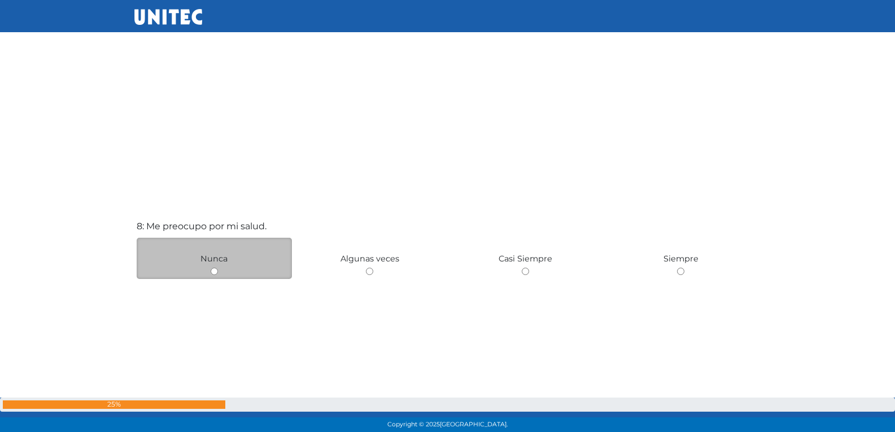
click at [213, 269] on input "radio" at bounding box center [214, 271] width 7 height 7
radio input "true"
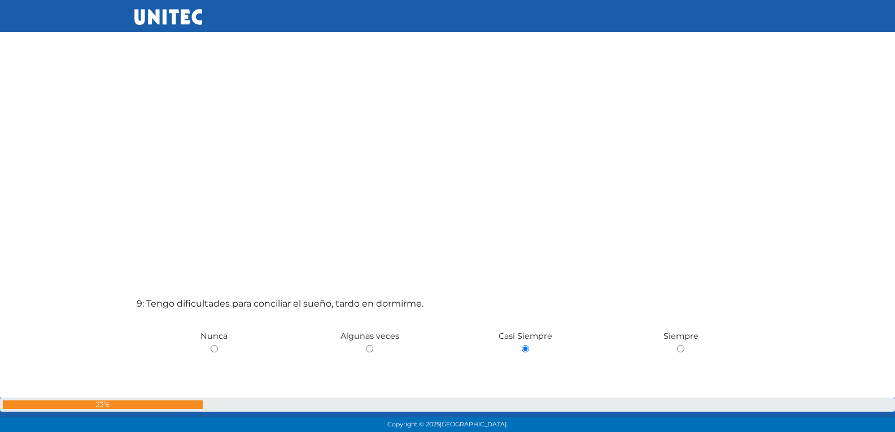
scroll to position [3310, 0]
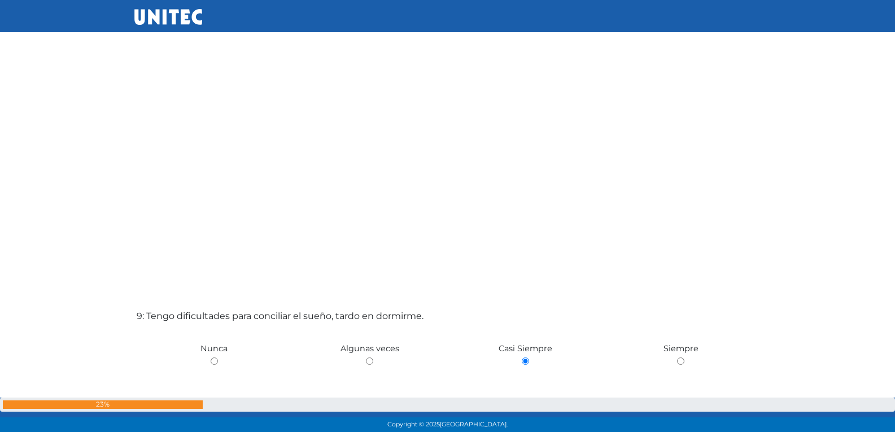
click at [366, 357] on input "radio" at bounding box center [369, 360] width 7 height 7
radio input "true"
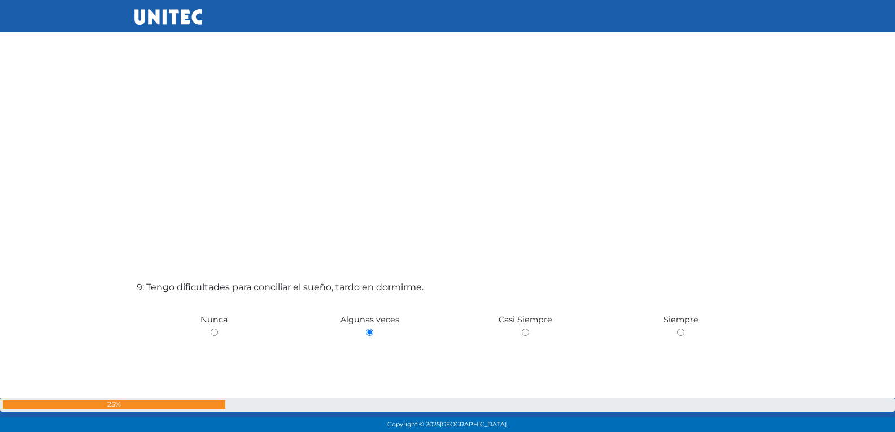
click at [211, 329] on input "radio" at bounding box center [214, 332] width 7 height 7
radio input "true"
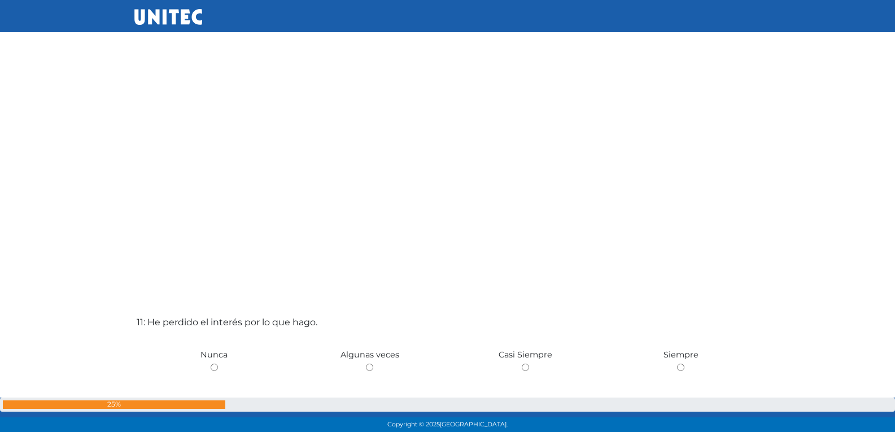
scroll to position [4174, 0]
click at [677, 357] on input "radio" at bounding box center [680, 360] width 7 height 7
radio input "true"
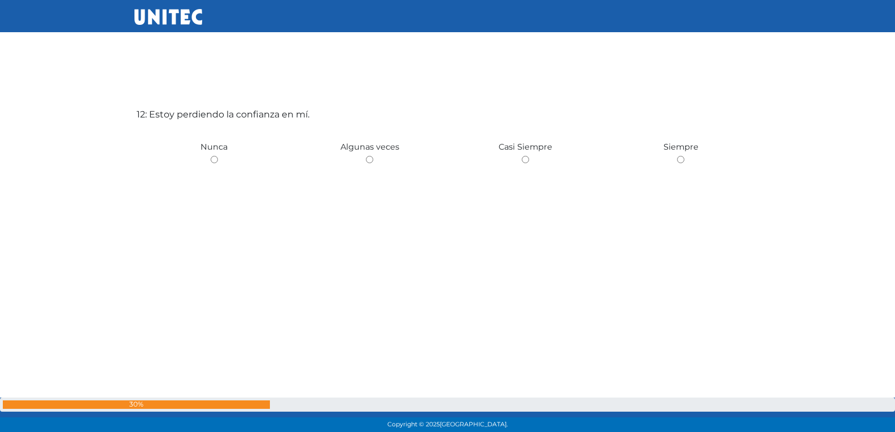
radio input "true"
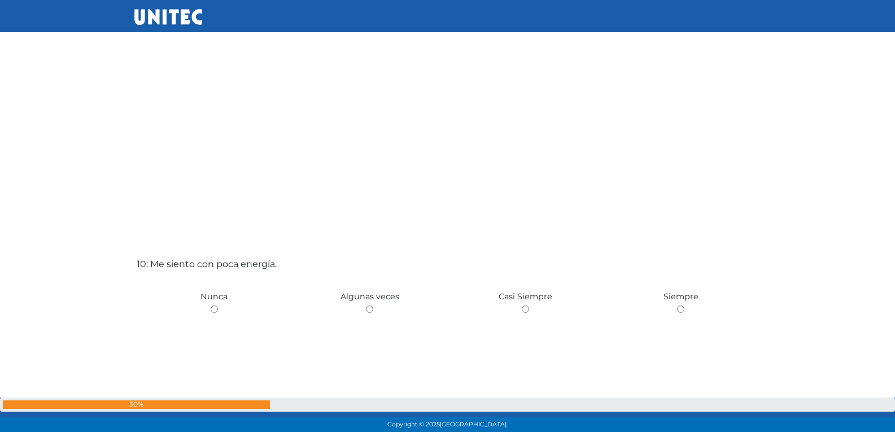
scroll to position [3848, 0]
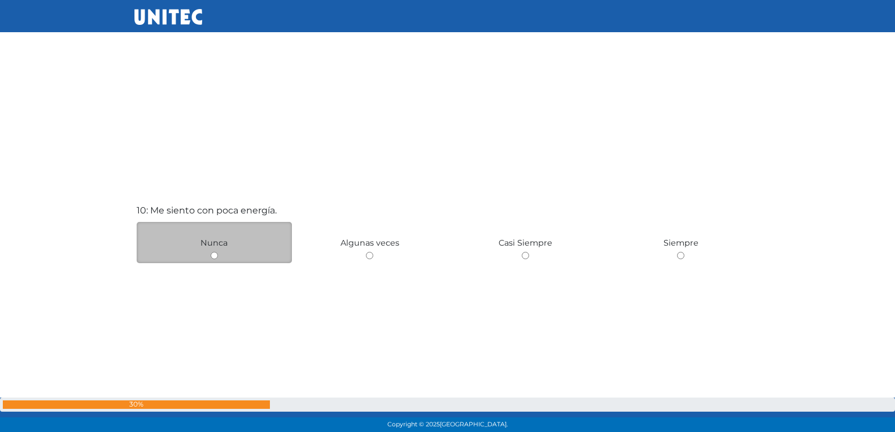
click at [213, 257] on input "radio" at bounding box center [214, 255] width 7 height 7
radio input "true"
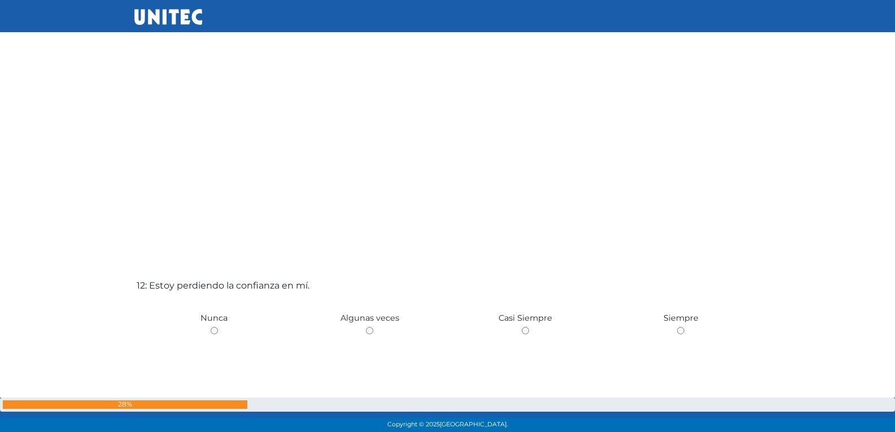
scroll to position [4693, 0]
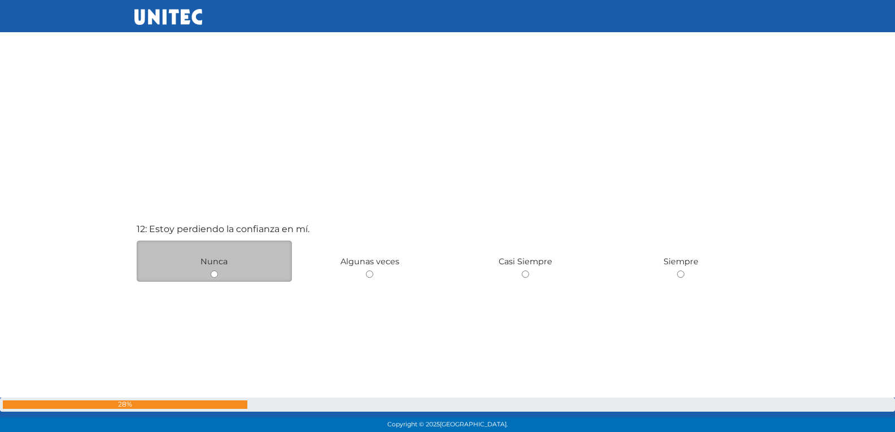
click at [214, 274] on input "radio" at bounding box center [214, 273] width 7 height 7
radio input "true"
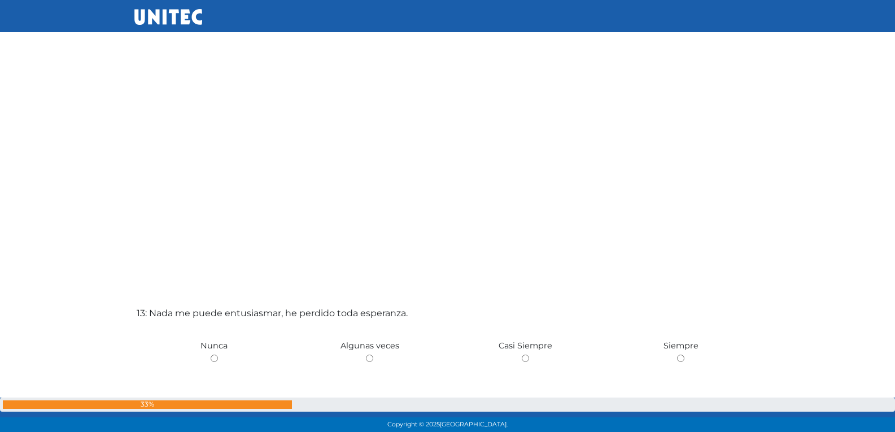
scroll to position [5082, 0]
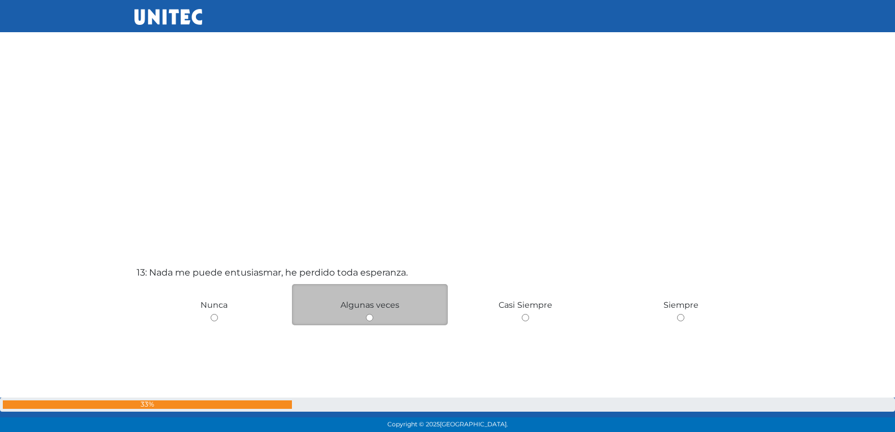
click at [369, 316] on input "radio" at bounding box center [369, 317] width 7 height 7
radio input "true"
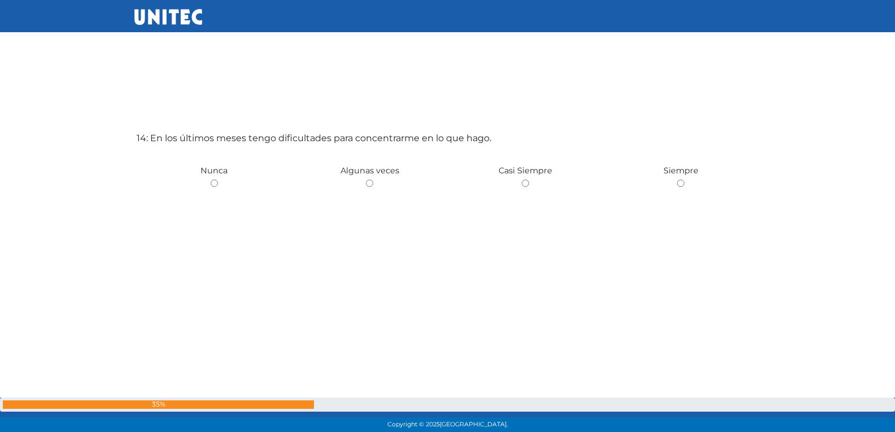
scroll to position [5672, 0]
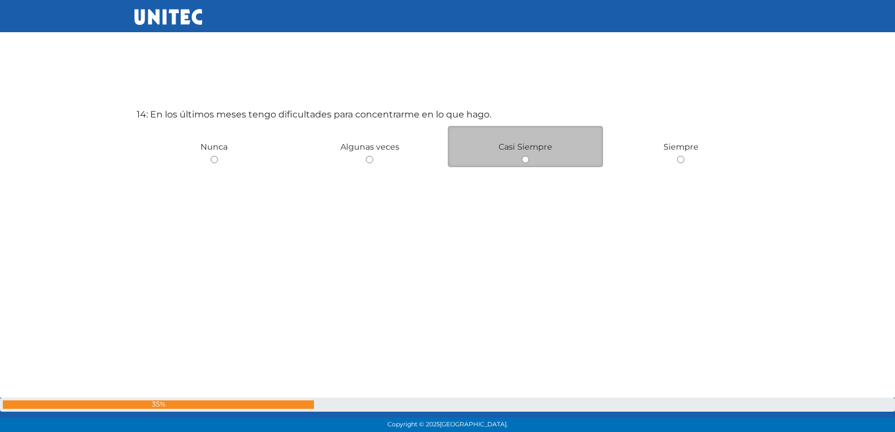
click at [522, 159] on input "radio" at bounding box center [525, 159] width 7 height 7
radio input "true"
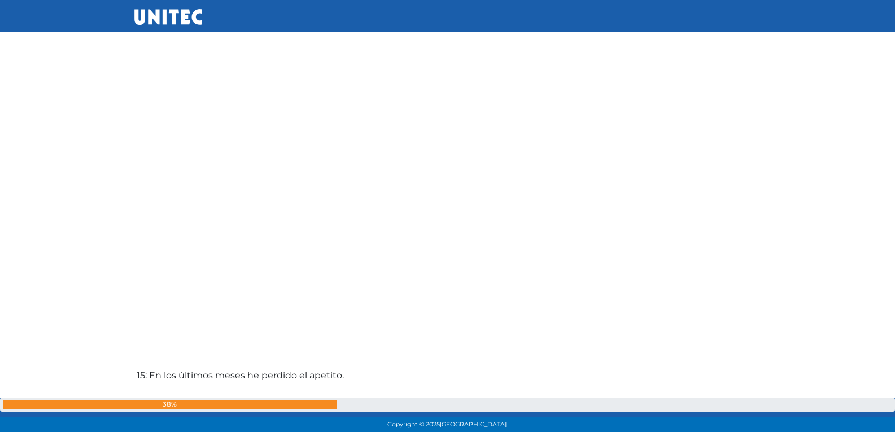
scroll to position [5954, 0]
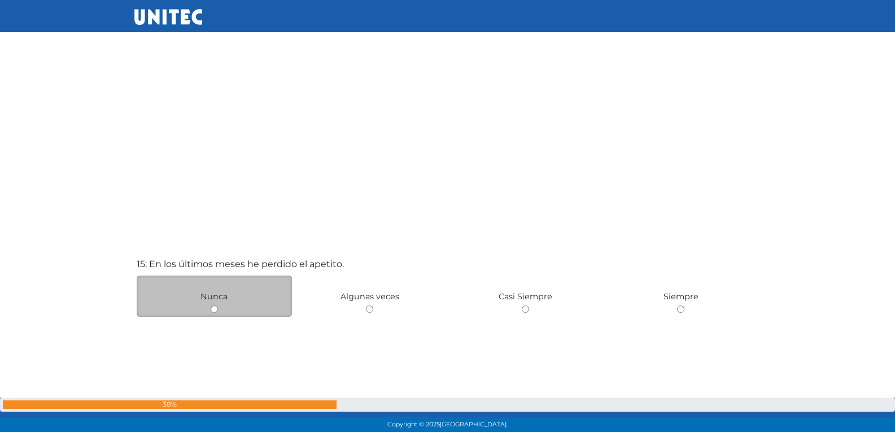
click at [215, 312] on input "radio" at bounding box center [214, 308] width 7 height 7
radio input "true"
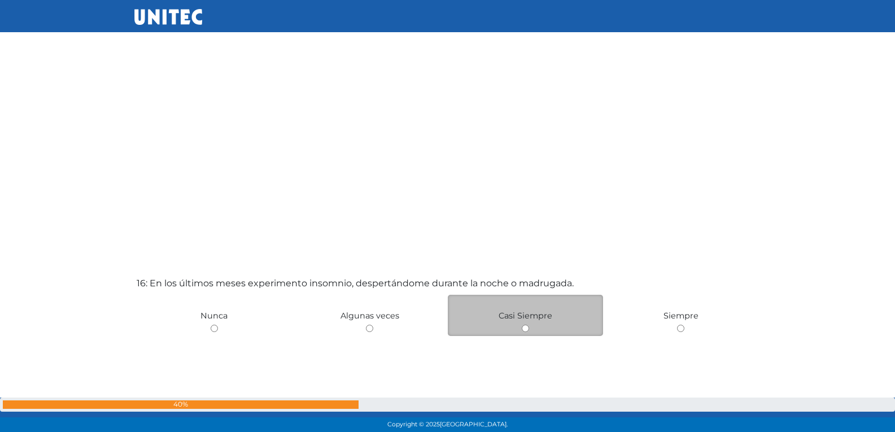
scroll to position [6403, 0]
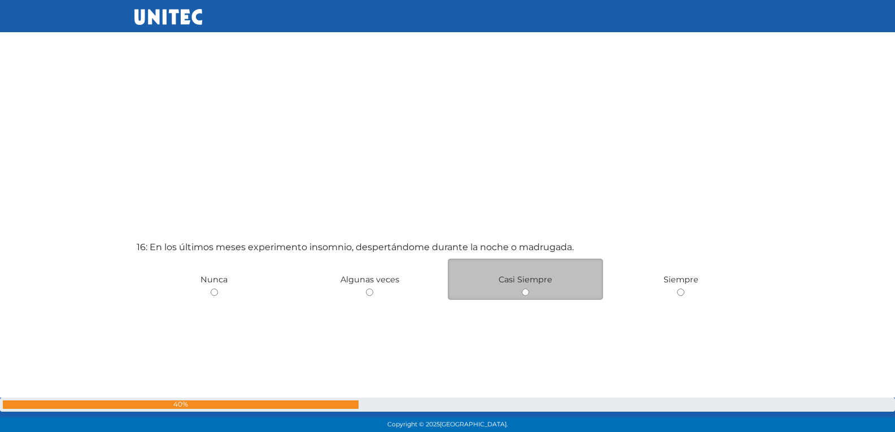
click at [523, 292] on input "radio" at bounding box center [525, 292] width 7 height 7
radio input "true"
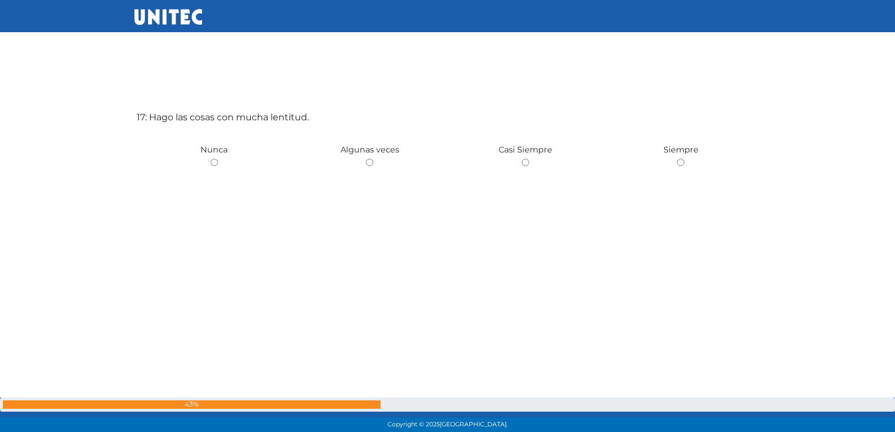
scroll to position [6967, 0]
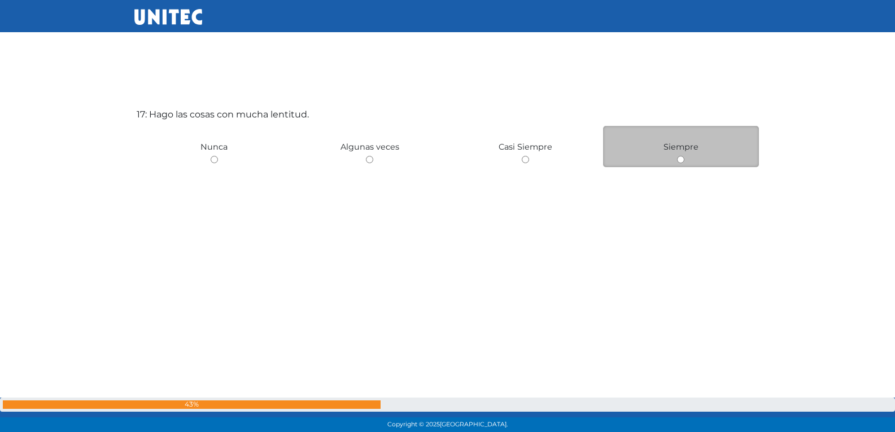
click at [680, 160] on input "radio" at bounding box center [680, 159] width 7 height 7
radio input "true"
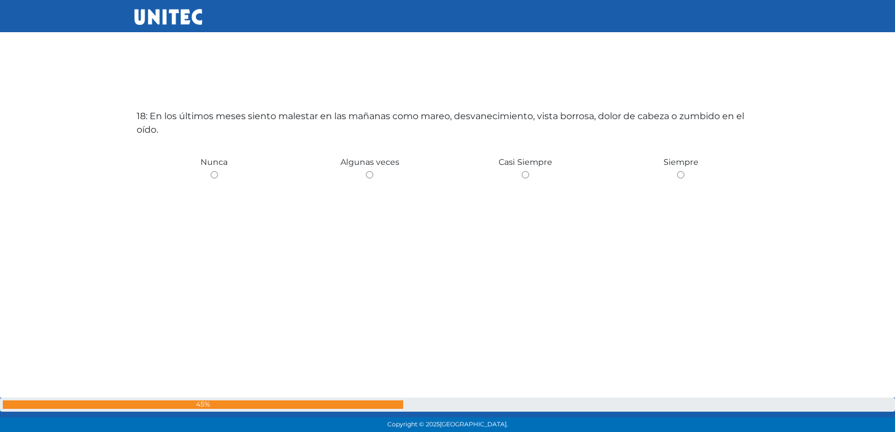
scroll to position [7399, 0]
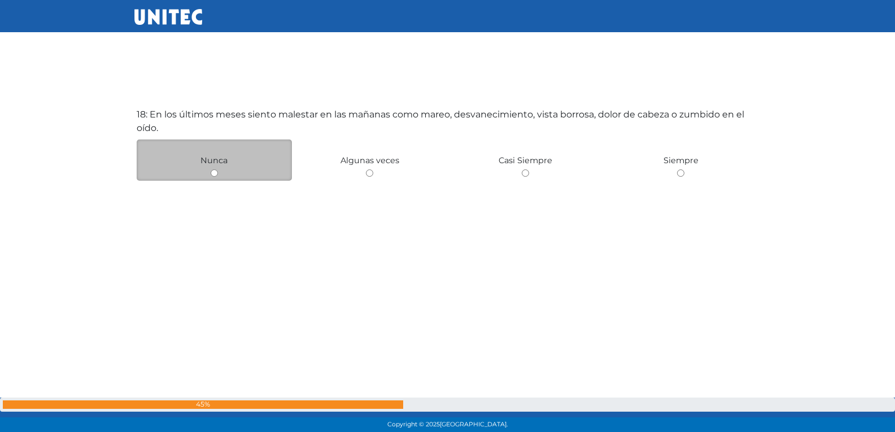
click at [213, 174] on input "radio" at bounding box center [214, 172] width 7 height 7
radio input "true"
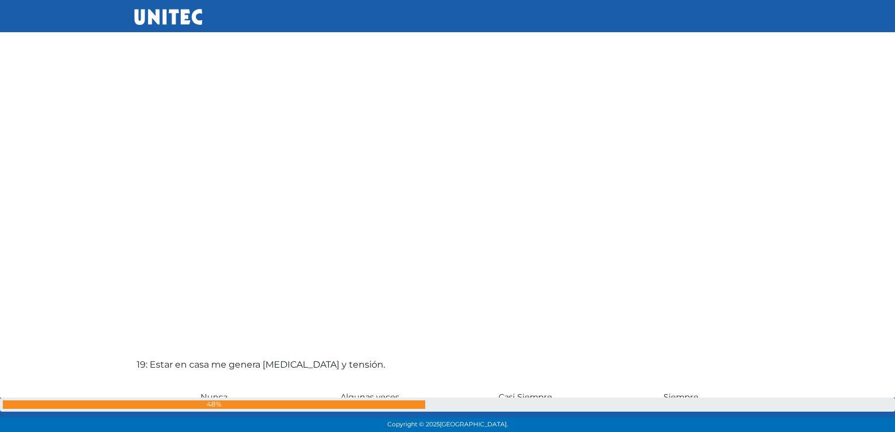
scroll to position [7718, 0]
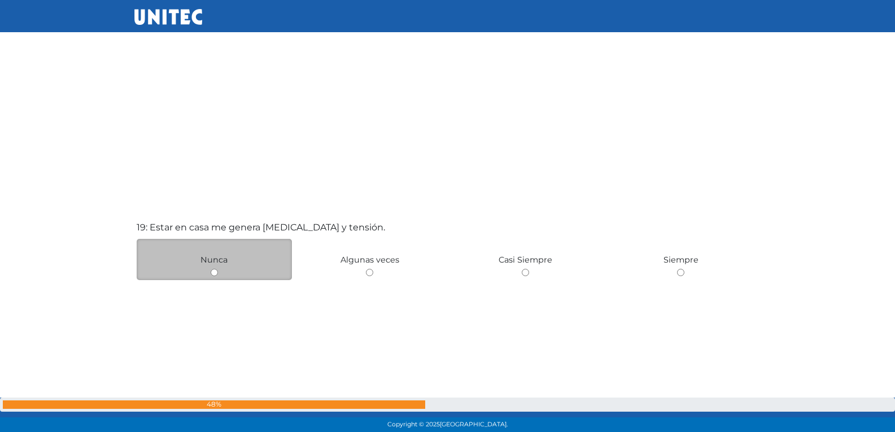
click at [215, 274] on input "radio" at bounding box center [214, 272] width 7 height 7
radio input "true"
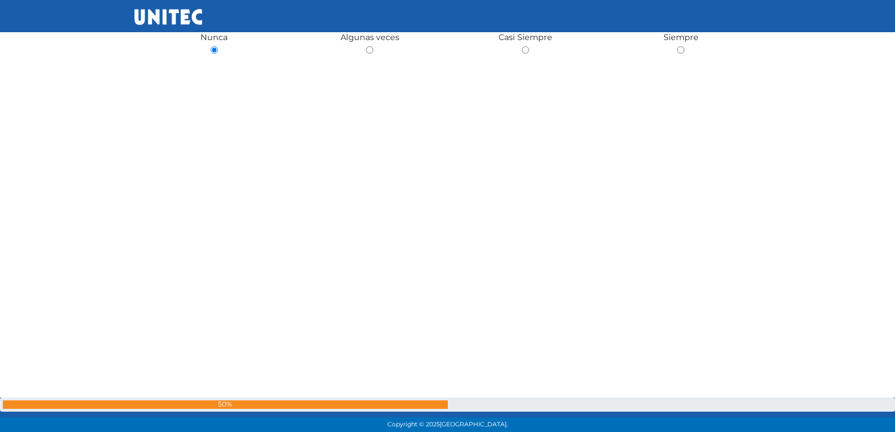
scroll to position [8167, 0]
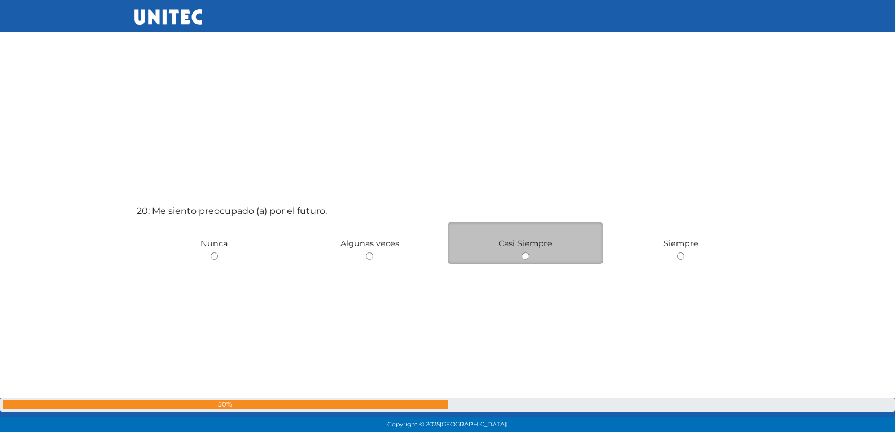
click at [522, 258] on input "radio" at bounding box center [525, 255] width 7 height 7
radio input "true"
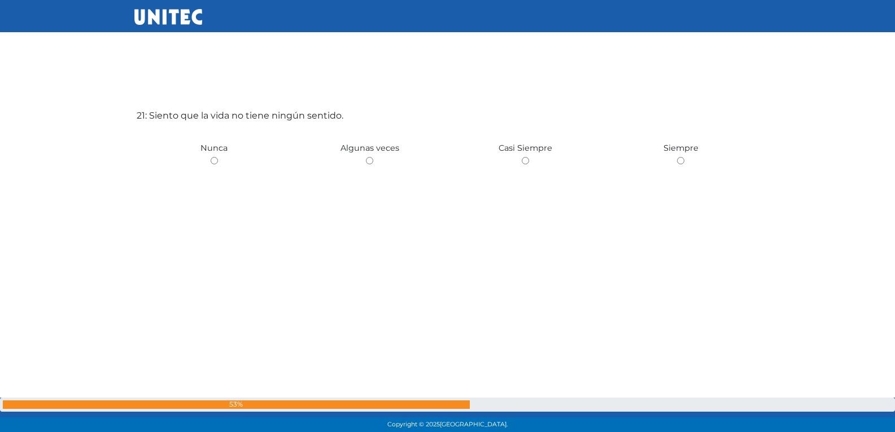
scroll to position [8739, 0]
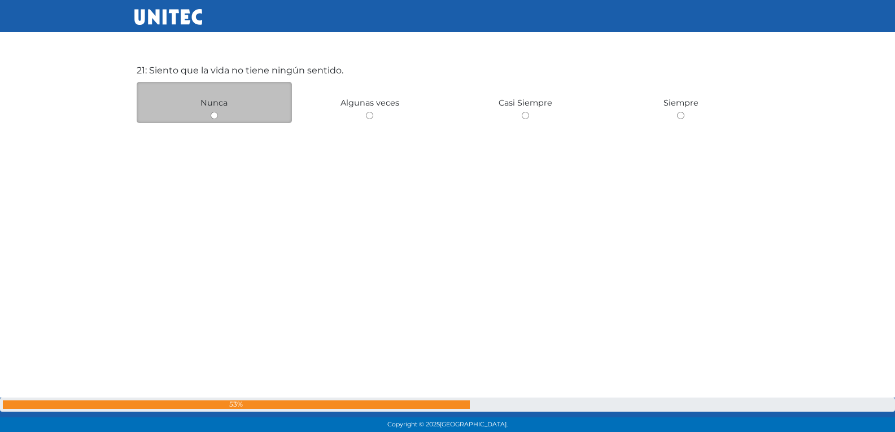
click at [217, 112] on input "radio" at bounding box center [214, 115] width 7 height 7
radio input "true"
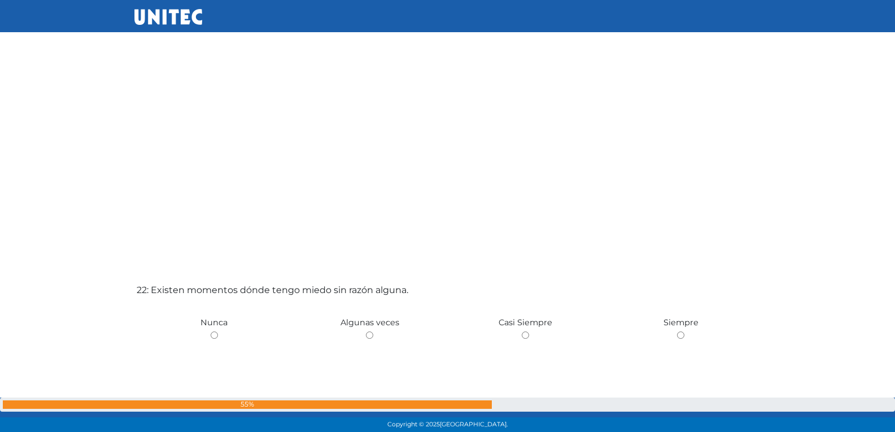
scroll to position [9073, 0]
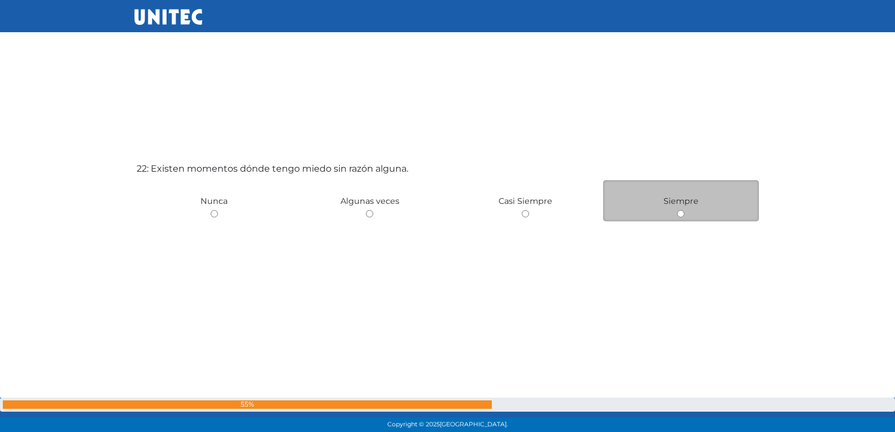
click at [679, 215] on input "radio" at bounding box center [680, 213] width 7 height 7
radio input "true"
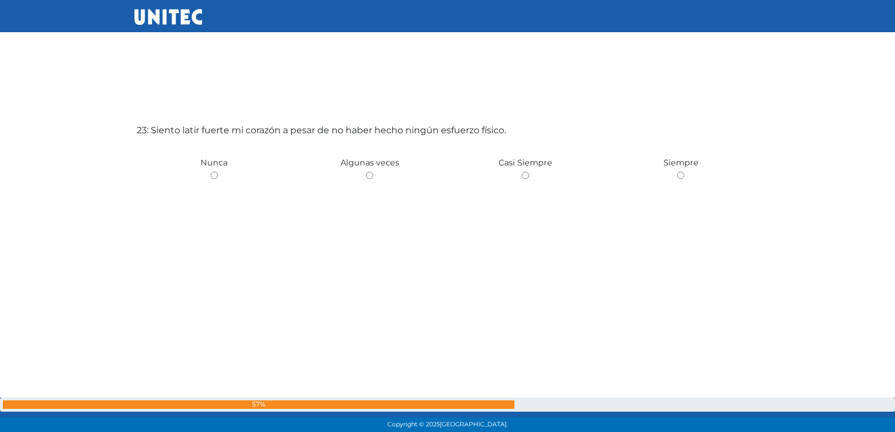
scroll to position [9559, 0]
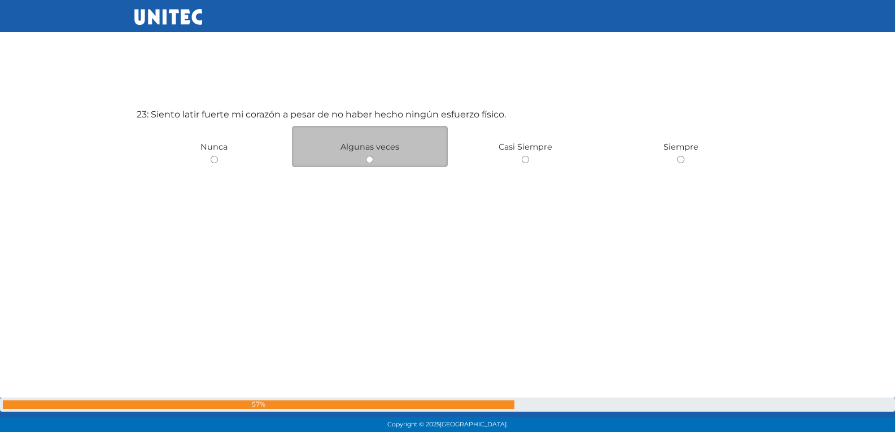
click at [366, 159] on input "radio" at bounding box center [369, 159] width 7 height 7
radio input "true"
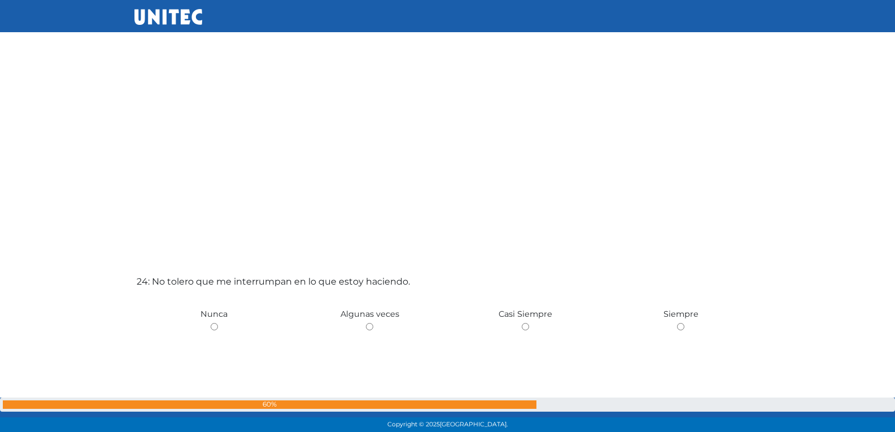
scroll to position [9826, 0]
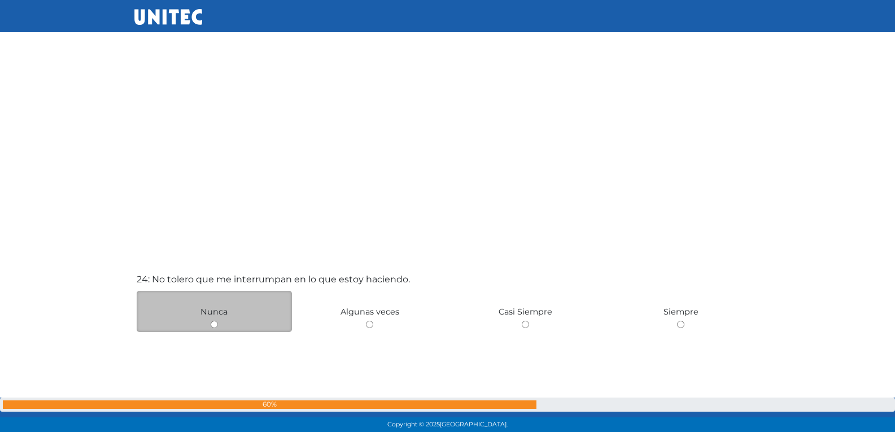
click at [211, 325] on input "radio" at bounding box center [214, 324] width 7 height 7
radio input "true"
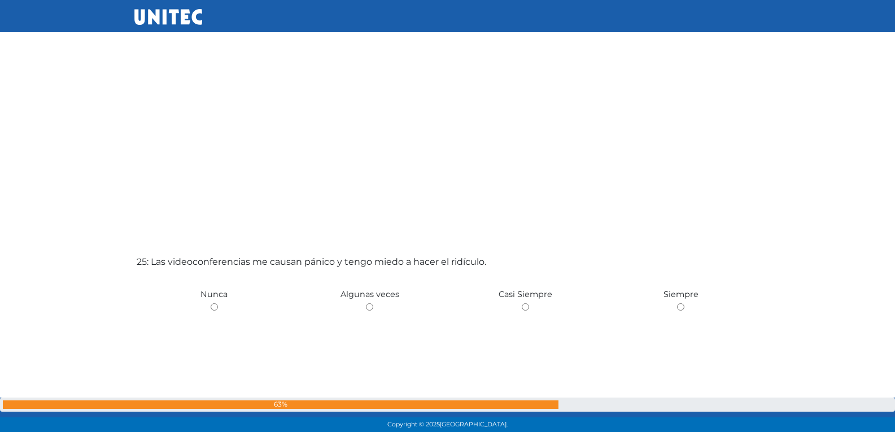
scroll to position [10331, 0]
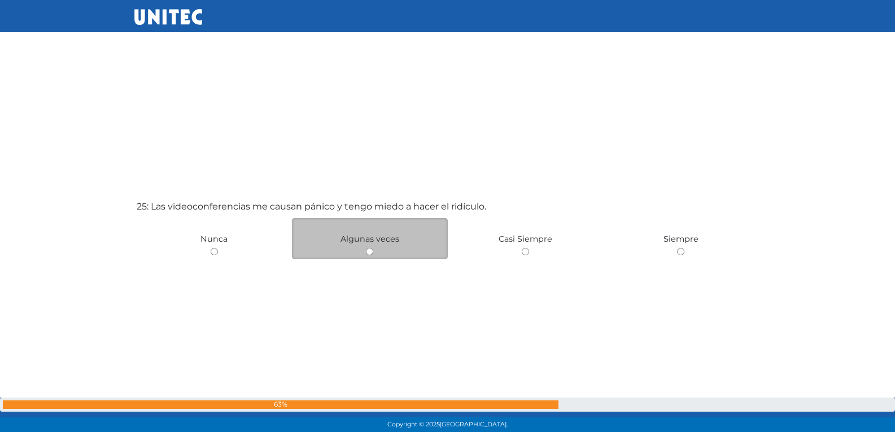
click at [367, 254] on input "radio" at bounding box center [369, 251] width 7 height 7
radio input "true"
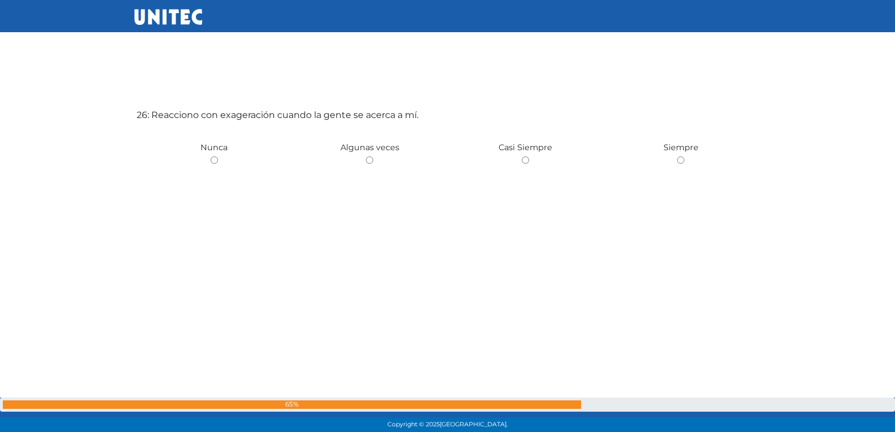
scroll to position [10855, 0]
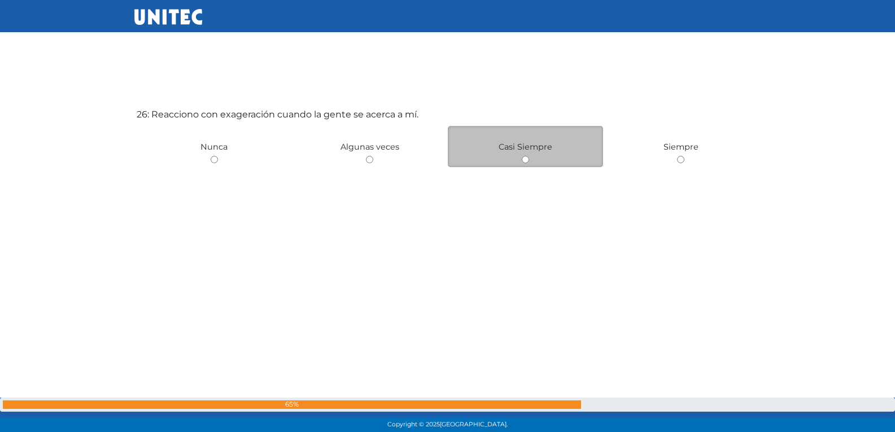
click at [527, 161] on input "radio" at bounding box center [525, 159] width 7 height 7
radio input "true"
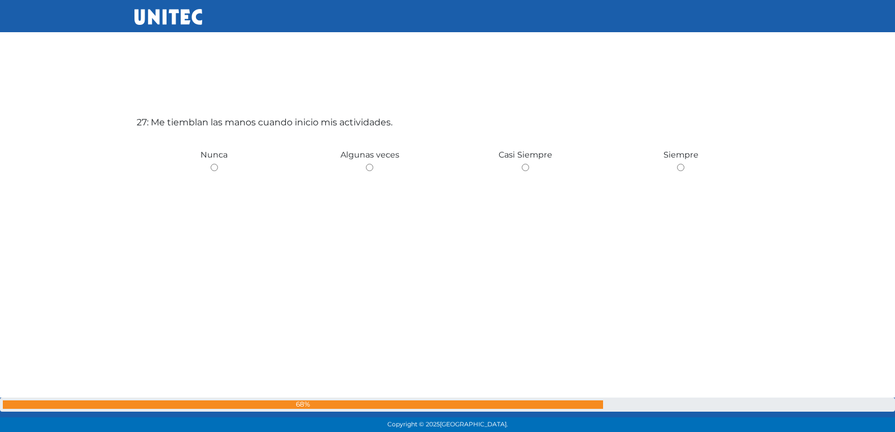
scroll to position [11287, 0]
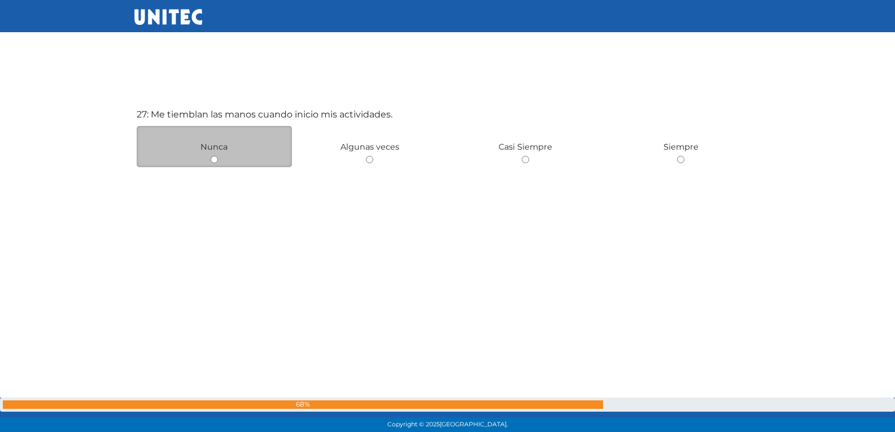
click at [211, 158] on input "radio" at bounding box center [214, 159] width 7 height 7
radio input "true"
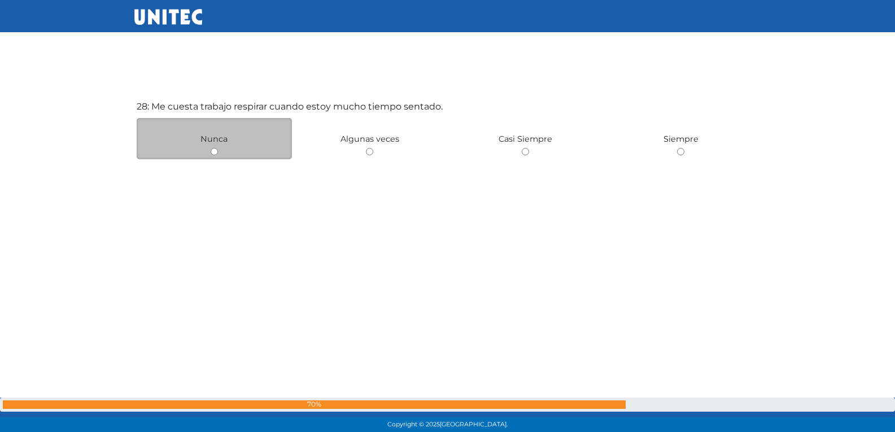
click at [216, 152] on input "radio" at bounding box center [214, 151] width 7 height 7
radio input "true"
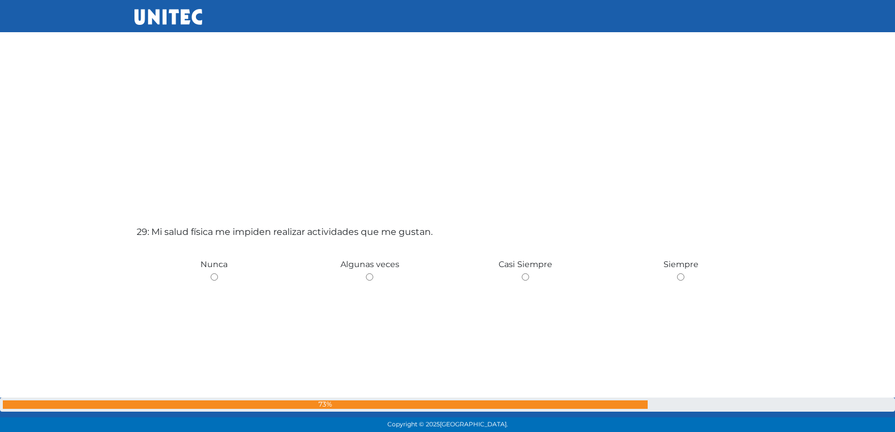
scroll to position [12104, 0]
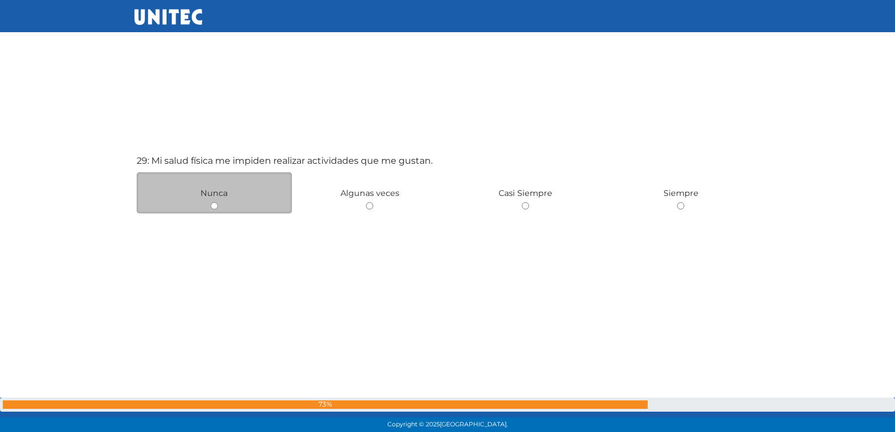
click at [214, 207] on input "radio" at bounding box center [214, 205] width 7 height 7
radio input "true"
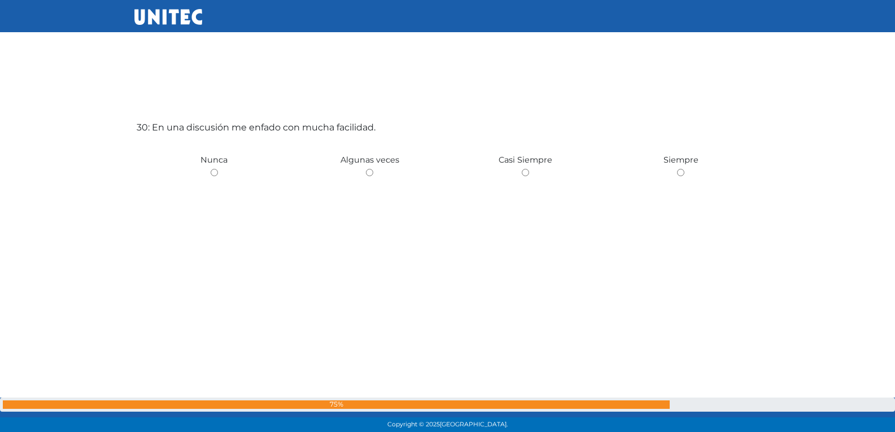
scroll to position [12582, 0]
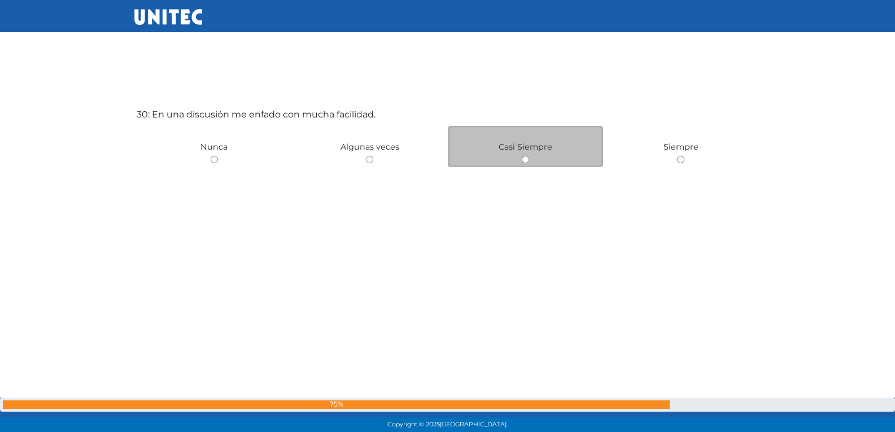
click at [523, 158] on input "radio" at bounding box center [525, 159] width 7 height 7
radio input "true"
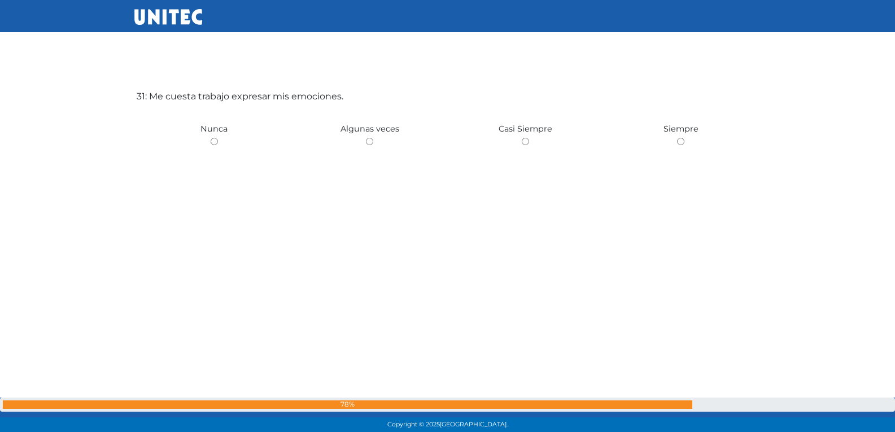
scroll to position [13013, 0]
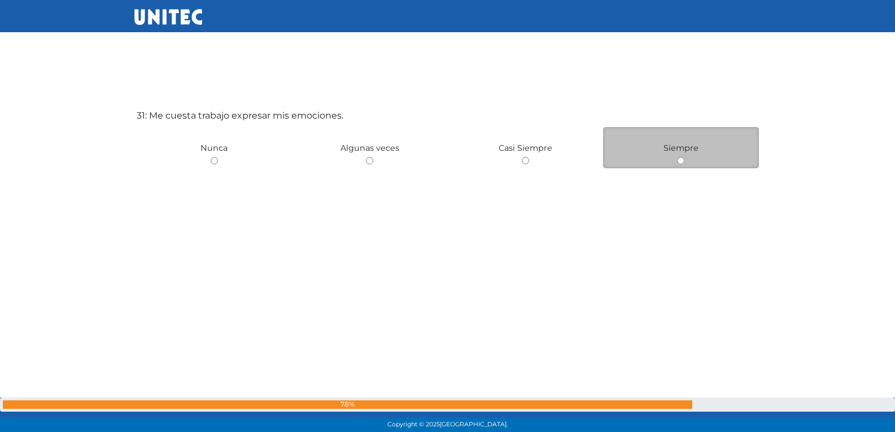
click at [679, 159] on input "radio" at bounding box center [680, 160] width 7 height 7
radio input "true"
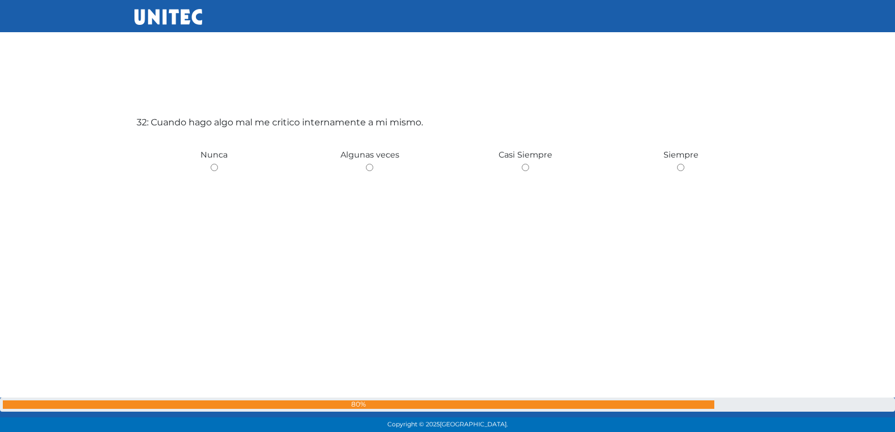
scroll to position [13446, 0]
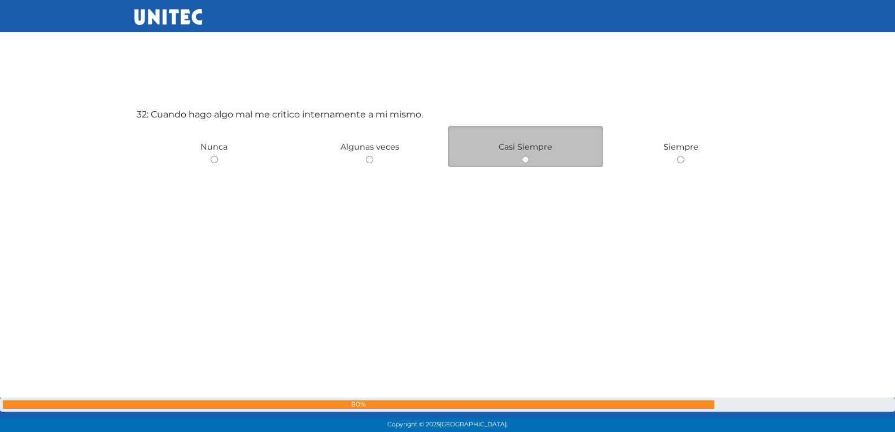
click at [522, 160] on input "radio" at bounding box center [525, 159] width 7 height 7
radio input "true"
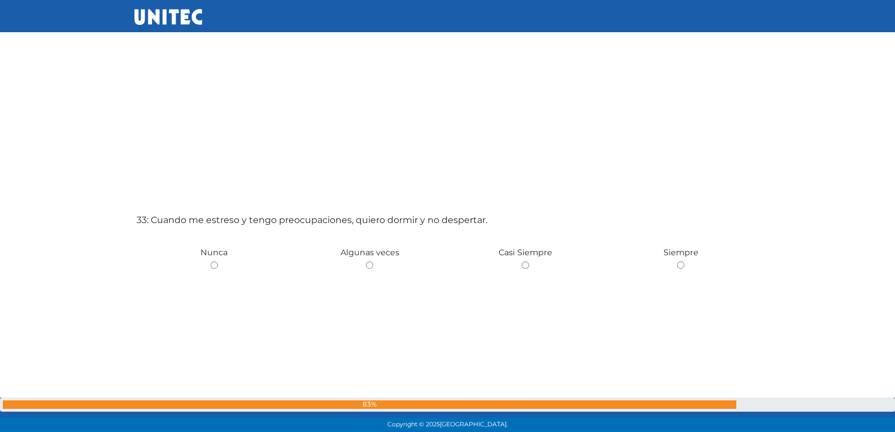
scroll to position [13785, 0]
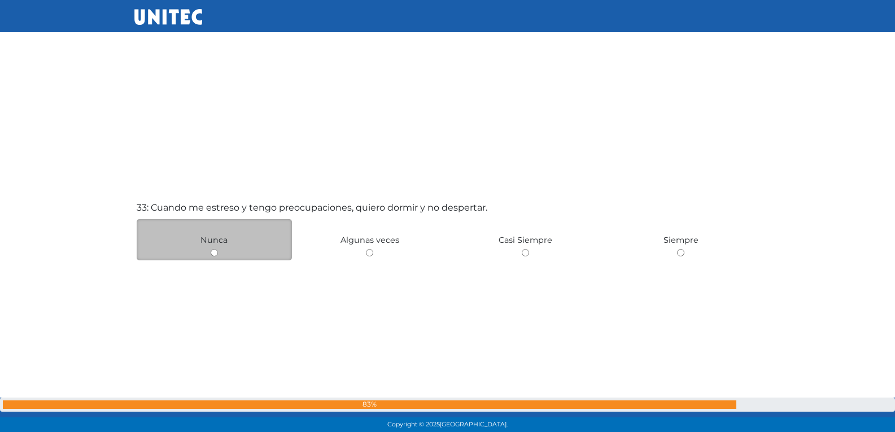
click at [212, 255] on input "radio" at bounding box center [214, 252] width 7 height 7
radio input "true"
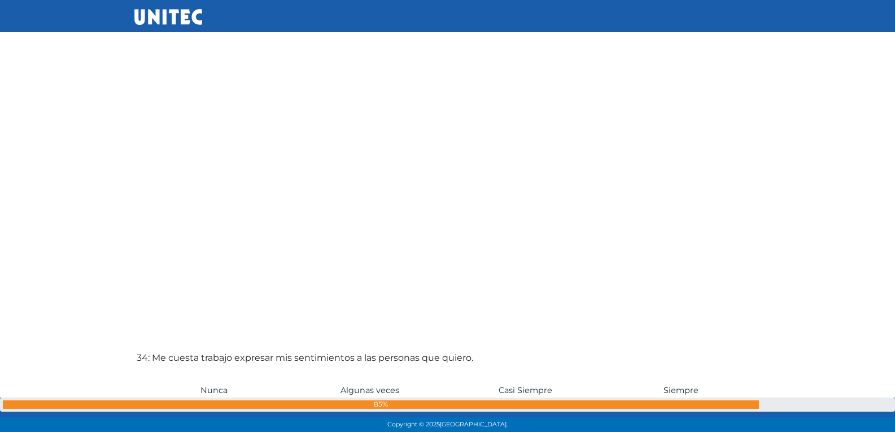
scroll to position [14179, 0]
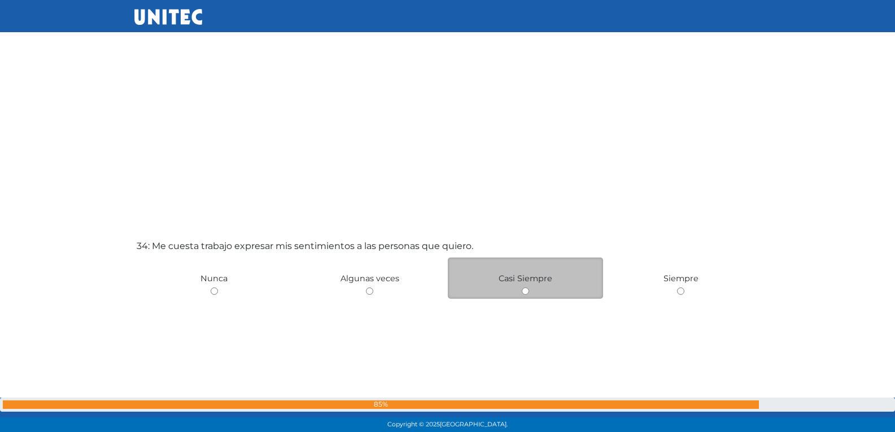
click at [523, 292] on input "radio" at bounding box center [525, 290] width 7 height 7
radio input "true"
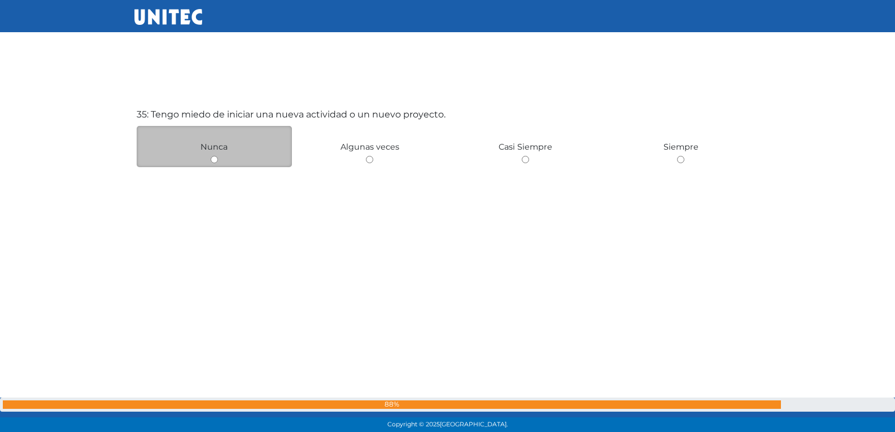
click at [216, 158] on input "radio" at bounding box center [214, 159] width 7 height 7
radio input "true"
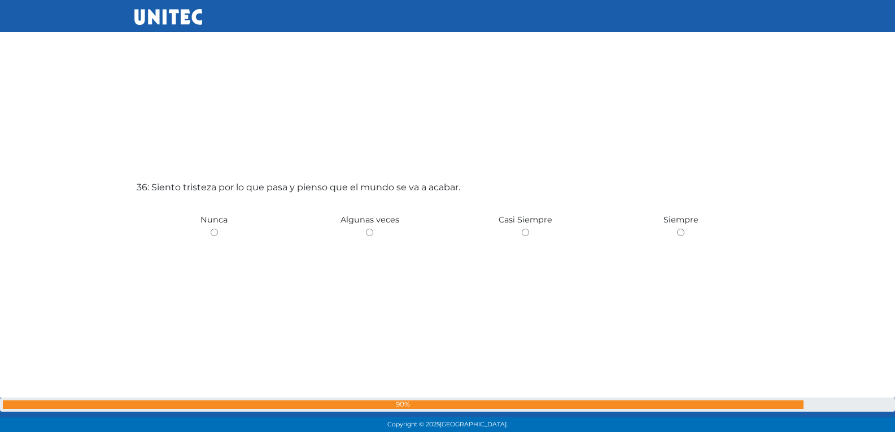
scroll to position [15123, 0]
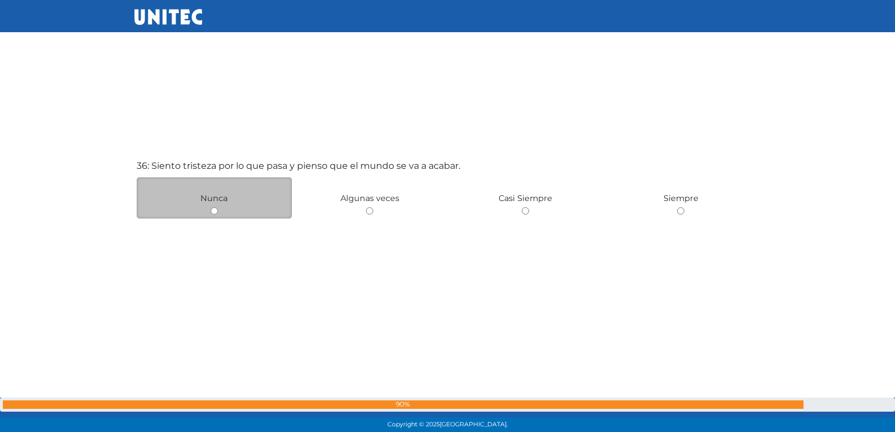
click at [212, 212] on input "radio" at bounding box center [214, 210] width 7 height 7
radio input "true"
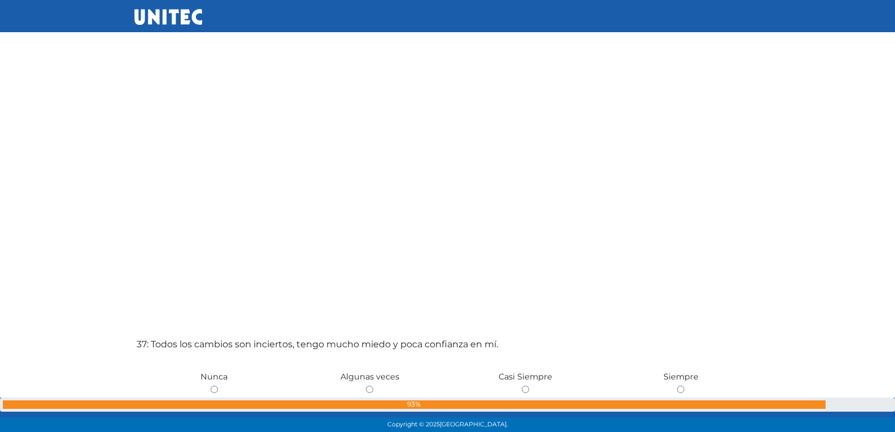
scroll to position [15507, 0]
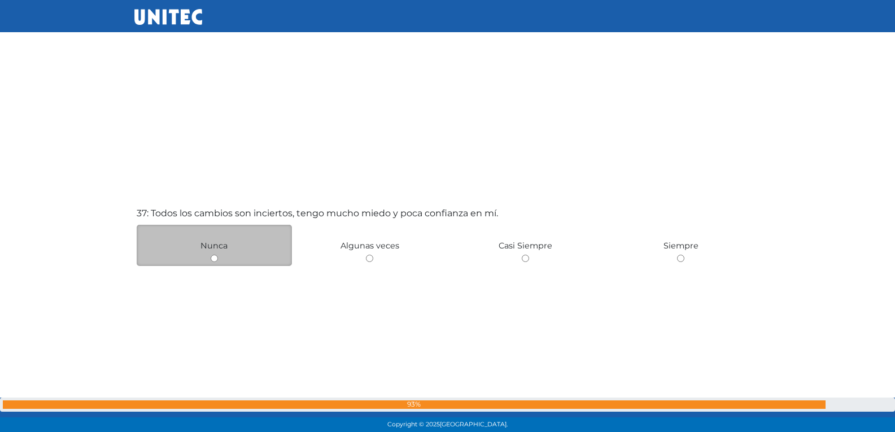
click at [216, 261] on input "radio" at bounding box center [214, 258] width 7 height 7
radio input "true"
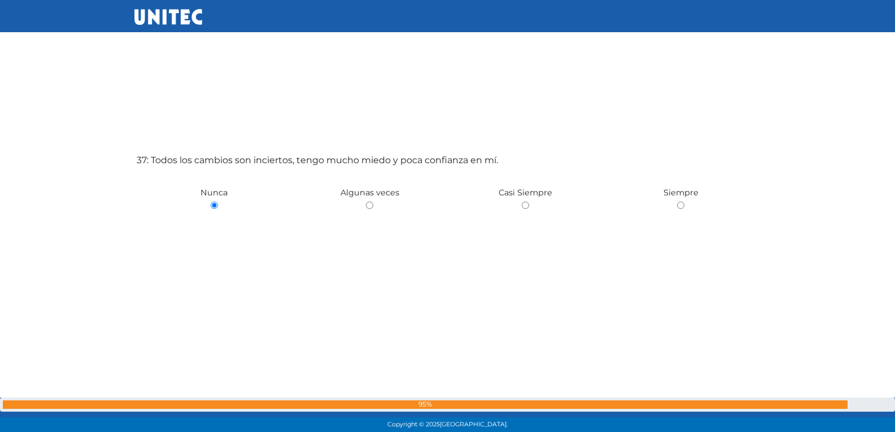
scroll to position [15561, 0]
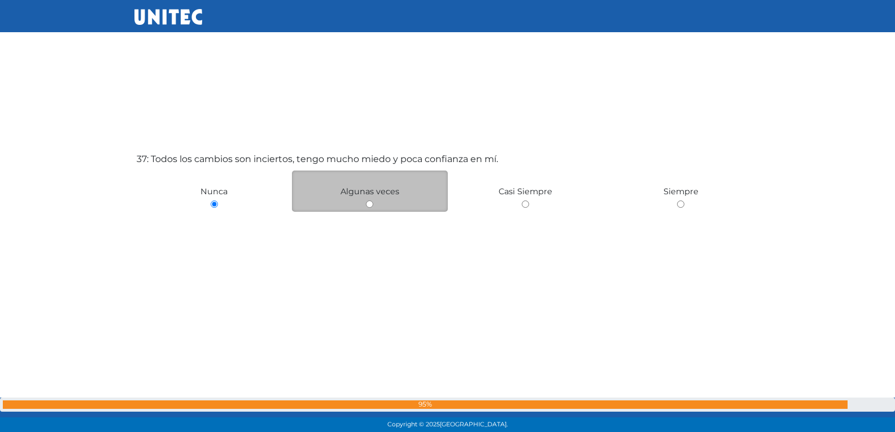
click at [369, 204] on input "radio" at bounding box center [369, 203] width 7 height 7
radio input "true"
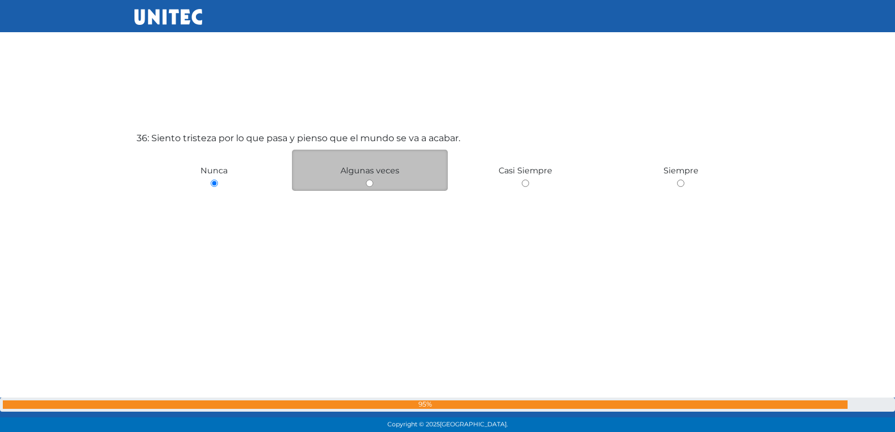
click at [372, 187] on input "radio" at bounding box center [369, 183] width 7 height 7
radio input "true"
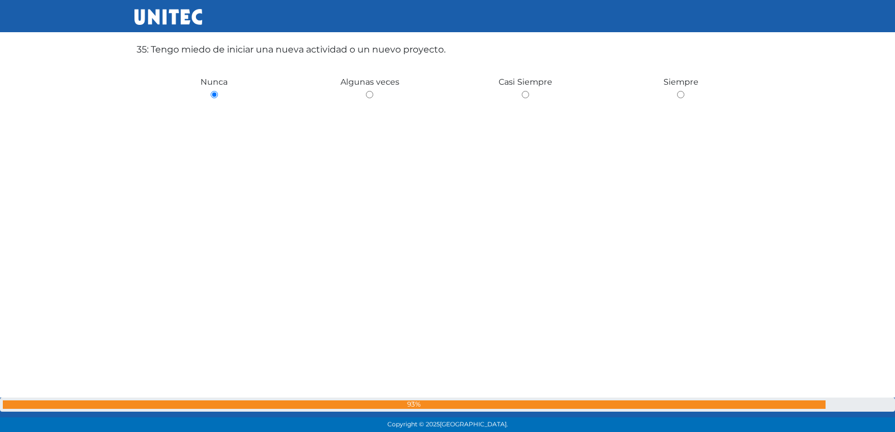
scroll to position [14787, 0]
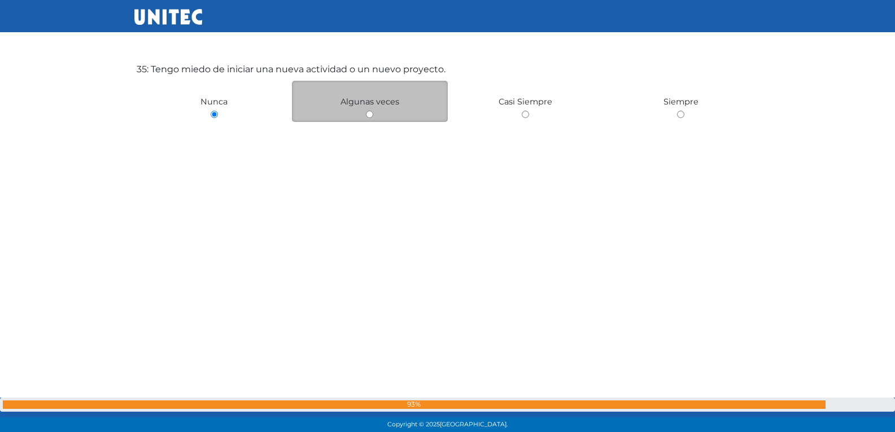
click at [368, 116] on input "radio" at bounding box center [369, 114] width 7 height 7
radio input "true"
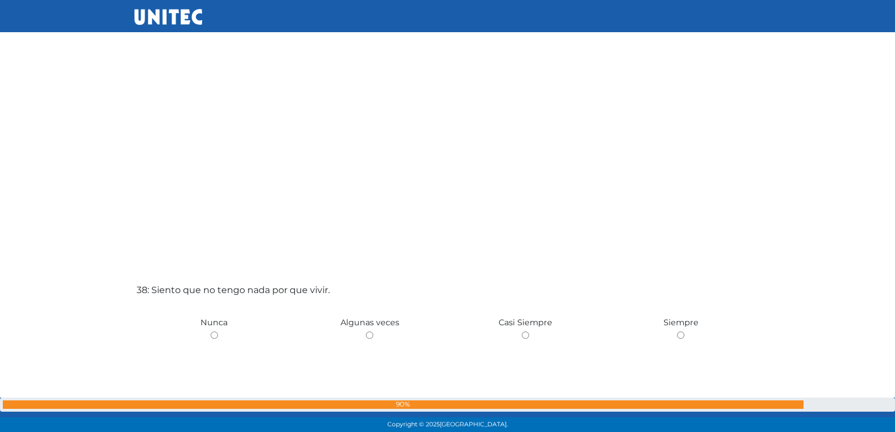
scroll to position [15897, 0]
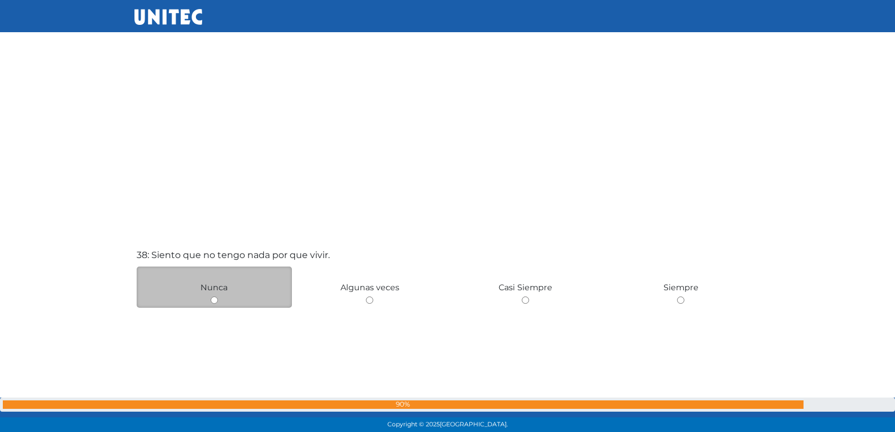
click at [211, 303] on input "radio" at bounding box center [214, 299] width 7 height 7
radio input "true"
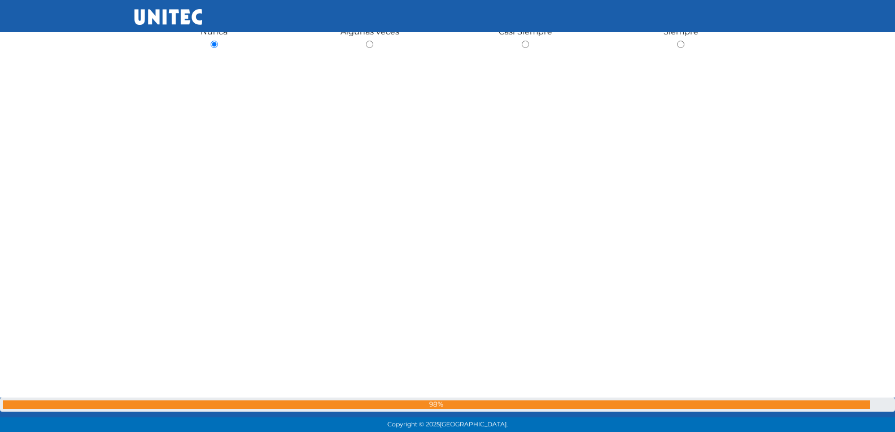
scroll to position [16322, 0]
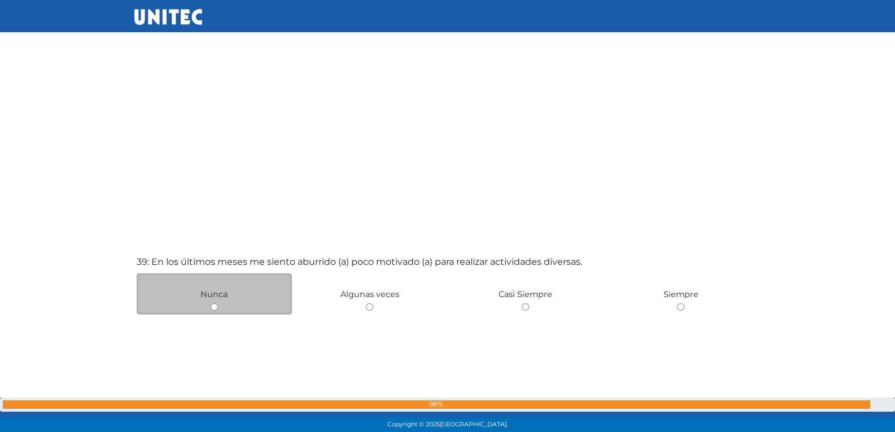
click at [213, 307] on input "radio" at bounding box center [214, 306] width 7 height 7
radio input "true"
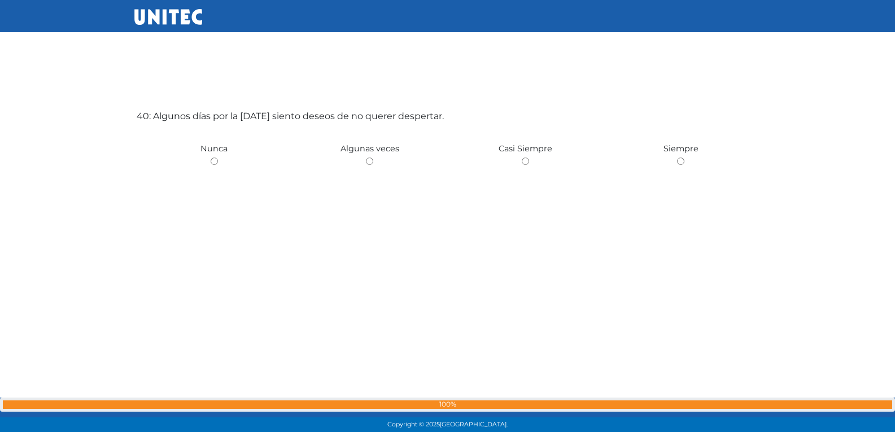
scroll to position [16902, 0]
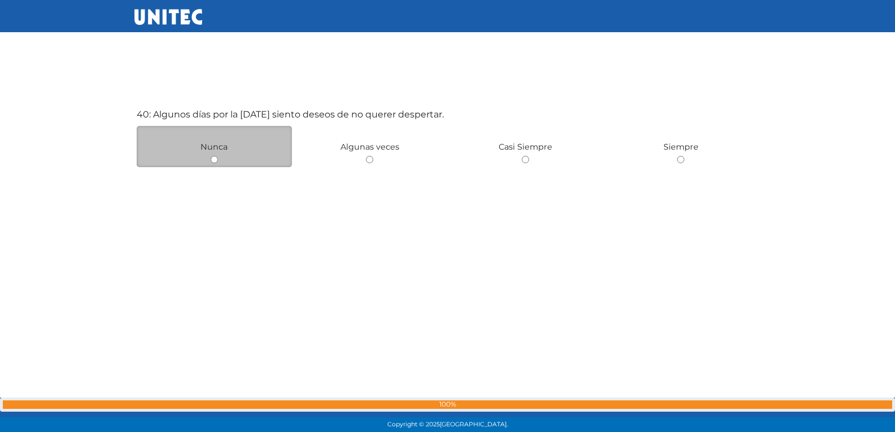
click at [216, 159] on input "radio" at bounding box center [214, 159] width 7 height 7
radio input "true"
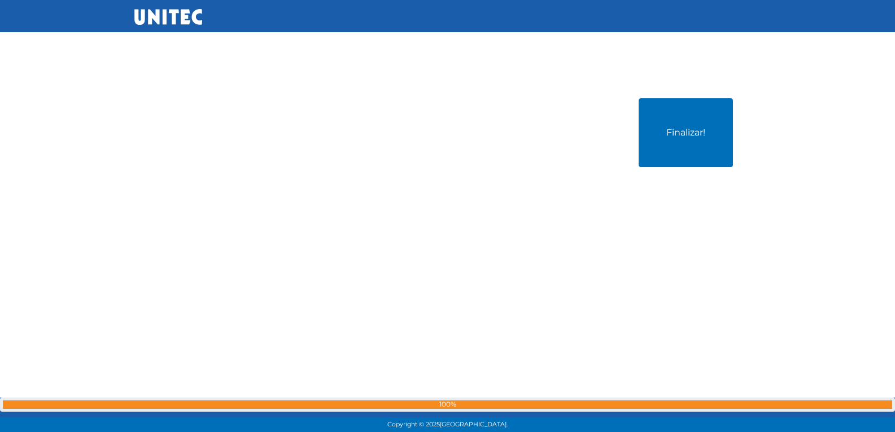
scroll to position [17356, 0]
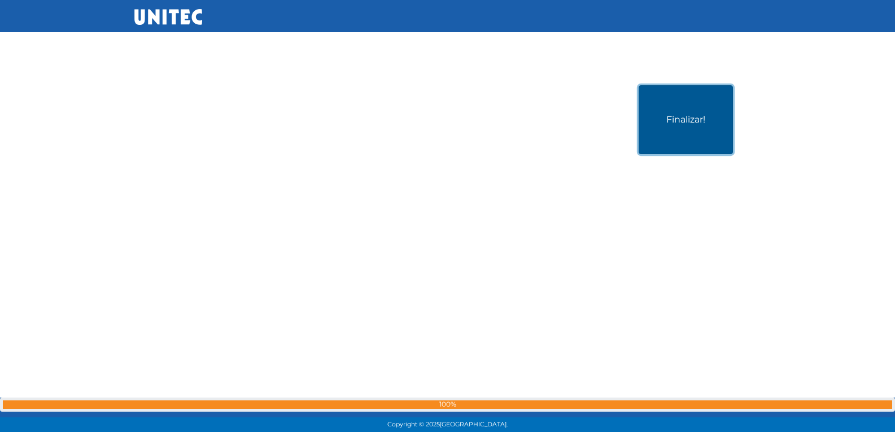
click at [698, 128] on button "Finalizar!" at bounding box center [686, 119] width 94 height 69
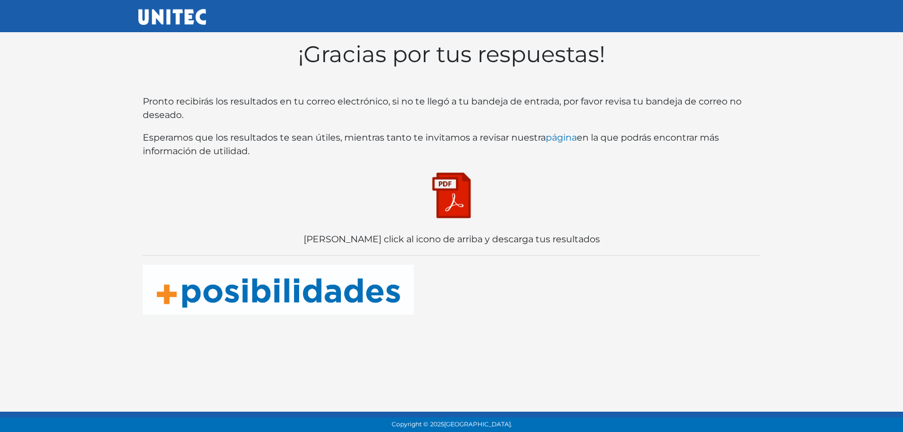
click at [441, 195] on img at bounding box center [451, 195] width 56 height 56
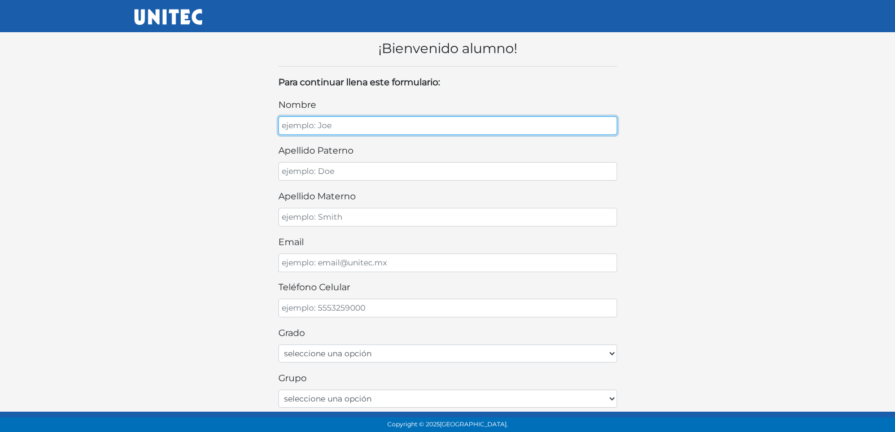
click at [462, 127] on input "nombre" at bounding box center [447, 125] width 339 height 19
type input "ANGEL"
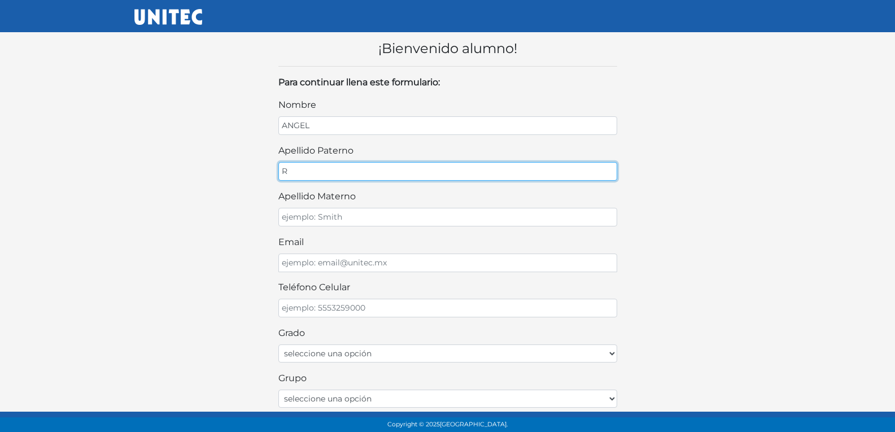
type input "R"
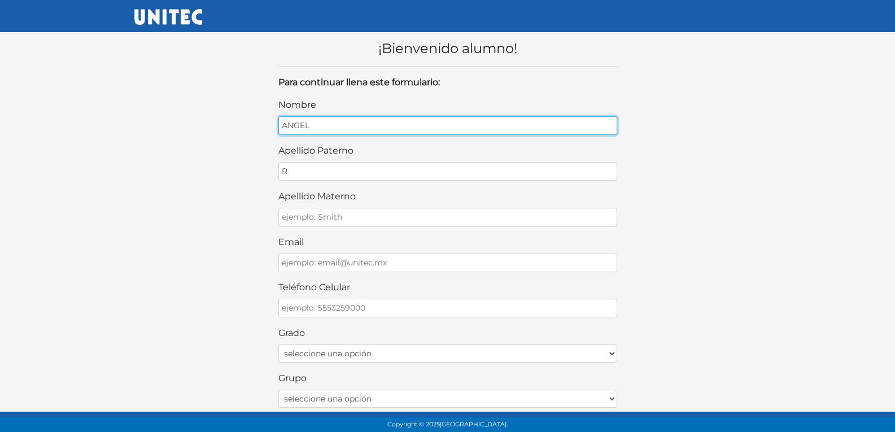
click at [353, 130] on input "ANGEL" at bounding box center [447, 125] width 339 height 19
type input "[PERSON_NAME]"
